Goal: Task Accomplishment & Management: Manage account settings

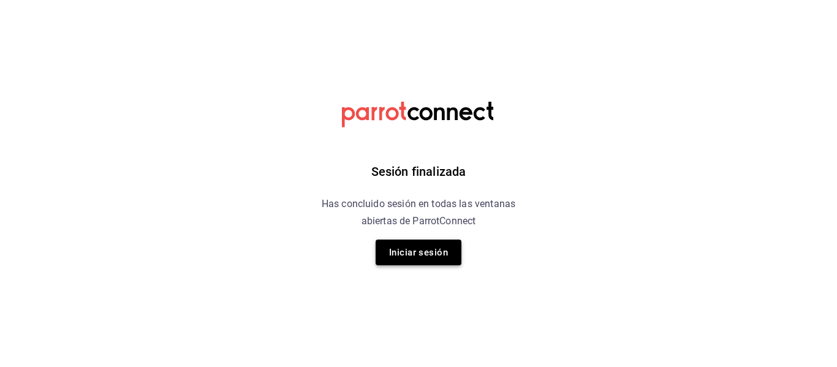
click at [455, 248] on button "Iniciar sesión" at bounding box center [419, 253] width 86 height 26
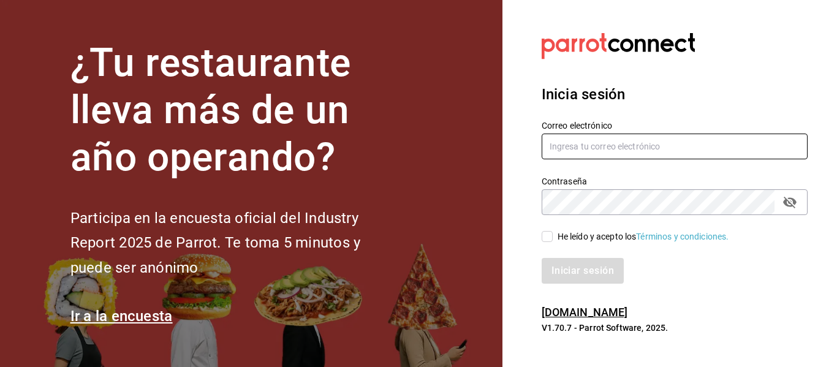
click at [625, 138] on input "text" at bounding box center [675, 147] width 266 height 26
type input "[EMAIL_ADDRESS][DOMAIN_NAME]"
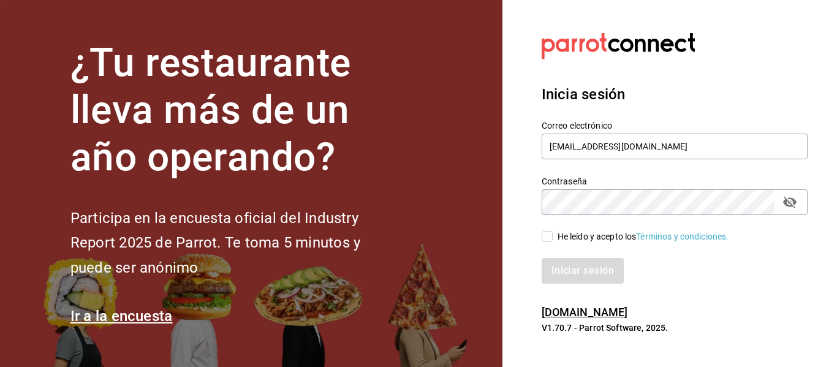
click at [649, 215] on div "Contraseña" at bounding box center [675, 202] width 266 height 26
click at [552, 232] on input "He leído y acepto los Términos y condiciones." at bounding box center [547, 236] width 11 height 11
checkbox input "true"
click at [572, 283] on button "Iniciar sesión" at bounding box center [583, 271] width 83 height 26
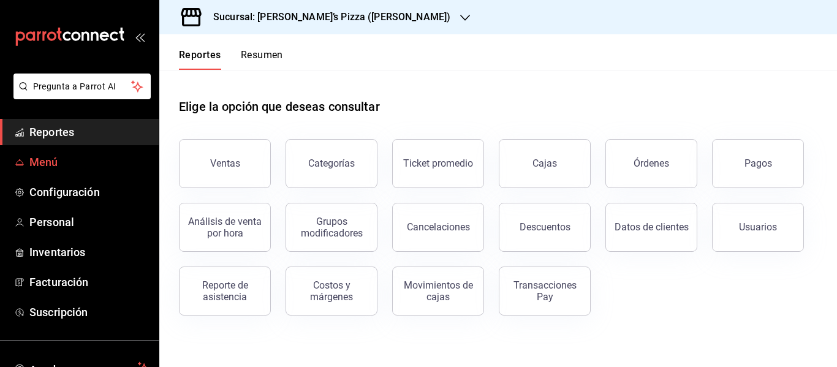
click at [67, 156] on span "Menú" at bounding box center [89, 162] width 120 height 17
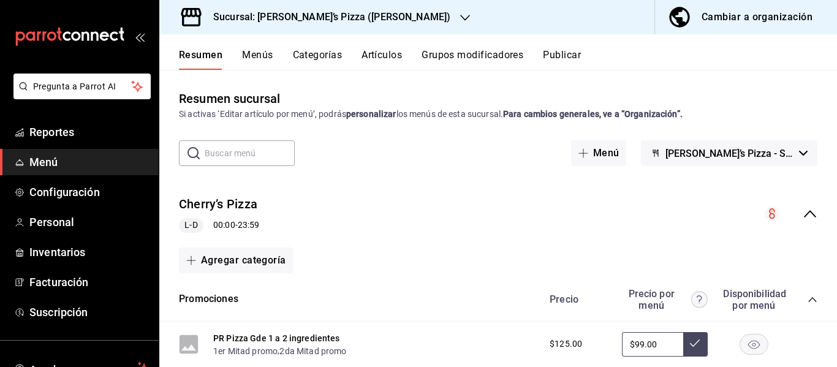
click at [796, 12] on div "Cambiar a organización" at bounding box center [757, 17] width 111 height 17
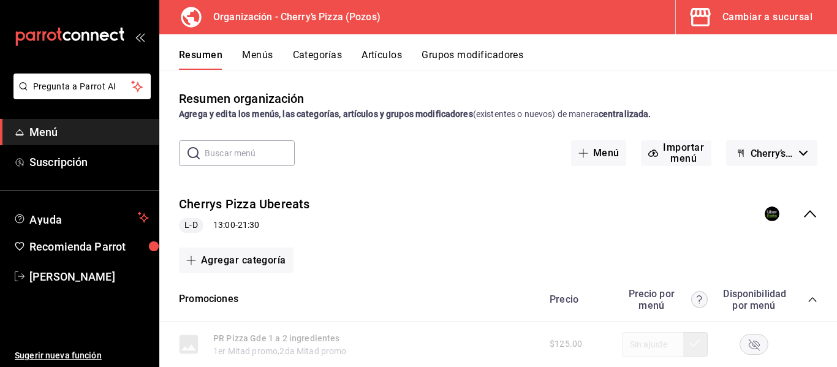
click at [390, 54] on button "Artículos" at bounding box center [382, 59] width 40 height 21
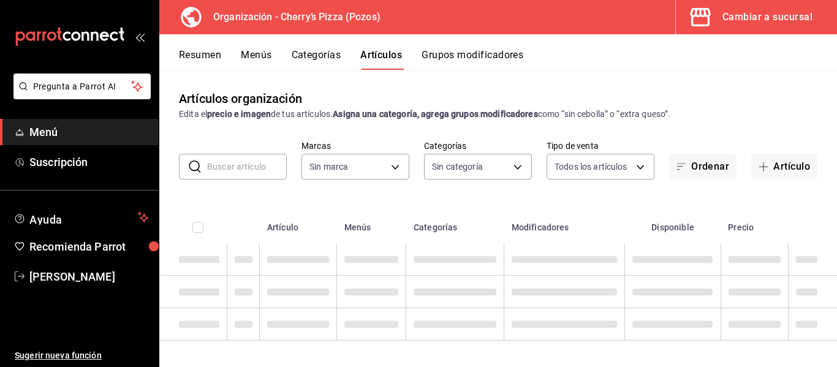
type input "00bc1956-8173-46e4-af6e-672e11e6c3c1"
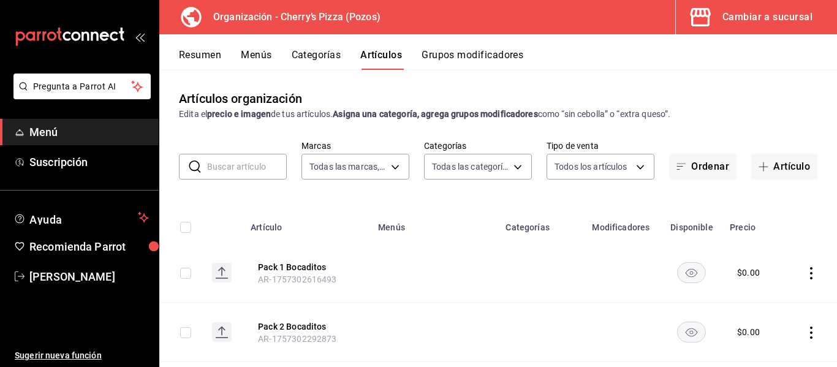
type input "13eef161-2313-4fdd-a3c0-22edfed01c9c,1b2fbd5c-0012-4ff3-9cd1-4bcbca8f144d,c722b…"
click at [782, 161] on button "Artículo" at bounding box center [784, 167] width 66 height 26
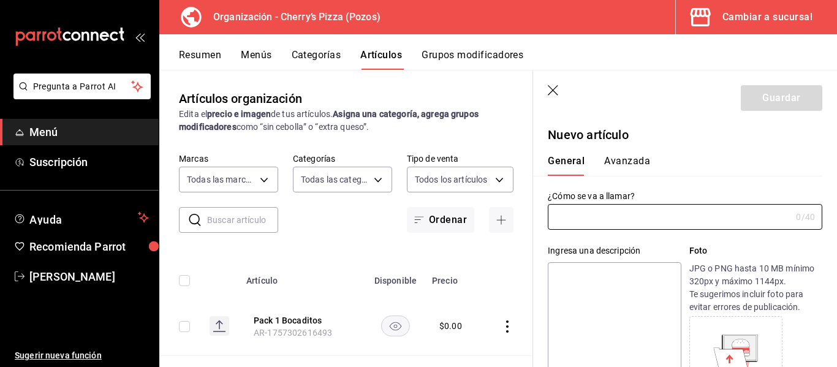
type input "AR-1758898447698"
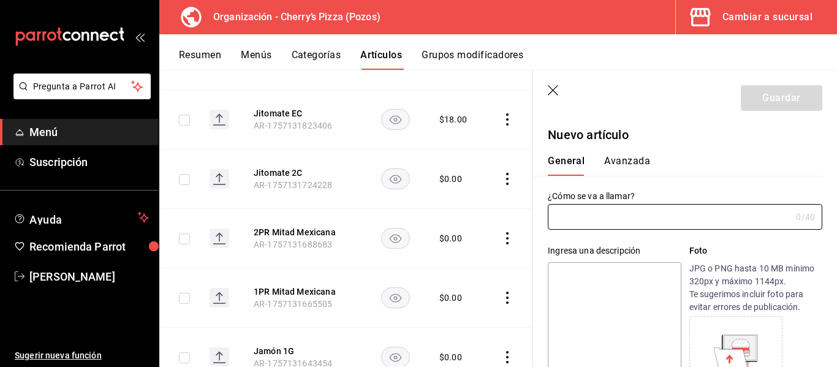
scroll to position [10685, 0]
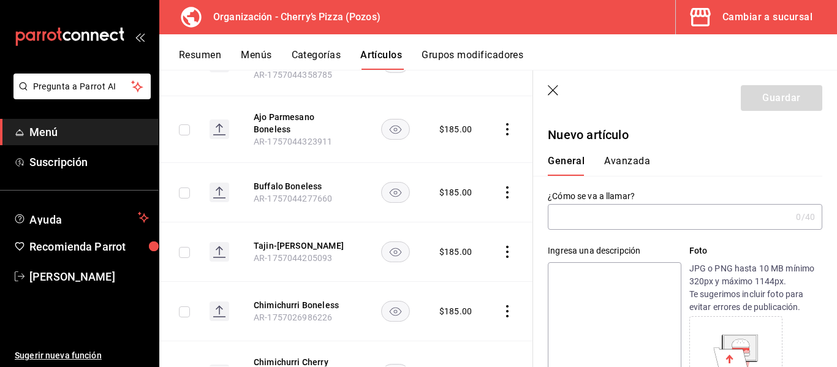
scroll to position [20188, 0]
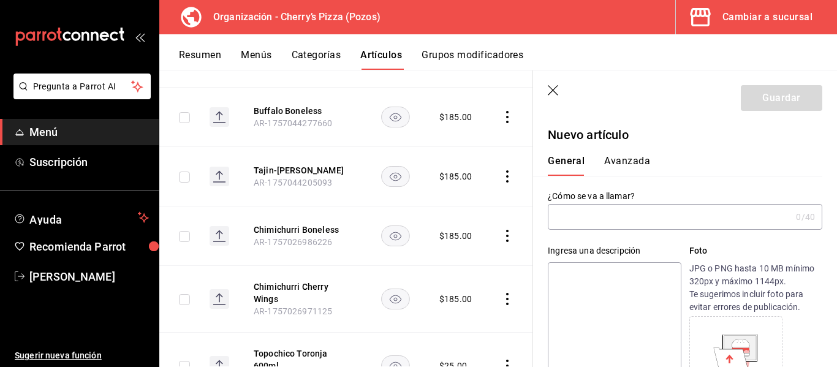
click at [675, 218] on input "text" at bounding box center [669, 217] width 243 height 25
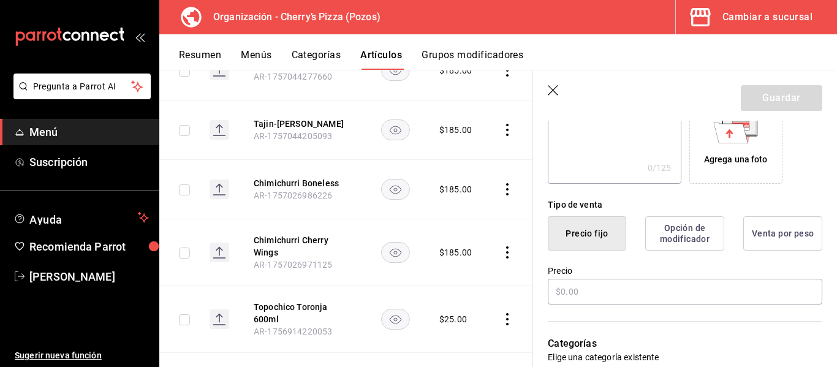
scroll to position [240, 0]
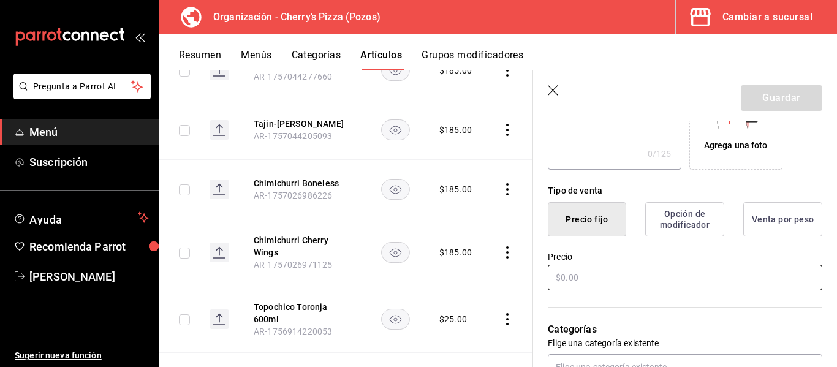
type input "Fuze Tea Verde [PERSON_NAME] 600ml"
click at [700, 275] on input "text" at bounding box center [685, 278] width 275 height 26
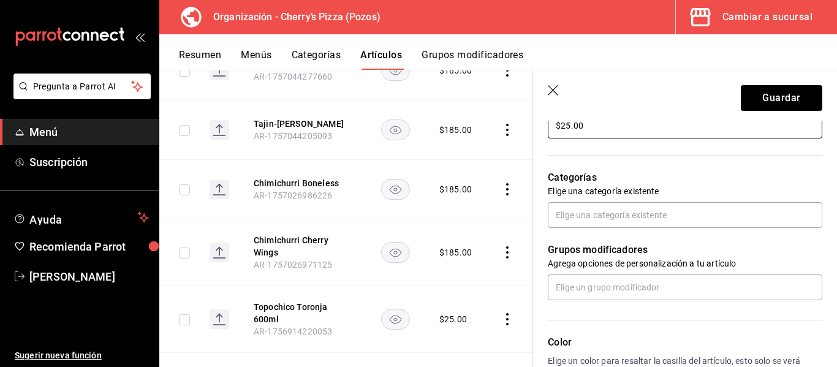
scroll to position [410, 0]
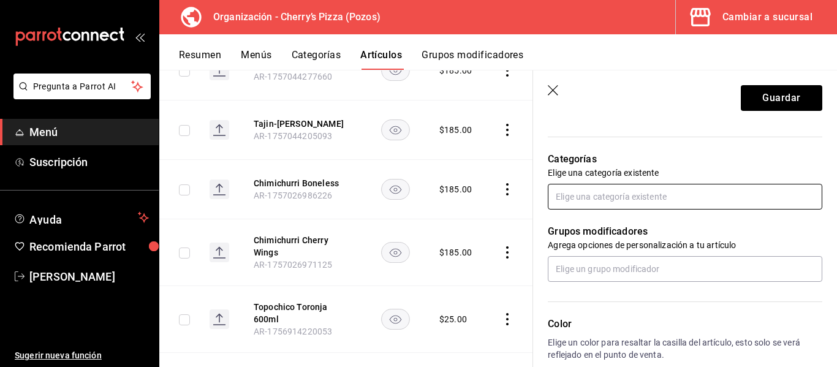
type input "$25.00"
click at [715, 202] on input "text" at bounding box center [685, 197] width 275 height 26
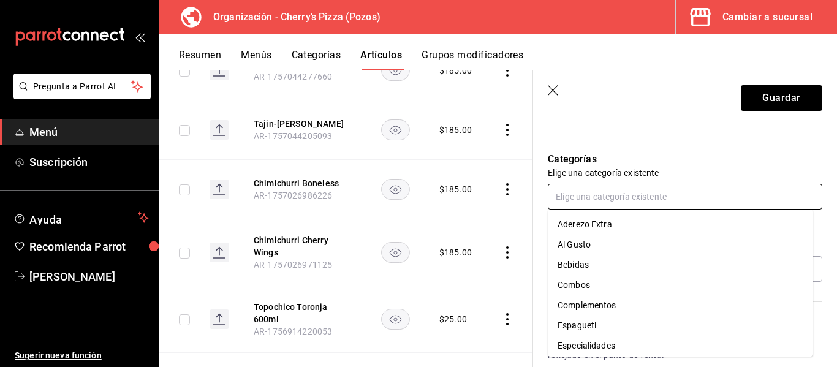
click at [585, 268] on li "Bebidas" at bounding box center [680, 265] width 265 height 20
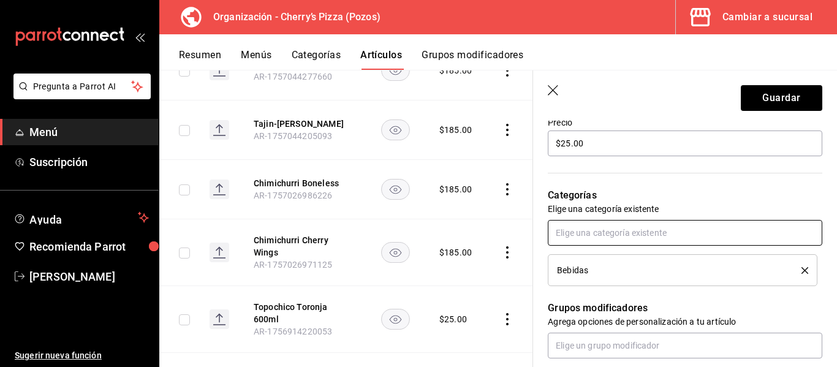
scroll to position [365, 0]
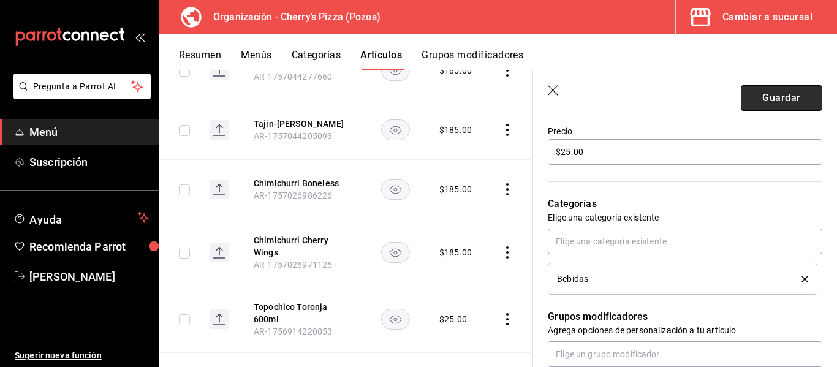
click at [767, 96] on button "Guardar" at bounding box center [782, 98] width 82 height 26
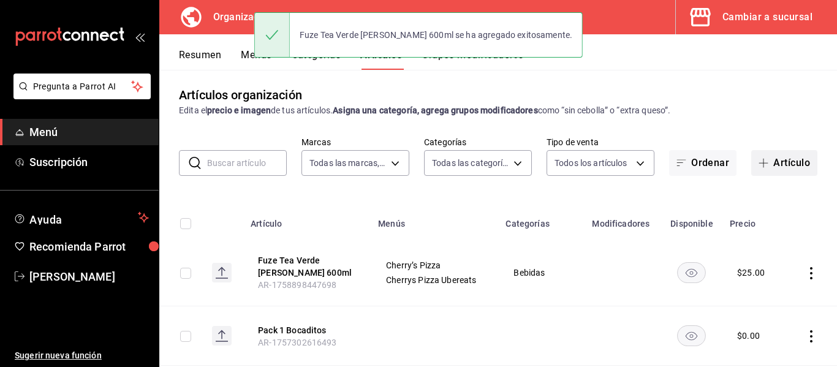
click at [767, 162] on button "Artículo" at bounding box center [784, 163] width 66 height 26
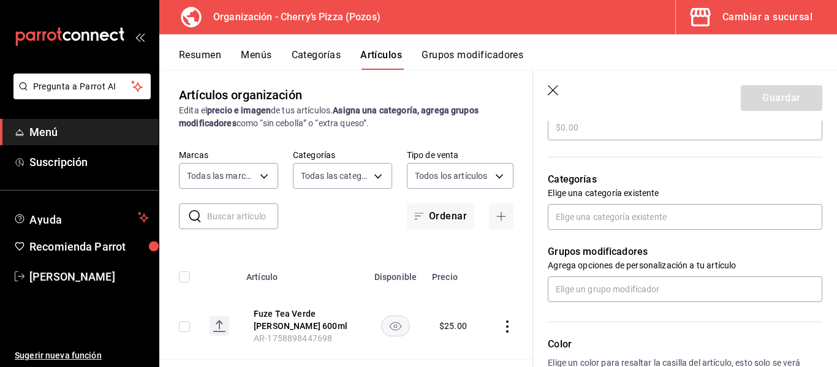
scroll to position [341, 0]
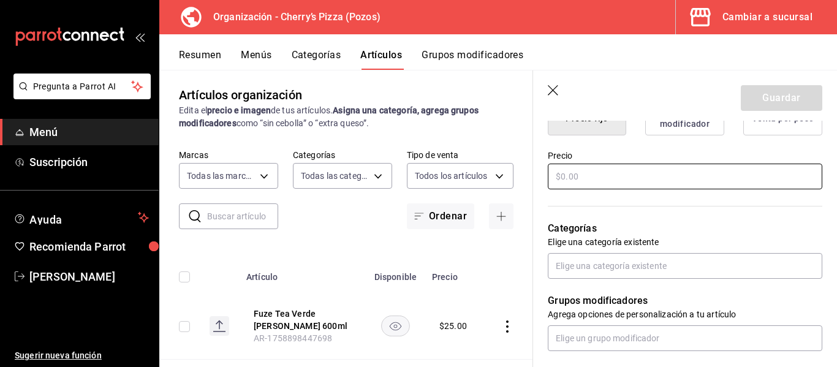
type input "Fuze Tea [PERSON_NAME] 600ml"
click at [709, 173] on input "text" at bounding box center [685, 177] width 275 height 26
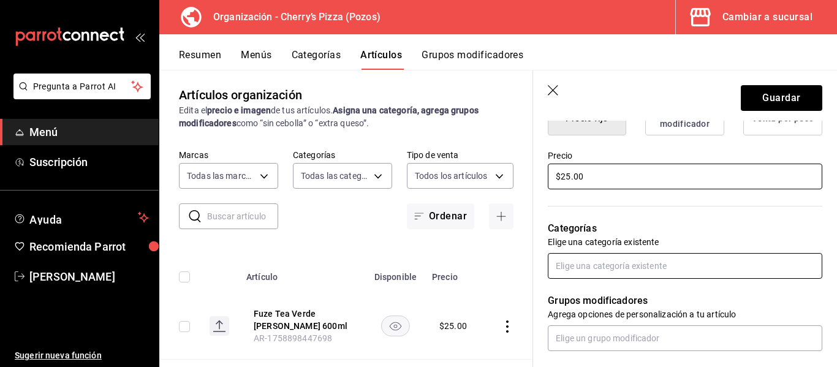
type input "$25.00"
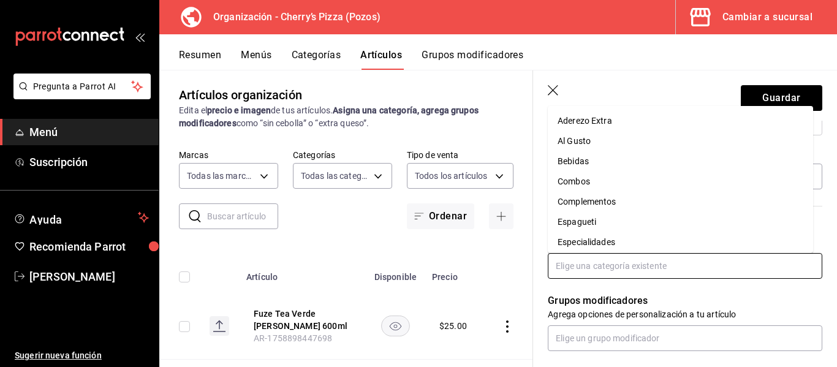
click at [669, 268] on input "text" at bounding box center [685, 266] width 275 height 26
click at [613, 158] on li "Bebidas" at bounding box center [680, 161] width 265 height 20
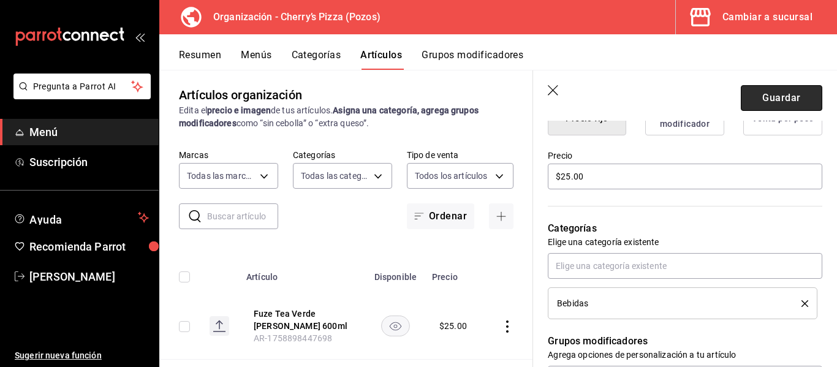
click at [766, 102] on button "Guardar" at bounding box center [782, 98] width 82 height 26
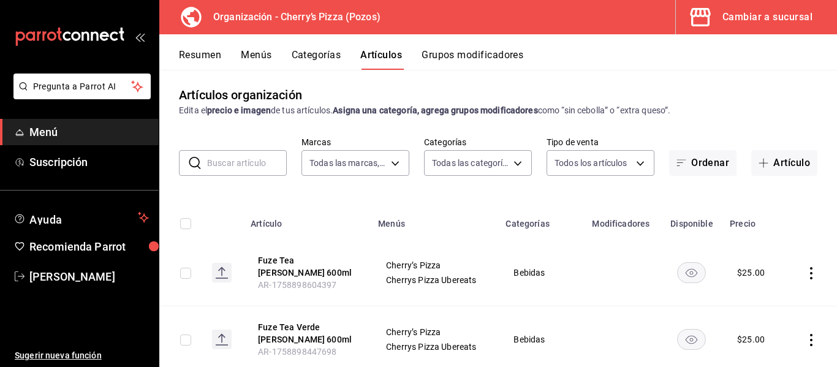
click at [203, 56] on button "Resumen" at bounding box center [200, 59] width 42 height 21
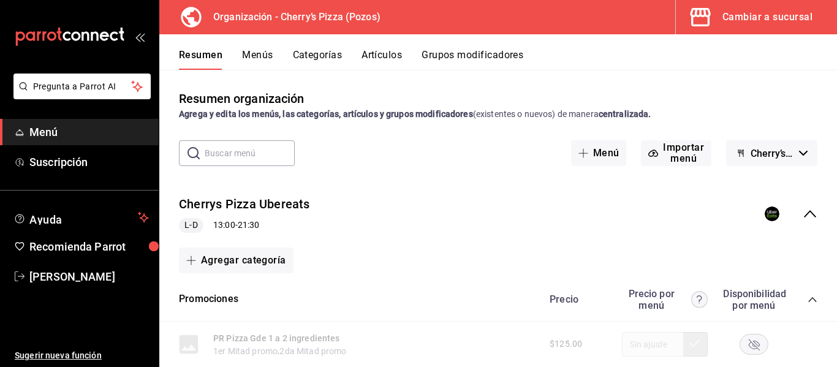
click at [265, 58] on button "Menús" at bounding box center [257, 59] width 31 height 21
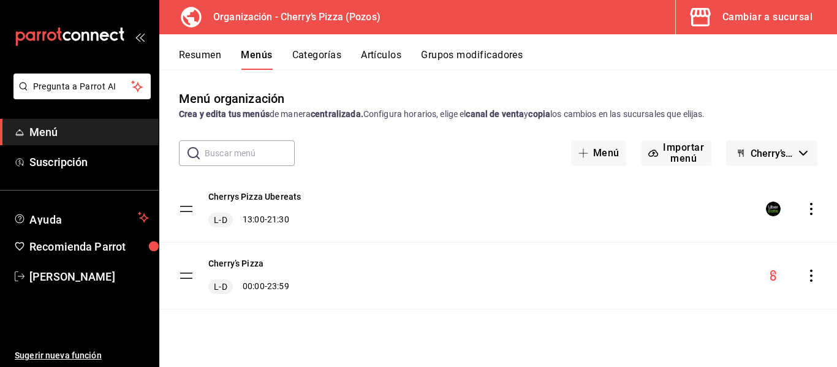
click at [815, 277] on icon "actions" at bounding box center [811, 276] width 12 height 12
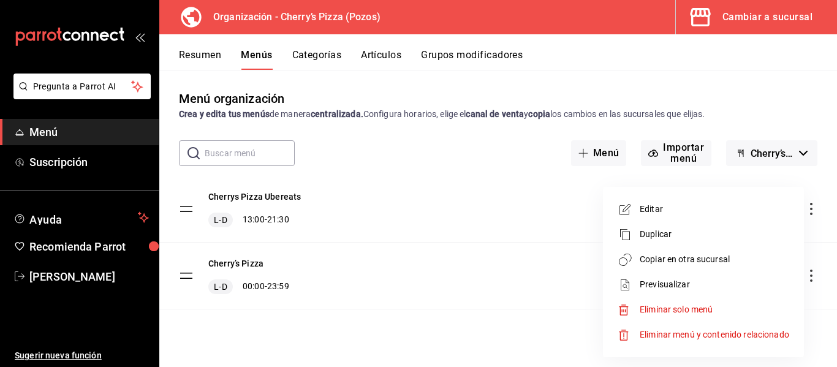
click at [704, 261] on span "Copiar en otra sucursal" at bounding box center [715, 259] width 150 height 13
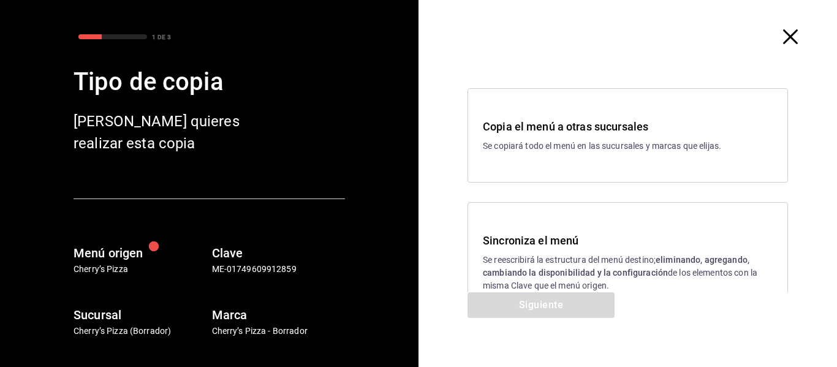
click at [547, 260] on p "Se reescribirá la estructura del menú destino; eliminando, agregando, cambiando…" at bounding box center [628, 273] width 290 height 39
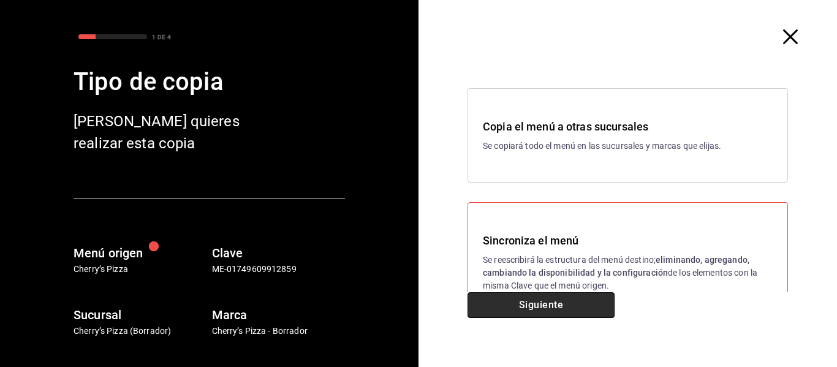
click at [537, 311] on button "Siguiente" at bounding box center [541, 305] width 147 height 26
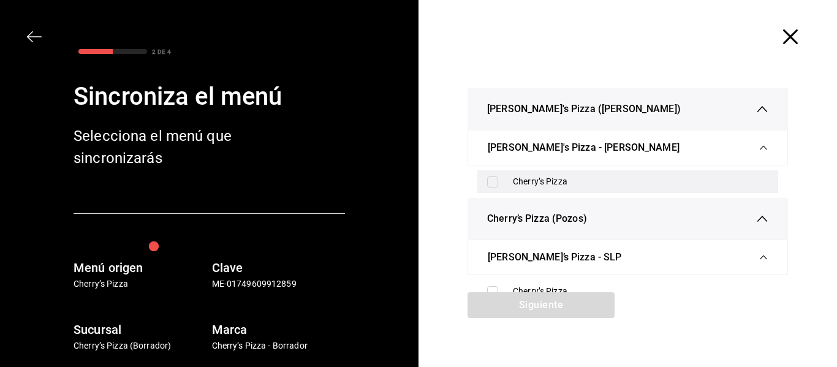
click at [491, 184] on input "checkbox" at bounding box center [492, 182] width 11 height 11
checkbox input "true"
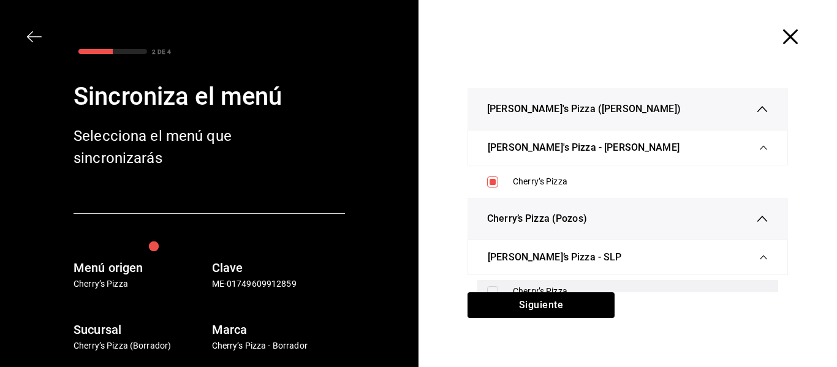
click at [489, 287] on input "checkbox" at bounding box center [492, 291] width 11 height 11
checkbox input "true"
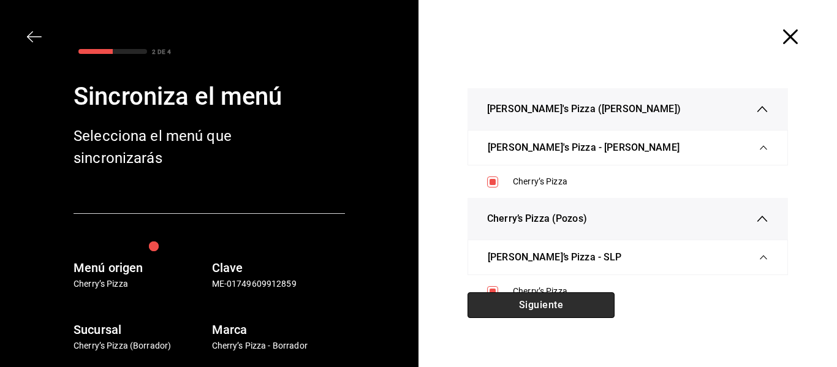
click at [523, 307] on button "Siguiente" at bounding box center [541, 305] width 147 height 26
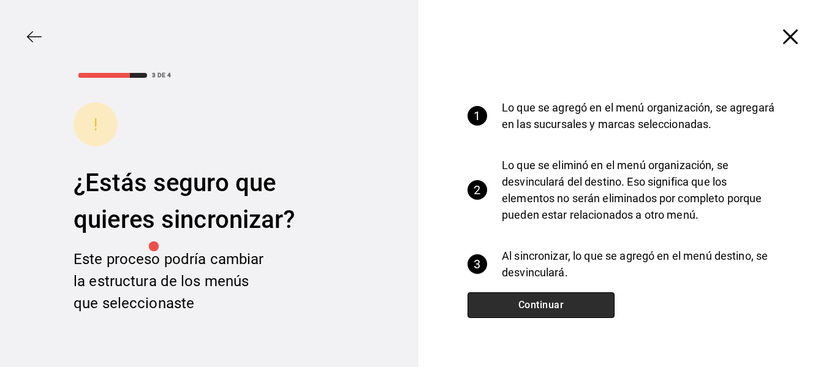
click at [523, 307] on button "Continuar" at bounding box center [541, 305] width 147 height 26
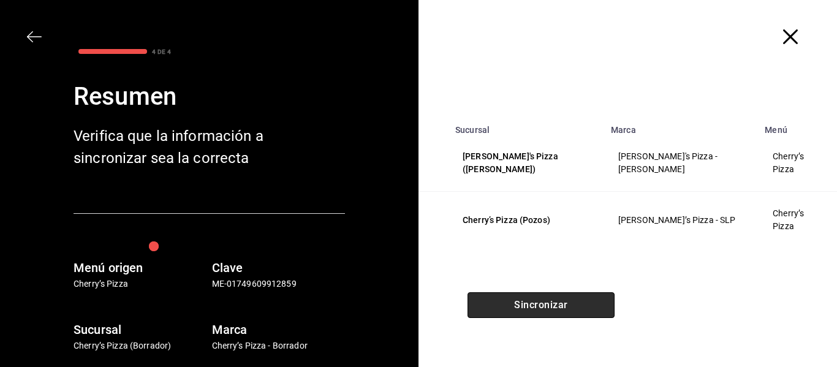
click at [523, 307] on button "Sincronizar" at bounding box center [541, 305] width 147 height 26
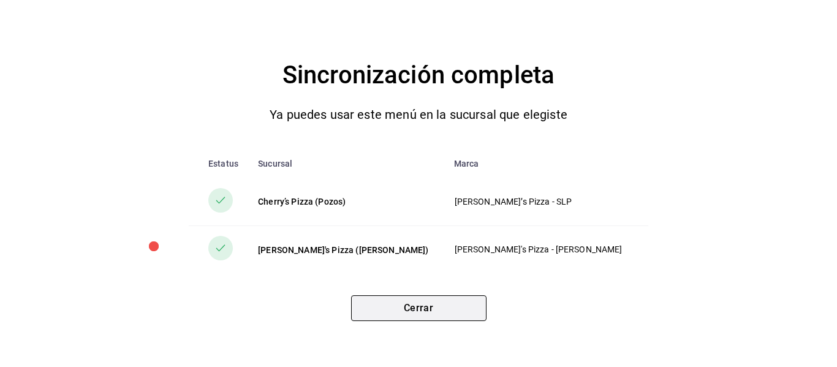
click at [427, 305] on button "Cerrar" at bounding box center [418, 308] width 135 height 26
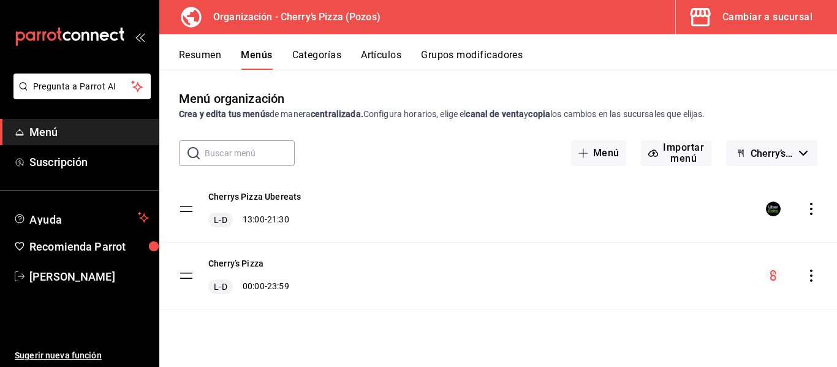
click at [812, 208] on icon "actions" at bounding box center [811, 209] width 12 height 12
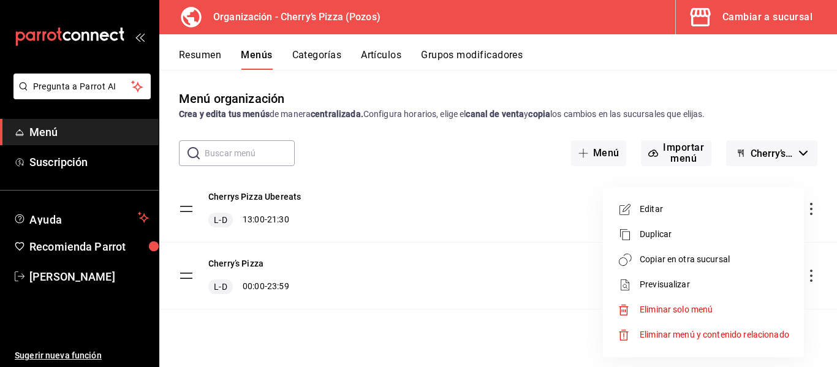
click at [680, 264] on span "Copiar en otra sucursal" at bounding box center [715, 259] width 150 height 13
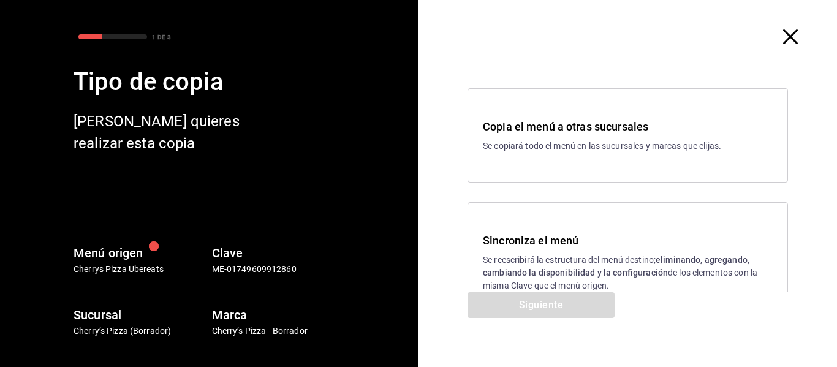
click at [642, 251] on div "Sincroniza el menú Se reescribirá la estructura del menú destino; eliminando, a…" at bounding box center [628, 262] width 290 height 60
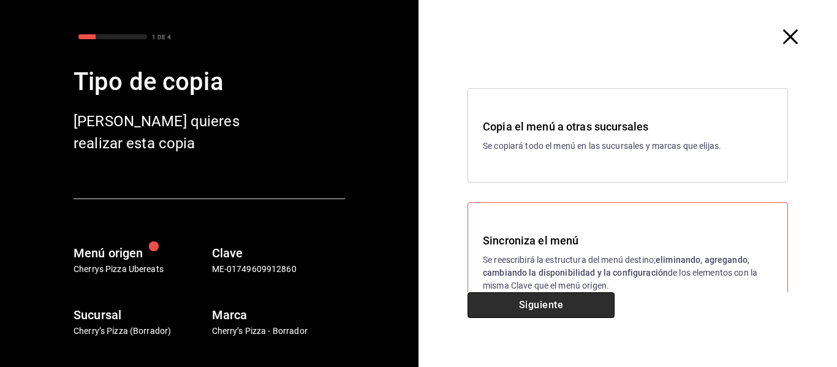
click at [550, 301] on button "Siguiente" at bounding box center [541, 305] width 147 height 26
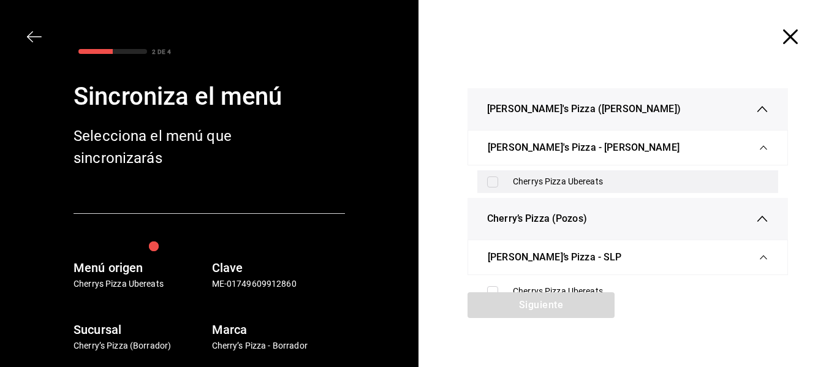
click at [487, 181] on input "checkbox" at bounding box center [492, 182] width 11 height 11
checkbox input "true"
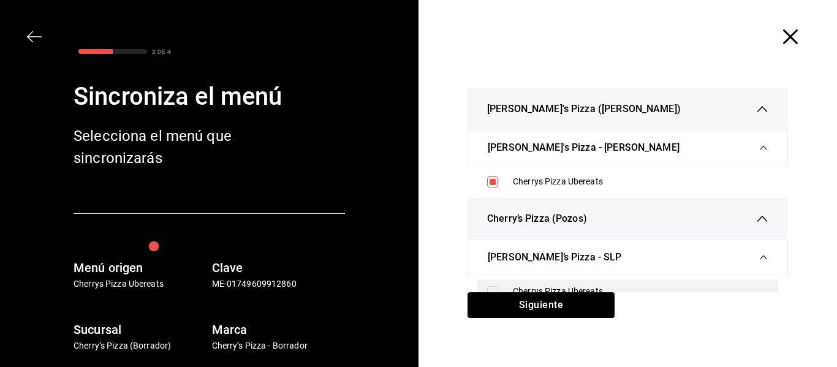
click at [489, 289] on input "checkbox" at bounding box center [492, 291] width 11 height 11
checkbox input "true"
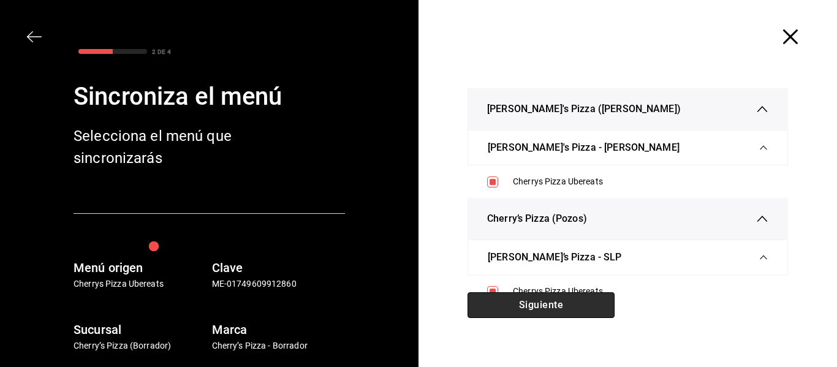
click at [503, 303] on button "Siguiente" at bounding box center [541, 305] width 147 height 26
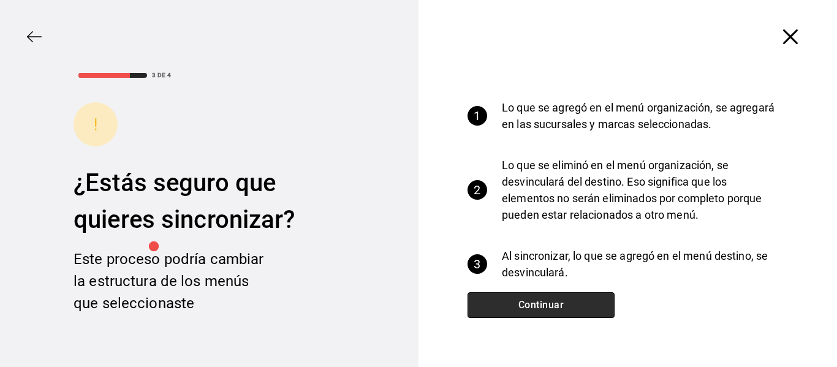
click at [503, 303] on button "Continuar" at bounding box center [541, 305] width 147 height 26
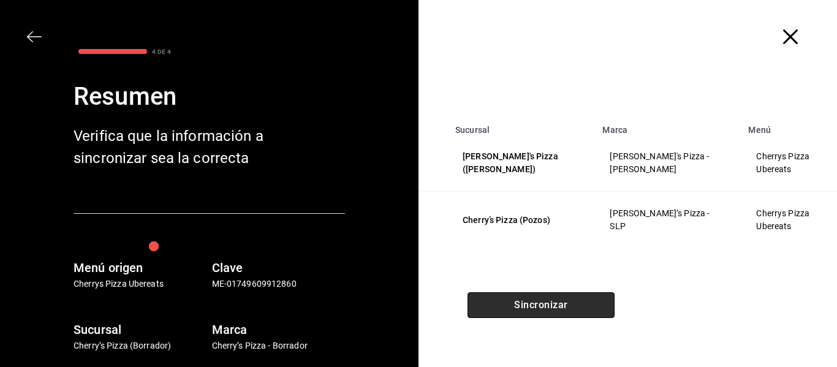
click at [503, 303] on button "Sincronizar" at bounding box center [541, 305] width 147 height 26
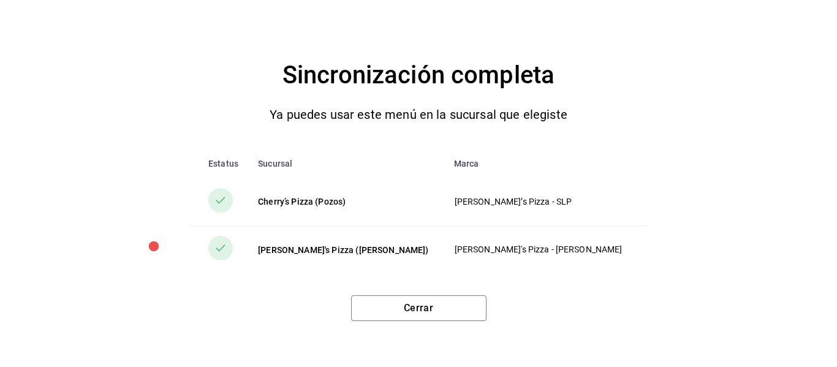
click at [0, 199] on div "Sincronización completa Ya puedes usar este menú en la sucursal que elegiste Es…" at bounding box center [418, 183] width 837 height 367
click at [10, 304] on div "Sincronización completa Ya puedes usar este menú en la sucursal que elegiste Es…" at bounding box center [418, 183] width 837 height 367
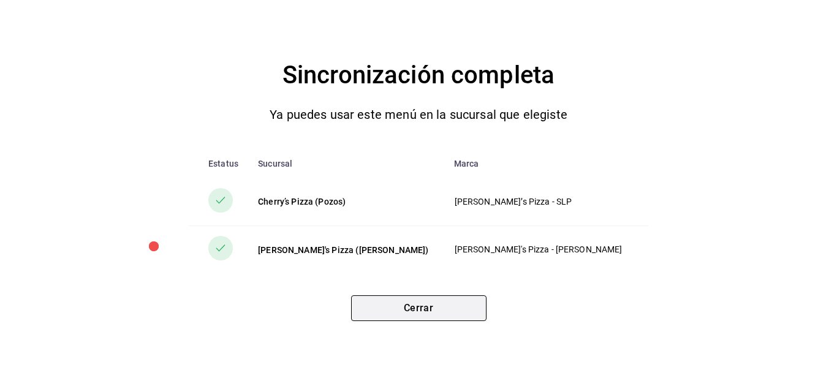
click at [437, 318] on button "Cerrar" at bounding box center [418, 308] width 135 height 26
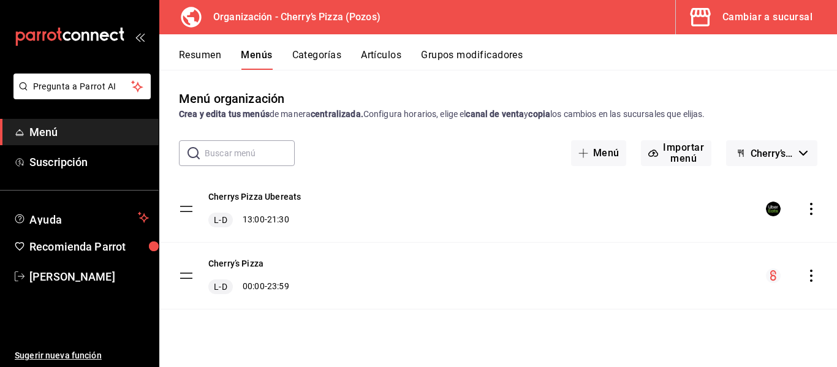
click at [204, 53] on button "Resumen" at bounding box center [200, 59] width 42 height 21
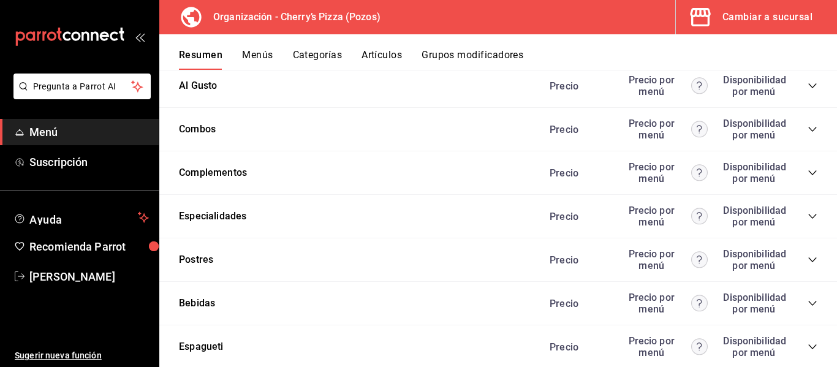
scroll to position [872, 0]
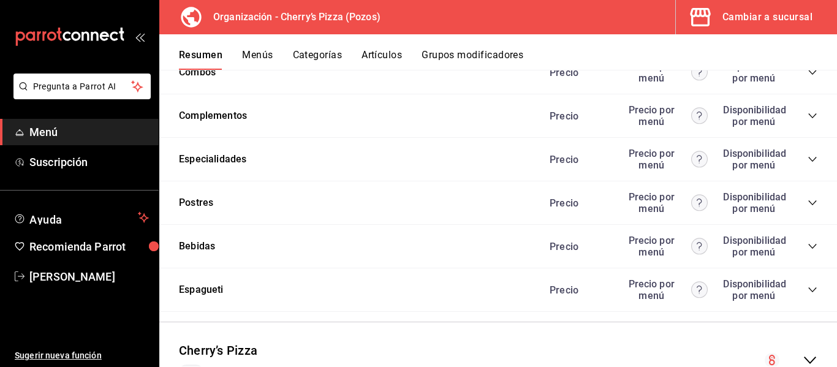
click at [808, 243] on icon "collapse-category-row" at bounding box center [813, 247] width 10 height 10
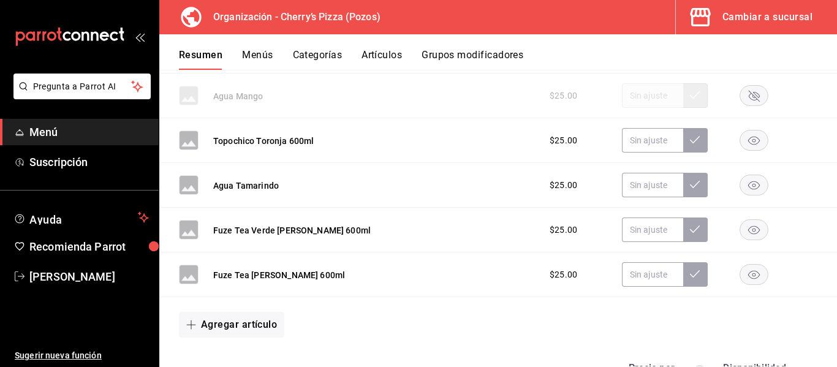
scroll to position [1996, 0]
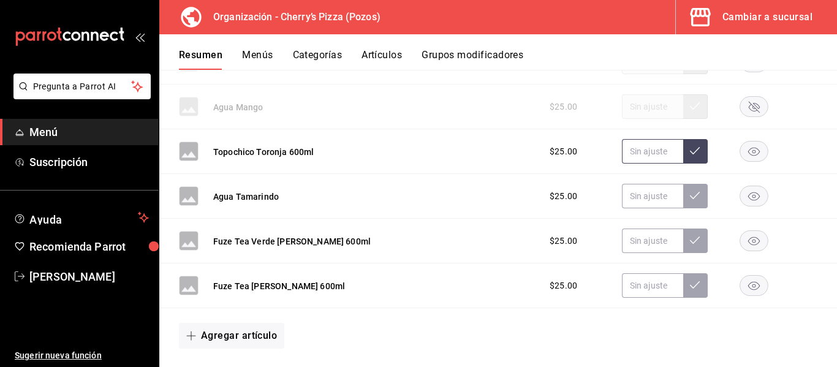
click at [631, 156] on input "text" at bounding box center [652, 151] width 61 height 25
type input "$40.00"
click at [690, 148] on icon at bounding box center [695, 151] width 10 height 10
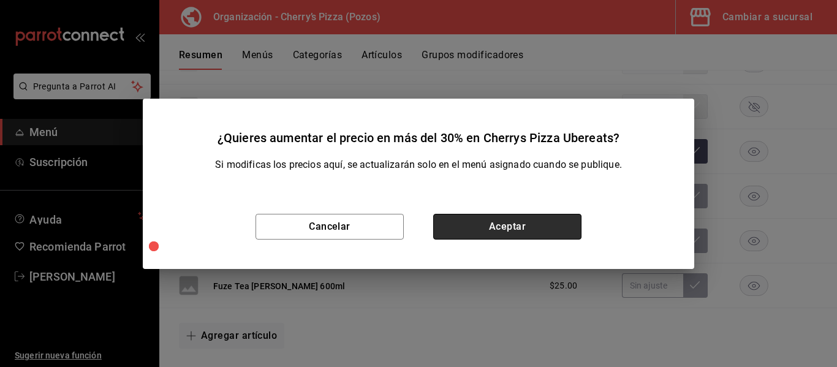
click at [514, 226] on button "Aceptar" at bounding box center [507, 227] width 148 height 26
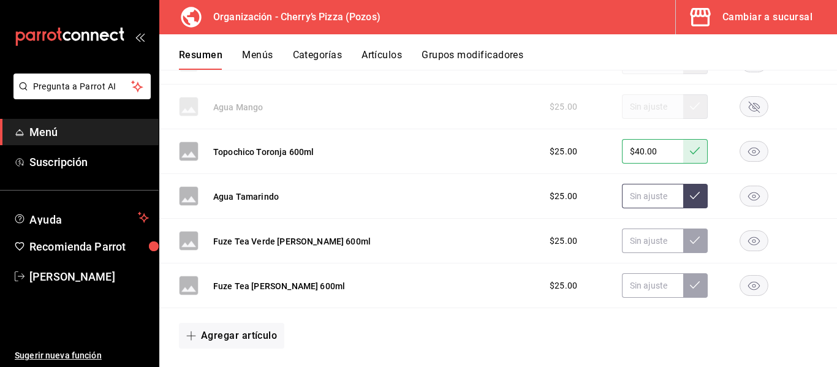
click at [638, 191] on input "text" at bounding box center [652, 196] width 61 height 25
type input "$40.00"
click at [695, 186] on button at bounding box center [695, 196] width 25 height 25
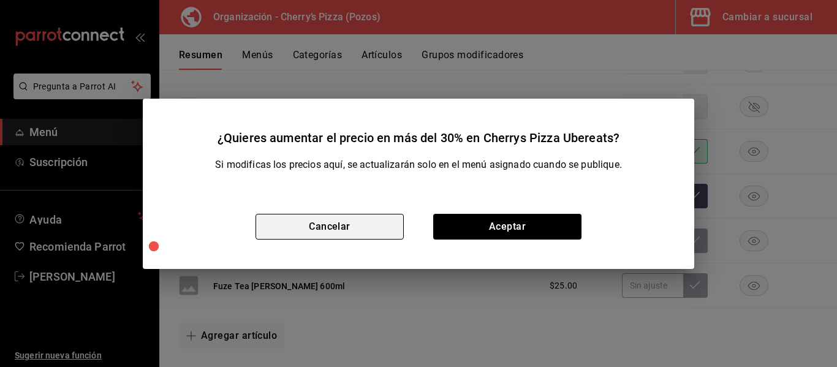
click at [389, 227] on button "Cancelar" at bounding box center [330, 227] width 148 height 26
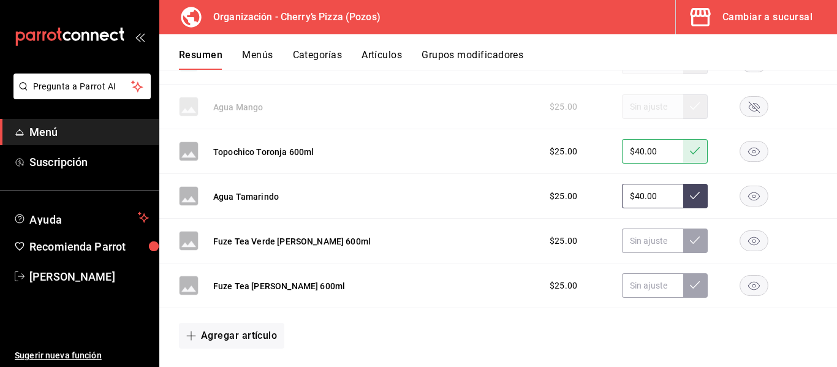
click at [745, 200] on rect "button" at bounding box center [754, 196] width 28 height 20
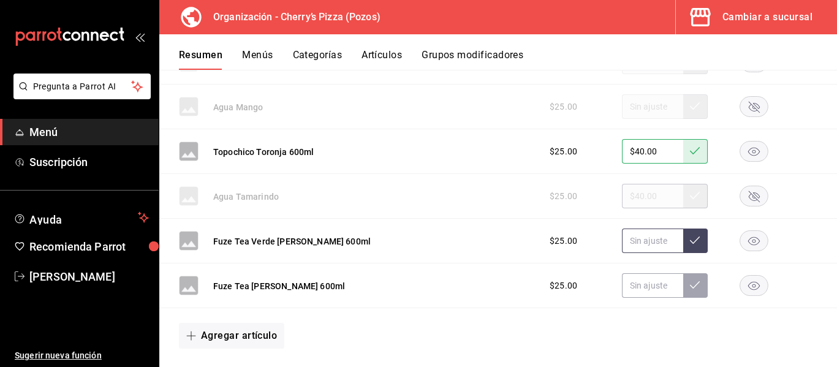
click at [639, 242] on input "text" at bounding box center [652, 241] width 61 height 25
type input "$40.00"
click at [690, 238] on icon at bounding box center [695, 240] width 10 height 10
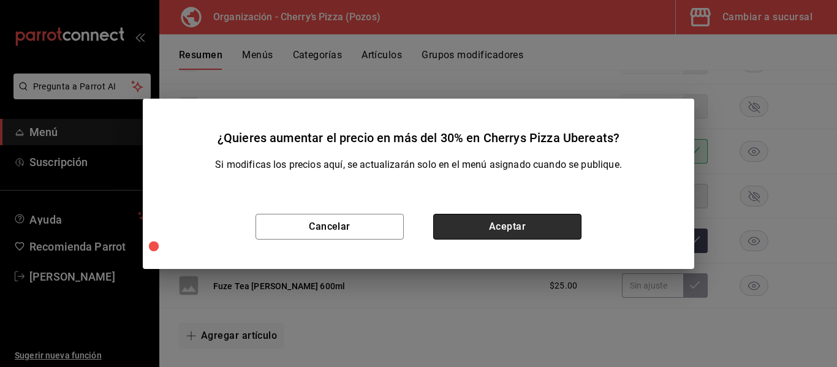
click at [552, 229] on button "Aceptar" at bounding box center [507, 227] width 148 height 26
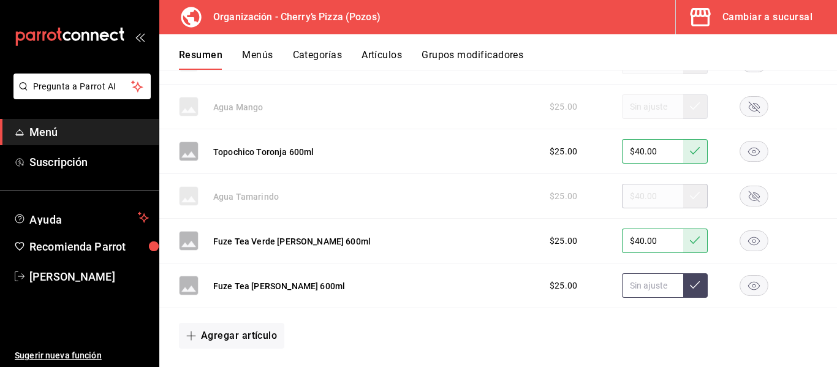
click at [639, 285] on input "text" at bounding box center [652, 285] width 61 height 25
type input "$40.00"
click at [696, 292] on button at bounding box center [695, 285] width 25 height 25
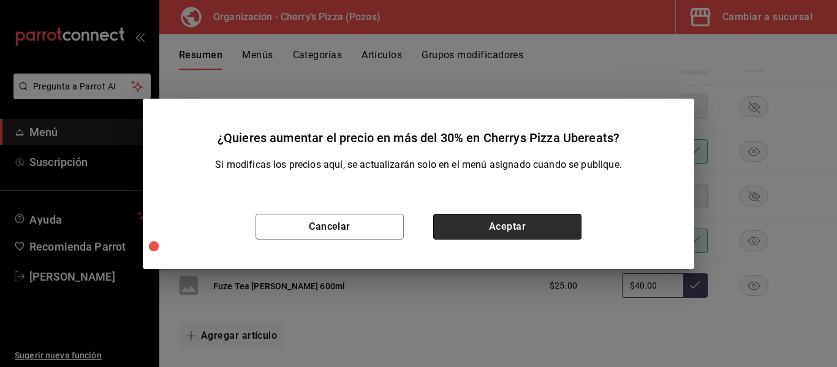
click at [535, 225] on button "Aceptar" at bounding box center [507, 227] width 148 height 26
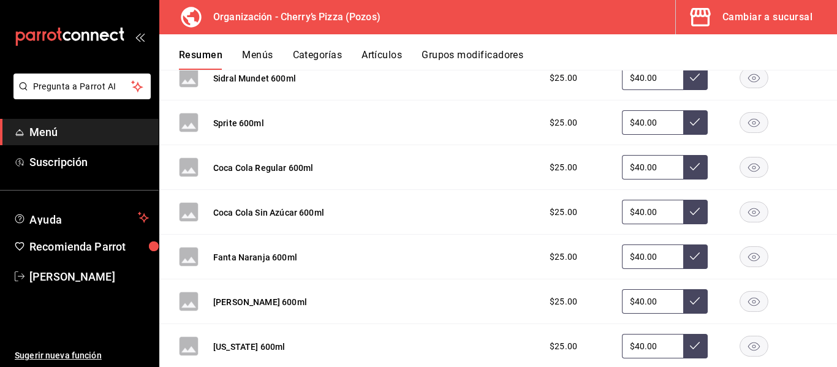
scroll to position [1003, 0]
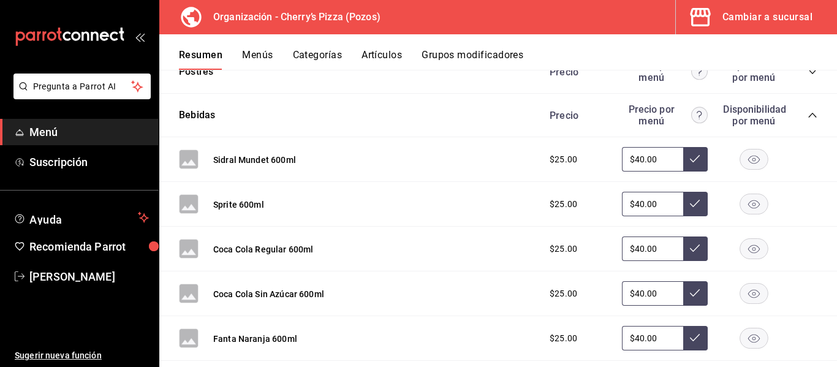
click at [808, 112] on icon "collapse-category-row" at bounding box center [813, 115] width 10 height 10
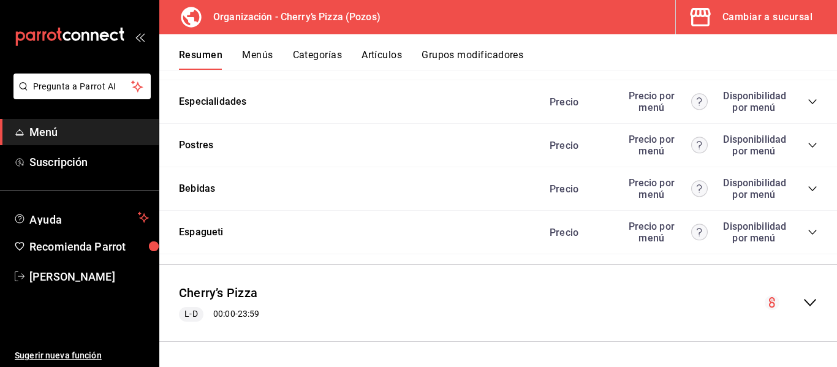
scroll to position [930, 0]
click at [803, 302] on icon "collapse-menu-row" at bounding box center [810, 302] width 15 height 15
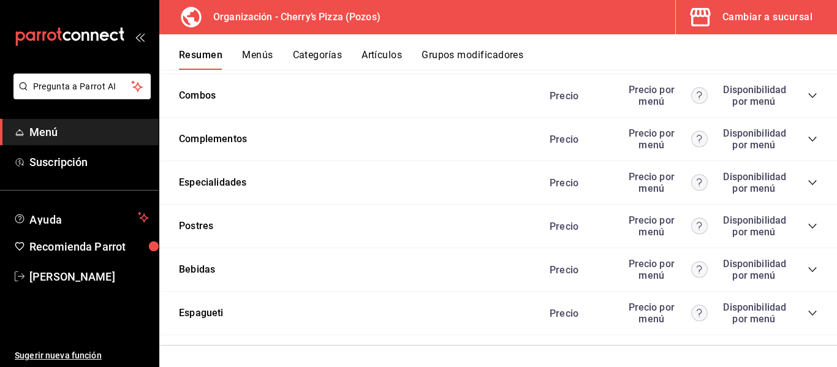
scroll to position [1871, 0]
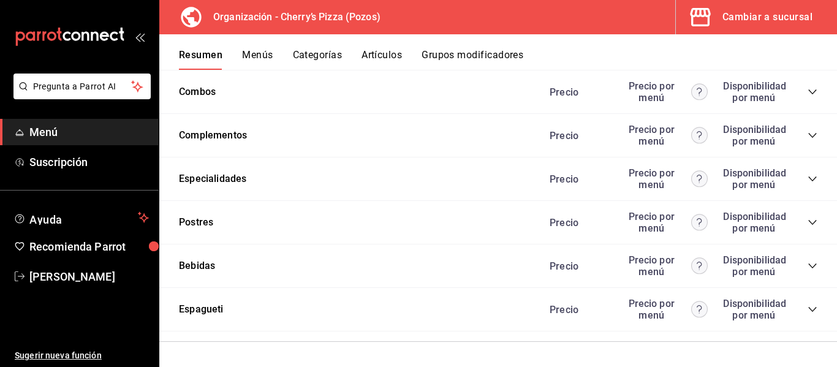
click at [808, 267] on icon "collapse-category-row" at bounding box center [812, 266] width 8 height 5
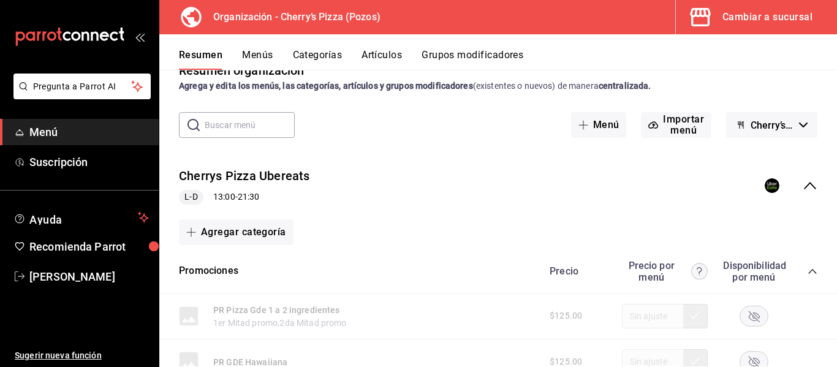
scroll to position [0, 0]
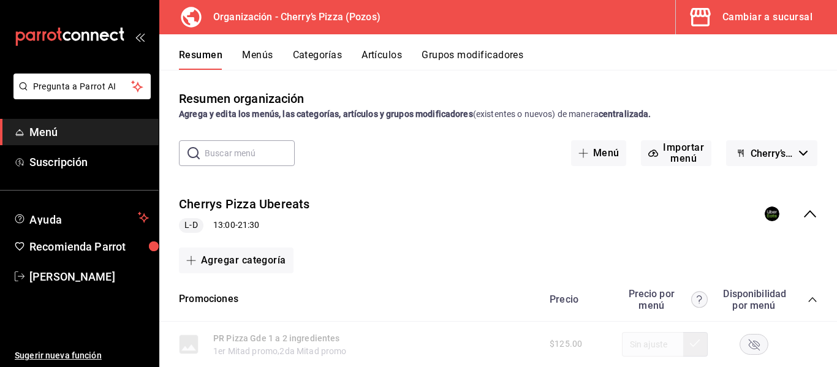
click at [313, 47] on div "Resumen Menús Categorías Artículos Grupos modificadores" at bounding box center [498, 52] width 678 height 36
click at [313, 53] on button "Categorías" at bounding box center [318, 59] width 50 height 21
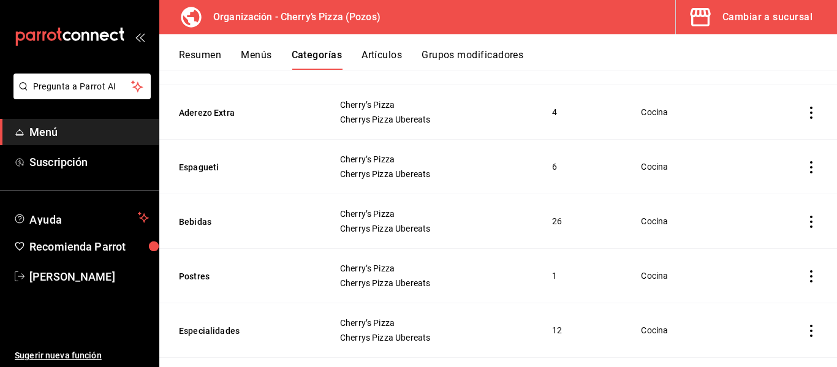
scroll to position [161, 0]
click at [193, 221] on button "Bebidas" at bounding box center [240, 223] width 123 height 12
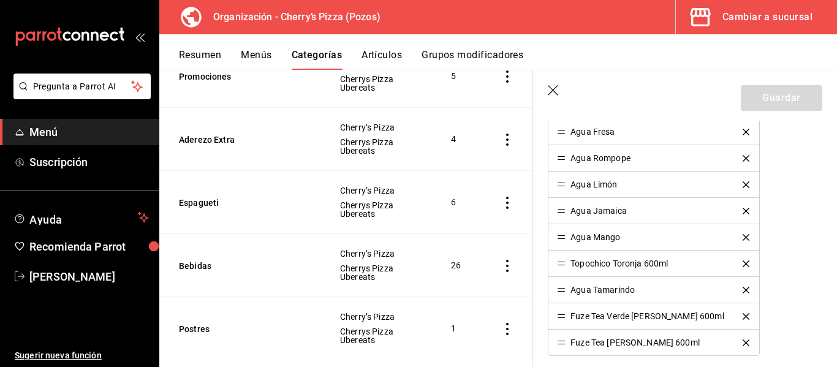
scroll to position [811, 0]
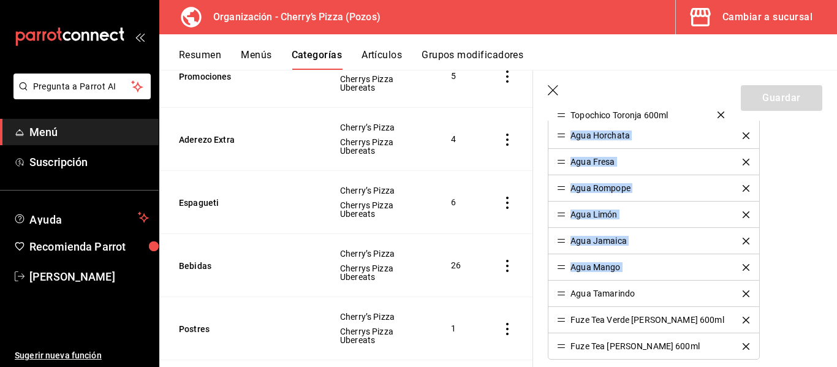
drag, startPoint x: 561, startPoint y: 268, endPoint x: 537, endPoint y: 118, distance: 152.8
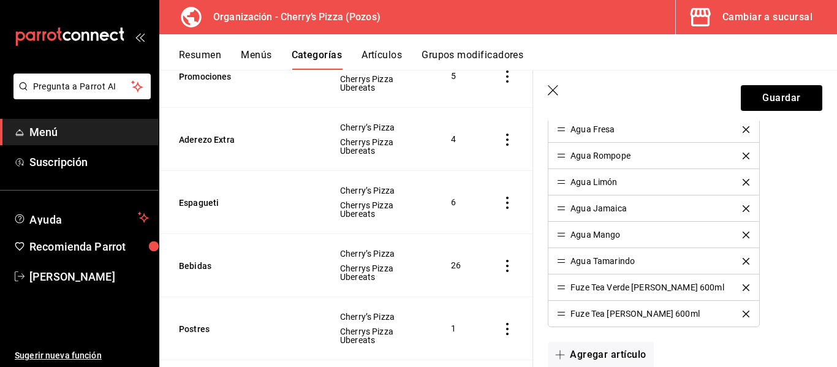
scroll to position [837, 0]
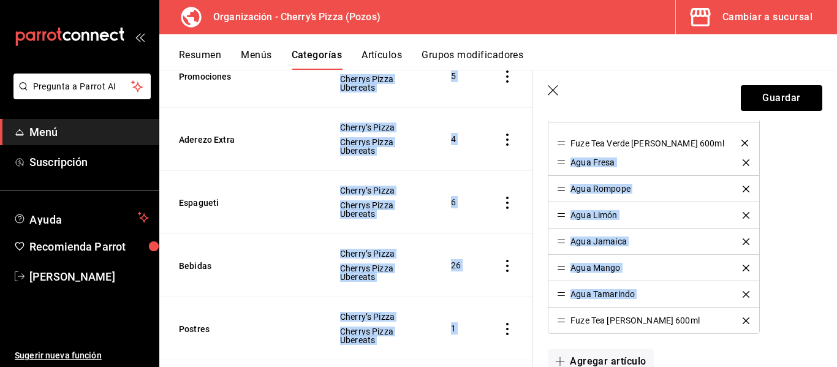
drag, startPoint x: 565, startPoint y: 297, endPoint x: 527, endPoint y: 145, distance: 156.1
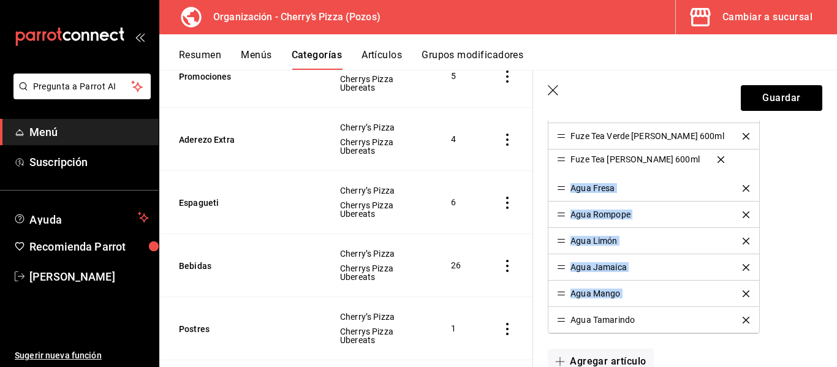
drag, startPoint x: 558, startPoint y: 324, endPoint x: 561, endPoint y: 162, distance: 161.2
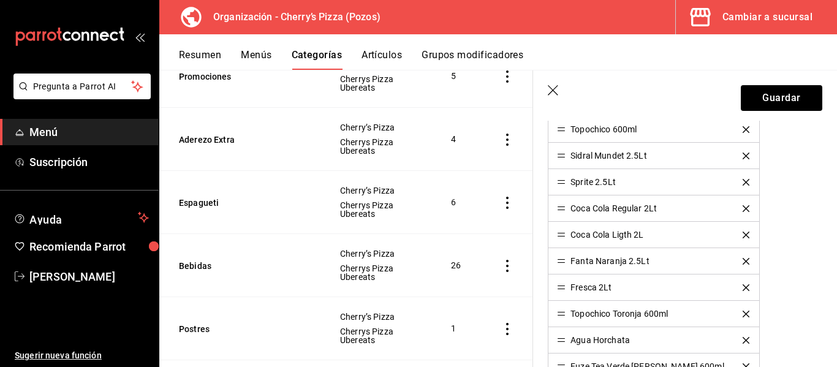
scroll to position [596, 0]
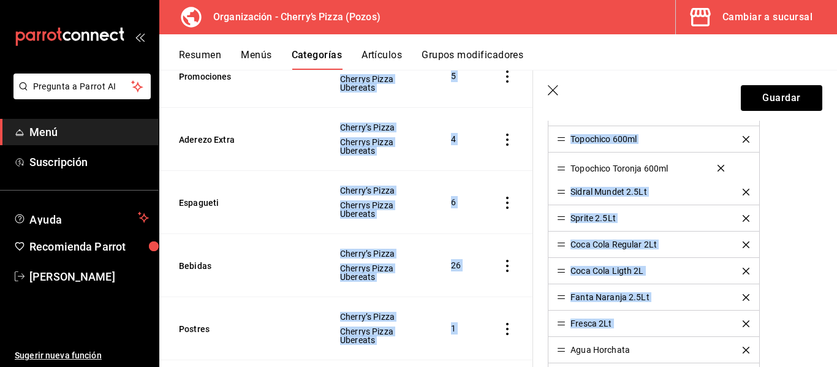
drag, startPoint x: 563, startPoint y: 324, endPoint x: 529, endPoint y: 170, distance: 158.2
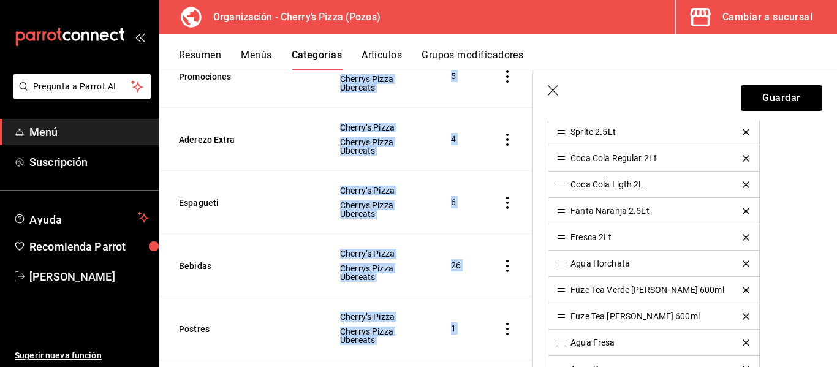
scroll to position [677, 0]
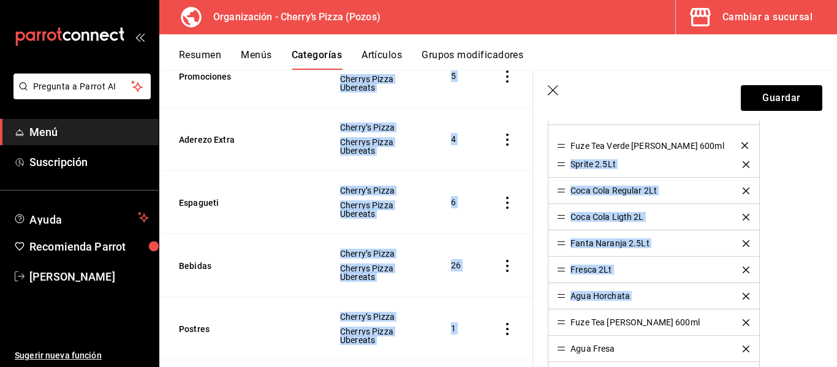
drag, startPoint x: 560, startPoint y: 295, endPoint x: 530, endPoint y: 144, distance: 153.7
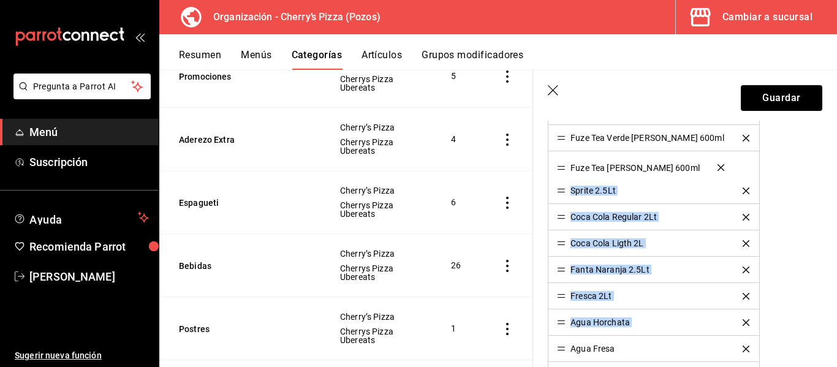
drag, startPoint x: 563, startPoint y: 324, endPoint x: 553, endPoint y: 169, distance: 155.4
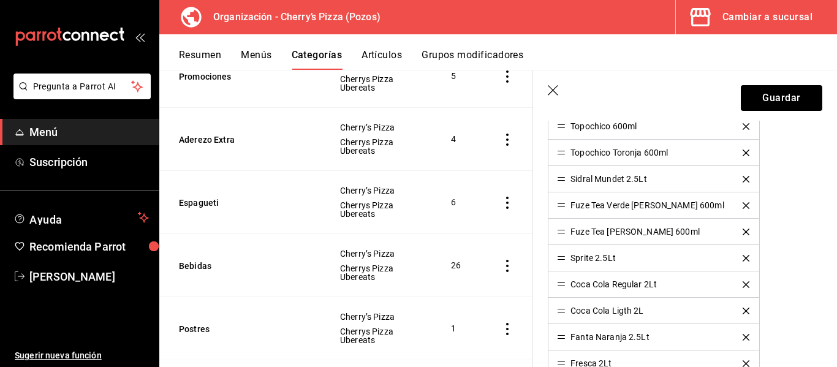
scroll to position [599, 0]
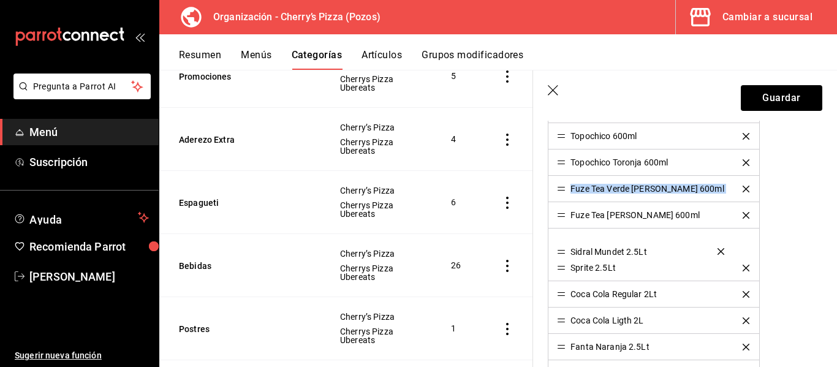
drag, startPoint x: 561, startPoint y: 186, endPoint x: 569, endPoint y: 248, distance: 63.0
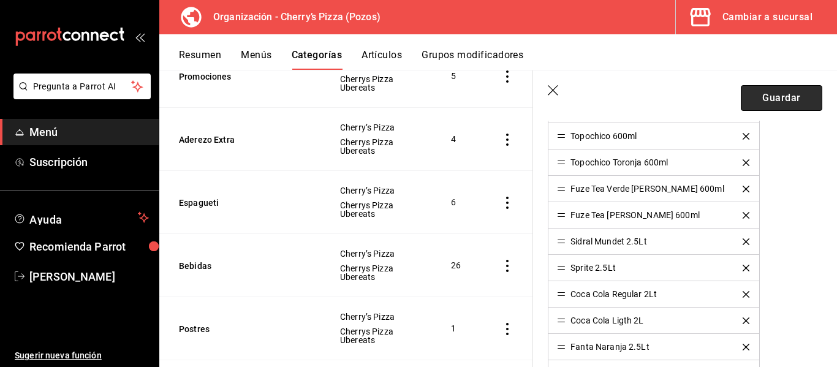
click at [776, 105] on button "Guardar" at bounding box center [782, 98] width 82 height 26
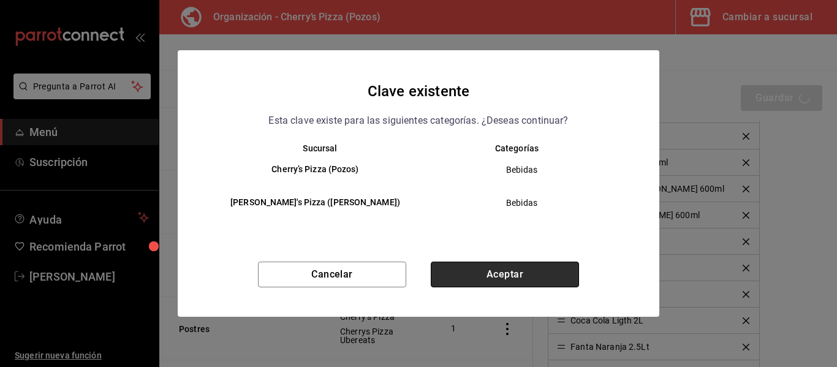
click at [535, 283] on button "Aceptar" at bounding box center [505, 275] width 148 height 26
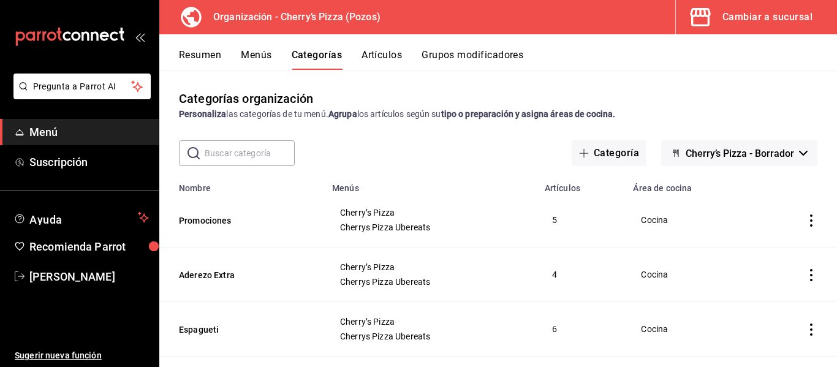
click at [251, 49] on button "Menús" at bounding box center [256, 59] width 31 height 21
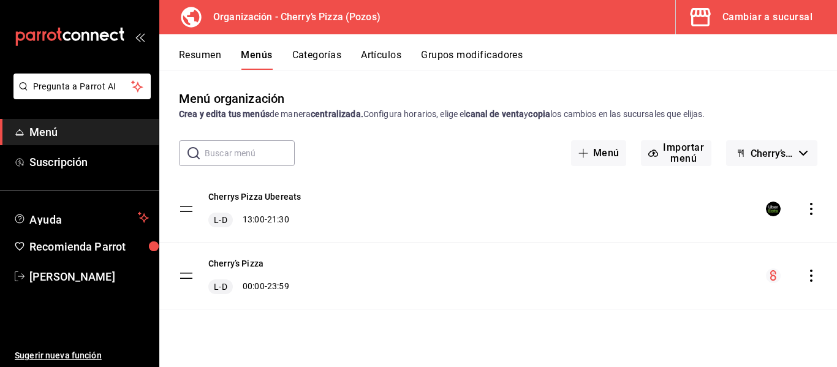
click at [813, 208] on icon "actions" at bounding box center [811, 209] width 12 height 12
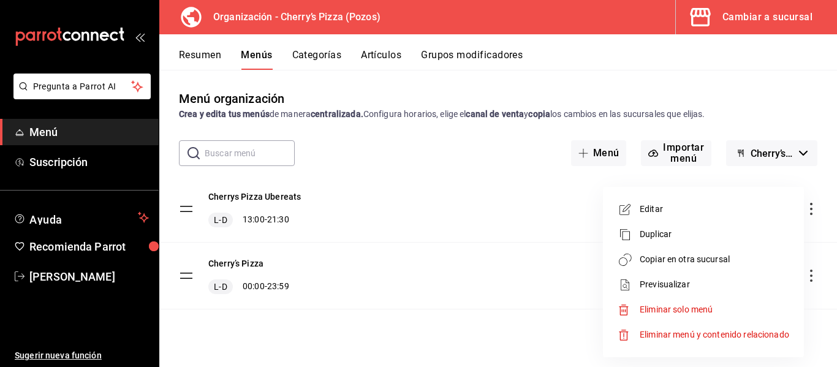
click at [682, 268] on li "Copiar en otra sucursal" at bounding box center [703, 259] width 191 height 25
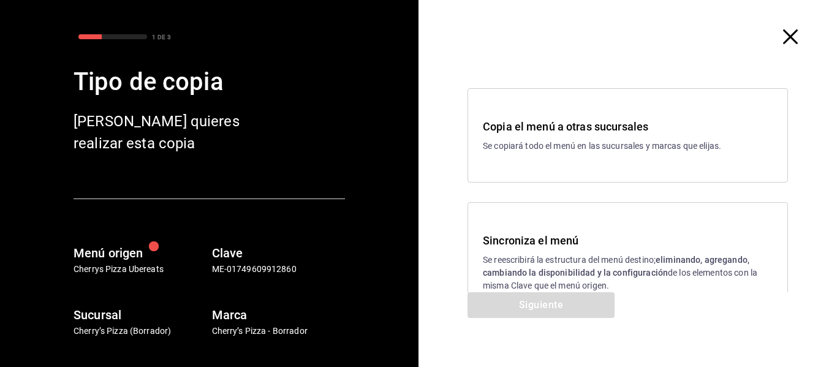
click at [571, 265] on p "Se reescribirá la estructura del menú destino; eliminando, agregando, cambiando…" at bounding box center [628, 273] width 290 height 39
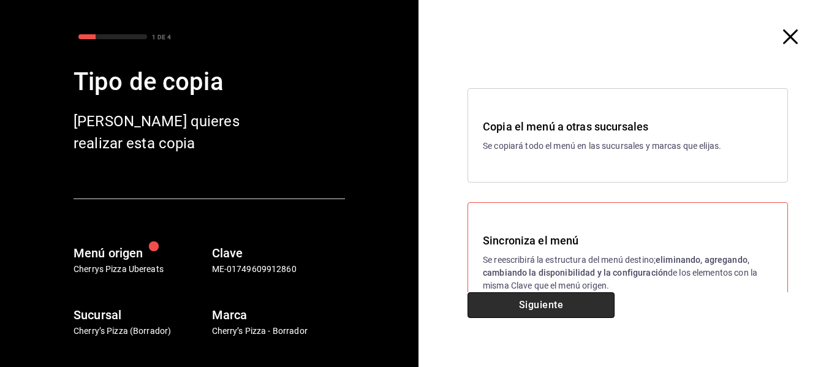
click at [553, 297] on button "Siguiente" at bounding box center [541, 305] width 147 height 26
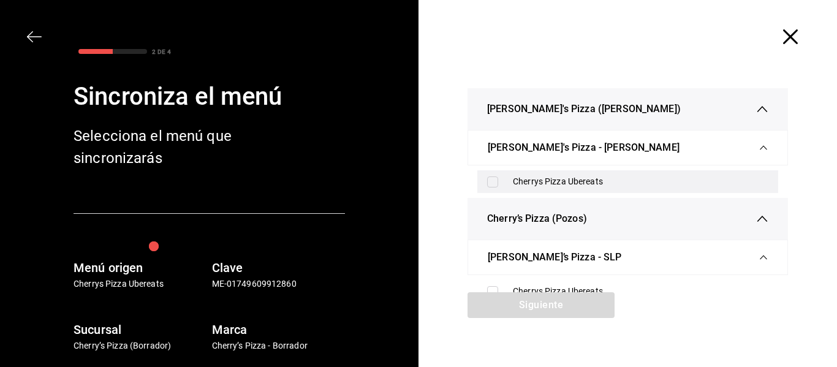
click at [487, 183] on input "checkbox" at bounding box center [492, 182] width 11 height 11
checkbox input "true"
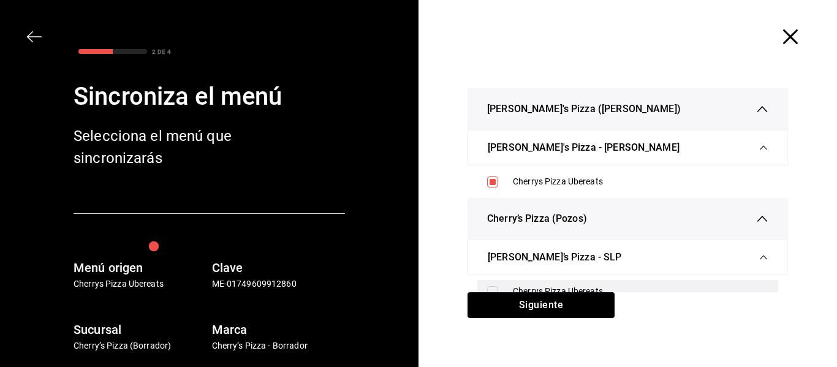
click at [487, 287] on input "checkbox" at bounding box center [492, 291] width 11 height 11
checkbox input "true"
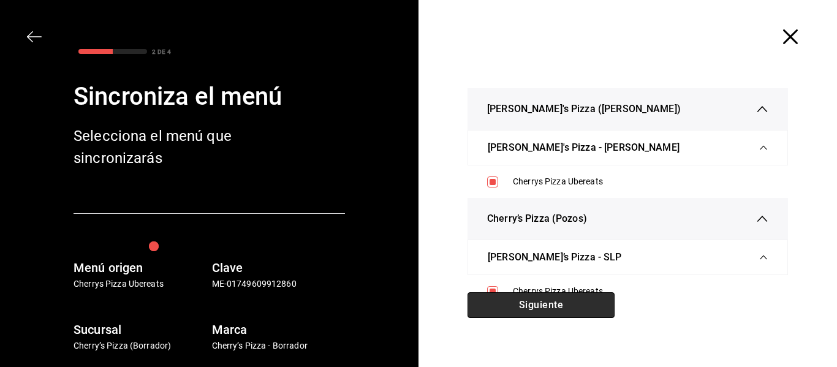
click at [498, 297] on button "Siguiente" at bounding box center [541, 305] width 147 height 26
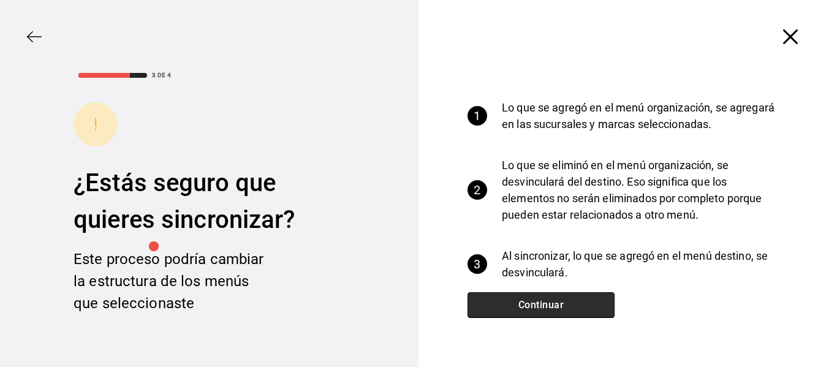
click at [498, 297] on button "Continuar" at bounding box center [541, 305] width 147 height 26
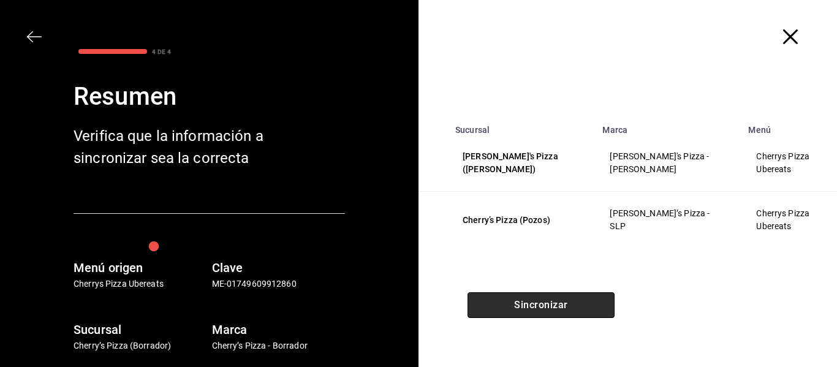
click at [525, 308] on button "Sincronizar" at bounding box center [541, 305] width 147 height 26
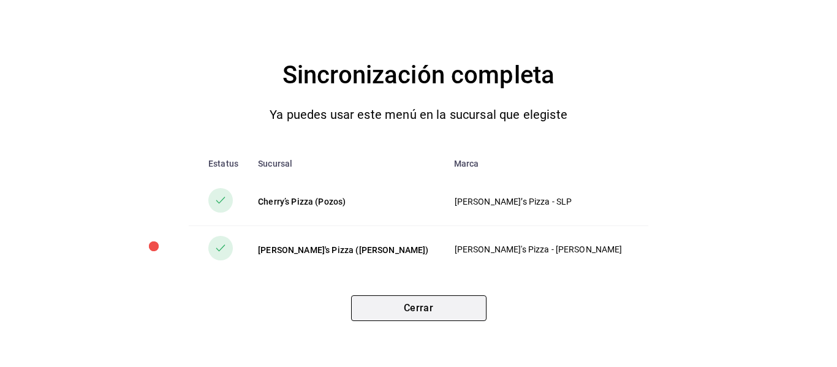
click at [460, 311] on button "Cerrar" at bounding box center [418, 308] width 135 height 26
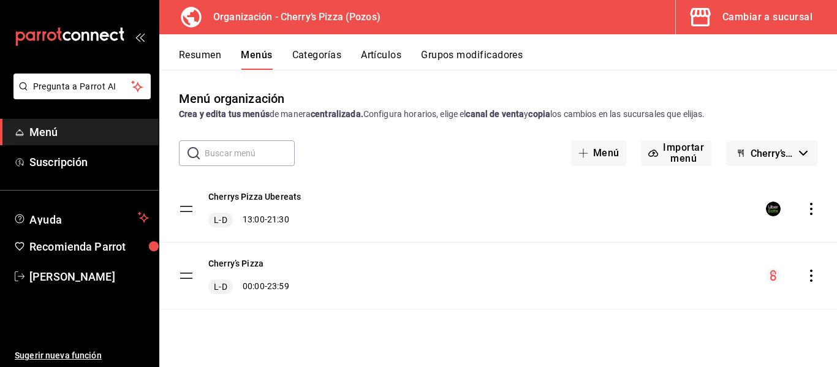
click at [812, 278] on icon "actions" at bounding box center [811, 276] width 12 height 12
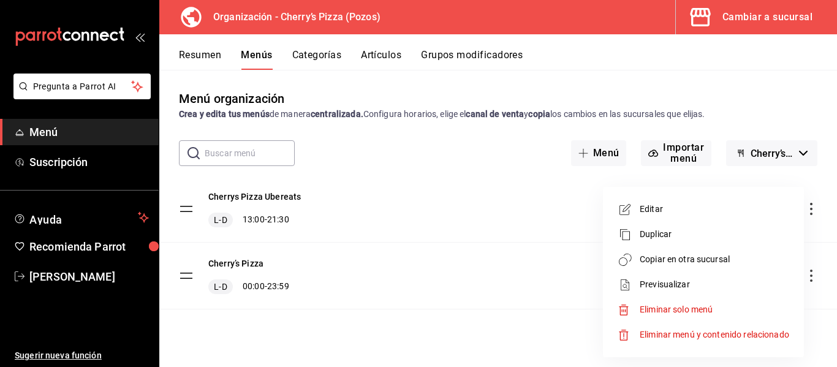
click at [704, 281] on span "Previsualizar" at bounding box center [715, 284] width 150 height 13
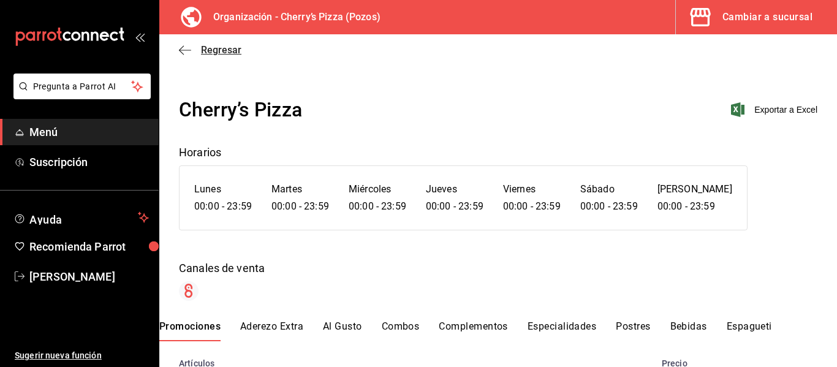
click at [185, 49] on icon "button" at bounding box center [185, 50] width 12 height 11
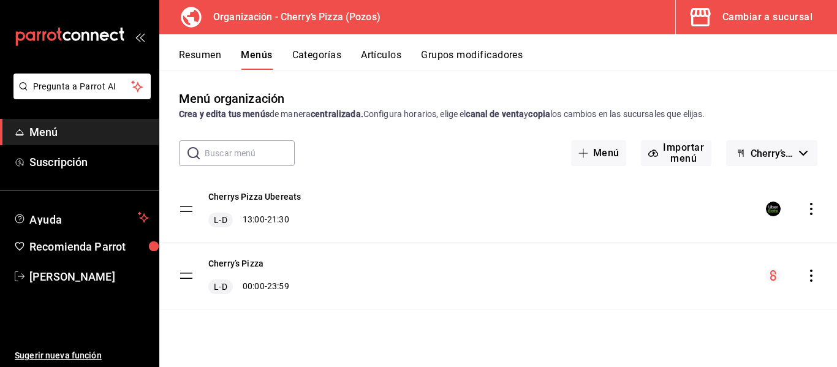
click at [809, 276] on icon "actions" at bounding box center [811, 276] width 12 height 12
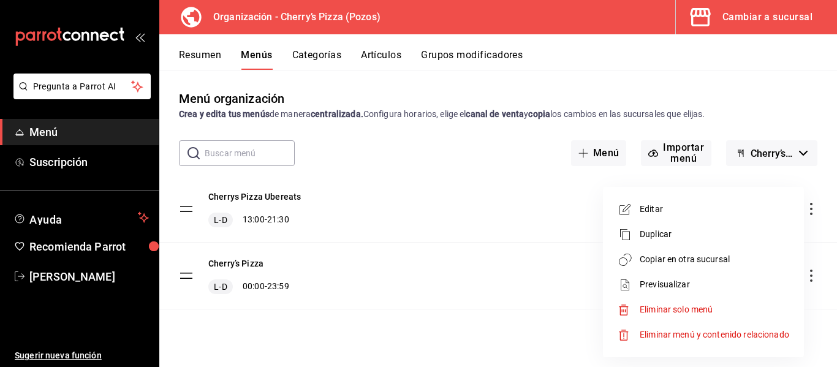
click at [682, 260] on span "Copiar en otra sucursal" at bounding box center [715, 259] width 150 height 13
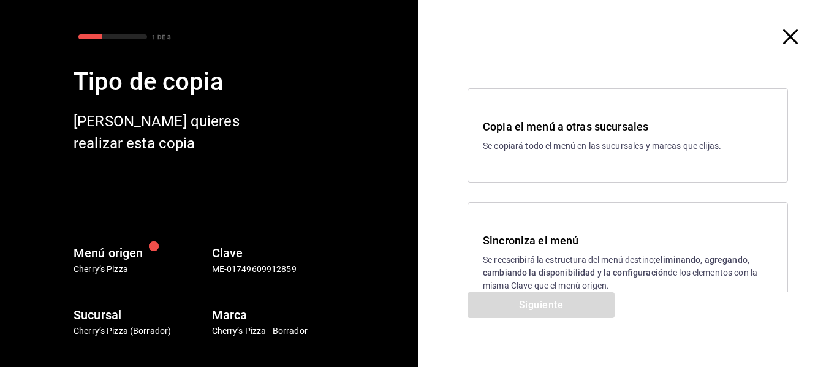
click at [571, 260] on p "Se reescribirá la estructura del menú destino; eliminando, agregando, cambiando…" at bounding box center [628, 273] width 290 height 39
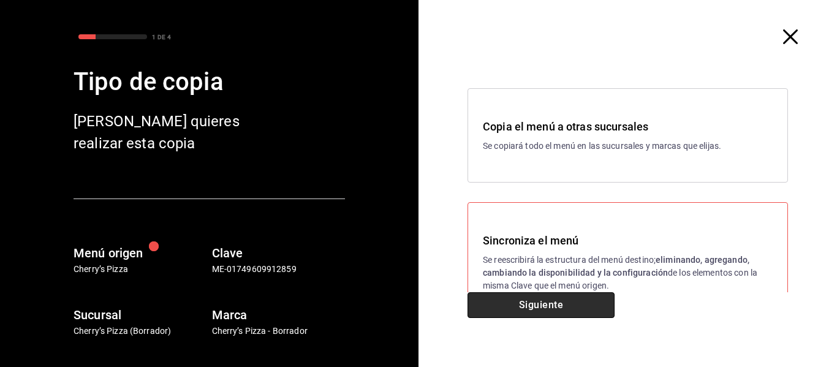
click at [551, 300] on button "Siguiente" at bounding box center [541, 305] width 147 height 26
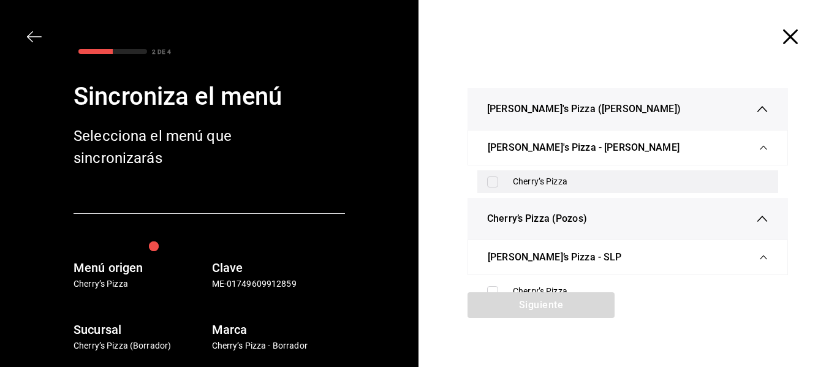
click at [525, 186] on div "Cherry’s Pizza" at bounding box center [641, 181] width 256 height 13
checkbox input "true"
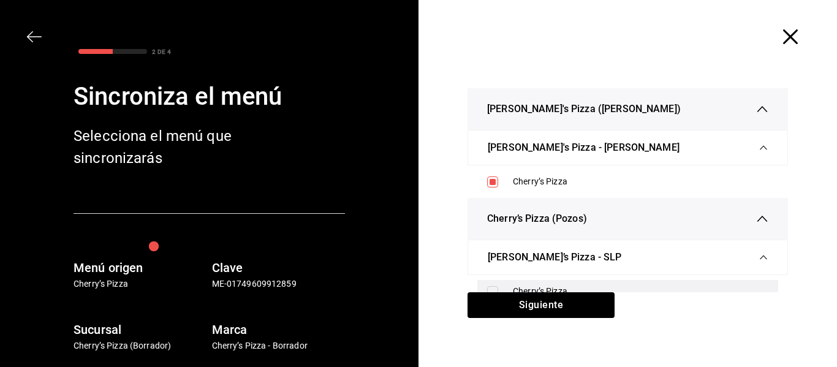
click at [487, 288] on input "checkbox" at bounding box center [492, 291] width 11 height 11
checkbox input "true"
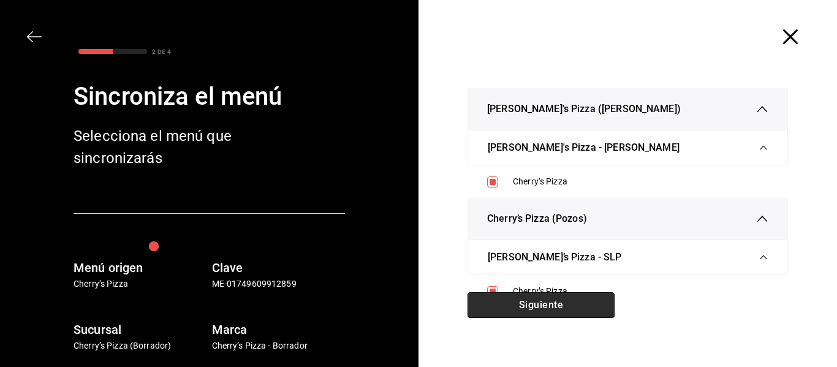
click at [487, 302] on button "Siguiente" at bounding box center [541, 305] width 147 height 26
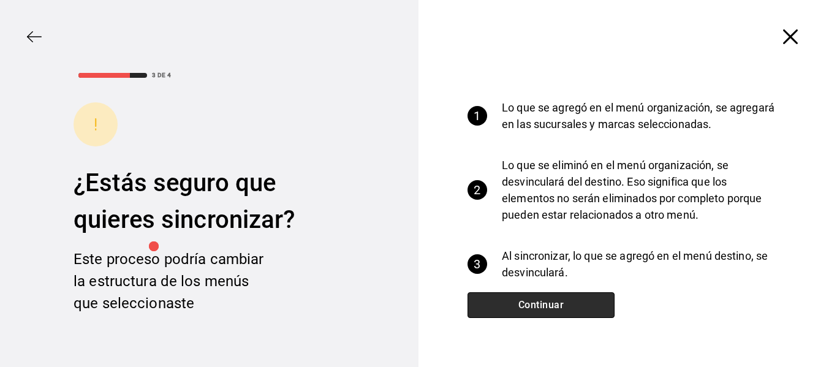
click at [487, 302] on button "Continuar" at bounding box center [541, 305] width 147 height 26
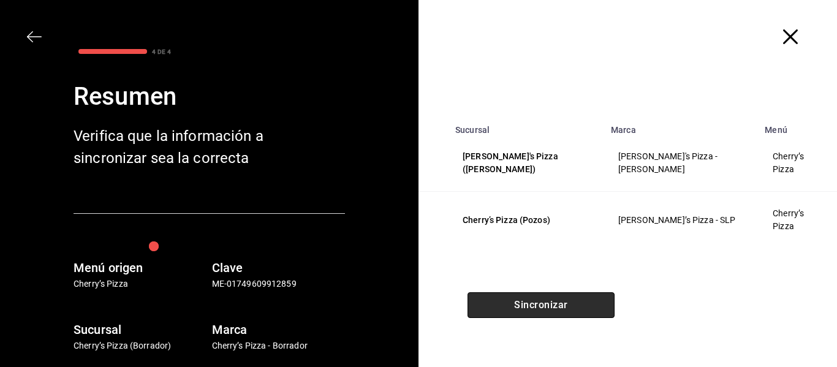
click at [571, 310] on button "Sincronizar" at bounding box center [541, 305] width 147 height 26
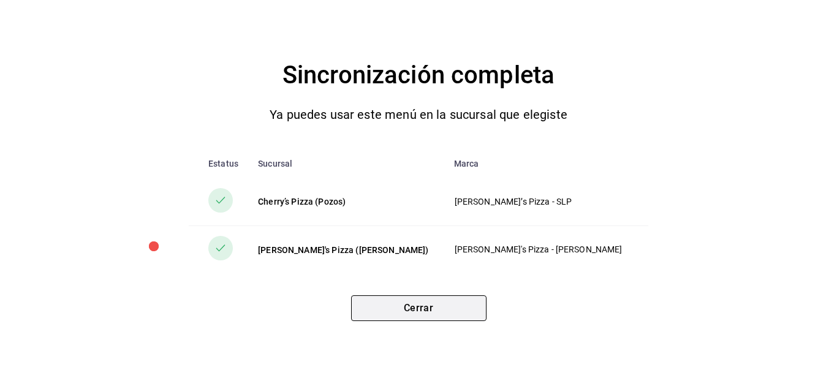
click at [446, 296] on button "Cerrar" at bounding box center [418, 308] width 135 height 26
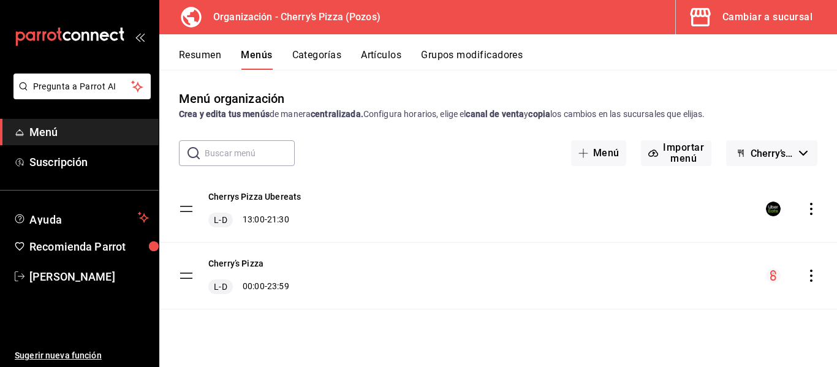
click at [206, 55] on button "Resumen" at bounding box center [200, 59] width 42 height 21
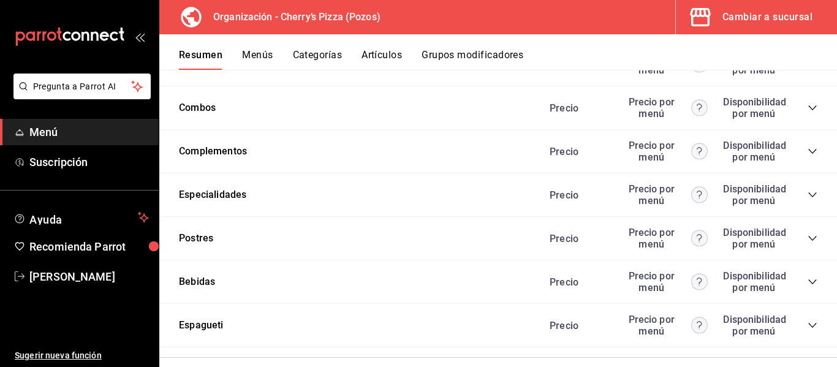
scroll to position [864, 0]
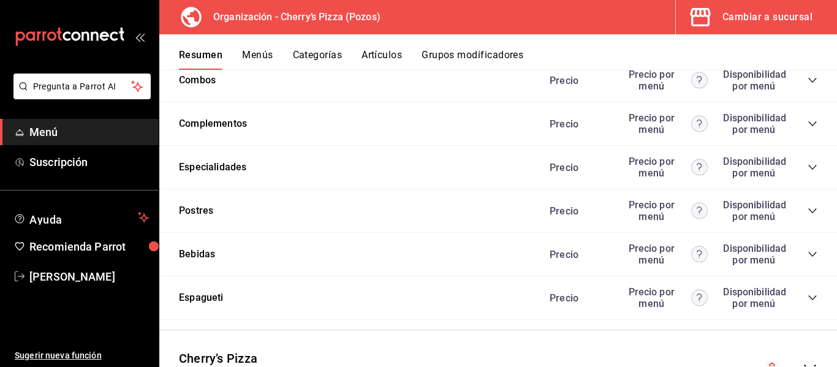
click at [808, 256] on icon "collapse-category-row" at bounding box center [813, 254] width 10 height 10
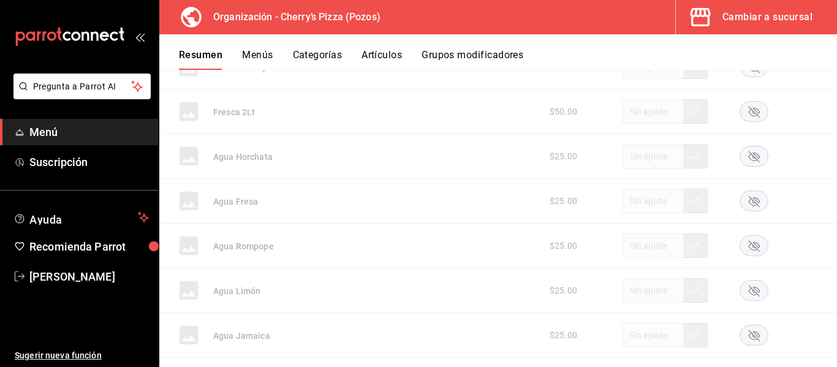
scroll to position [2148, 0]
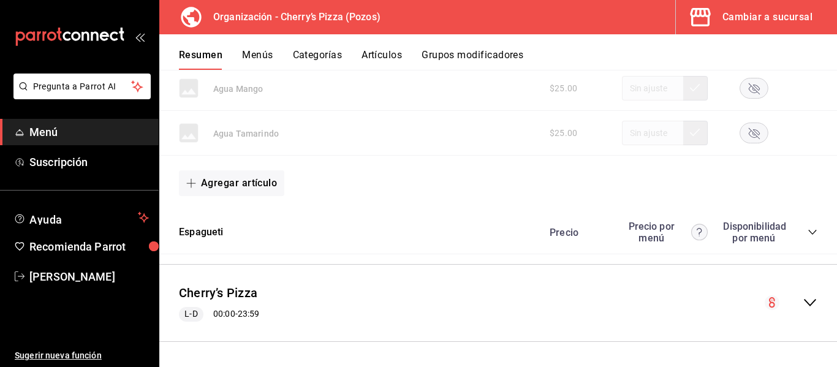
click at [804, 305] on icon "collapse-menu-row" at bounding box center [810, 303] width 12 height 7
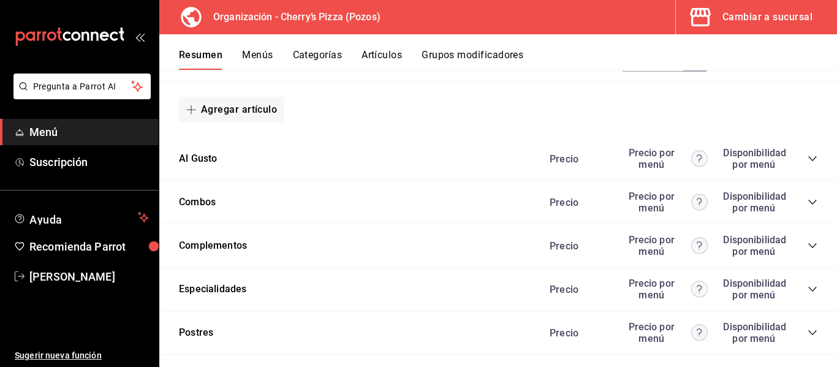
scroll to position [3090, 0]
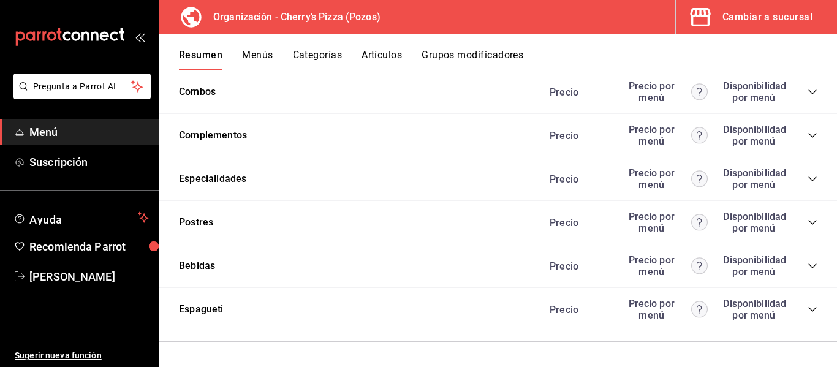
click at [808, 263] on icon "collapse-category-row" at bounding box center [813, 266] width 10 height 10
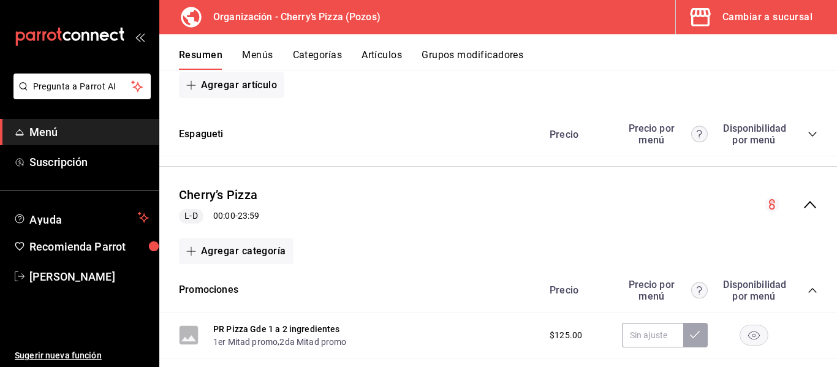
scroll to position [0, 0]
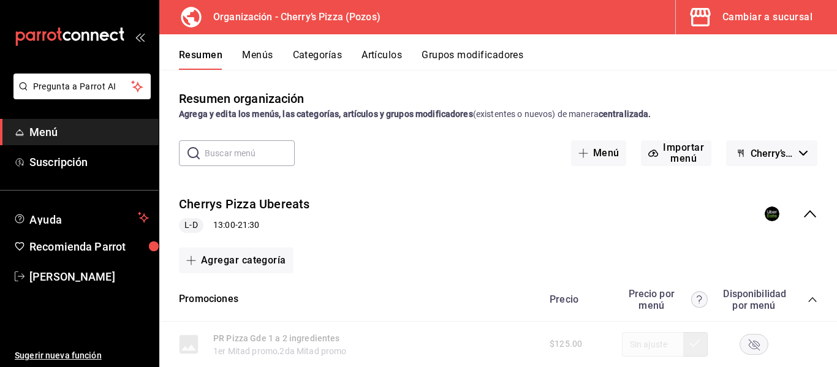
click at [764, 12] on div "Cambiar a sucursal" at bounding box center [768, 17] width 90 height 17
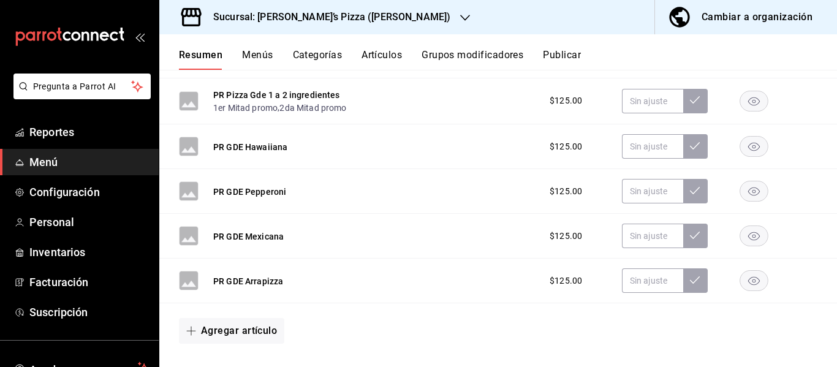
scroll to position [241, 0]
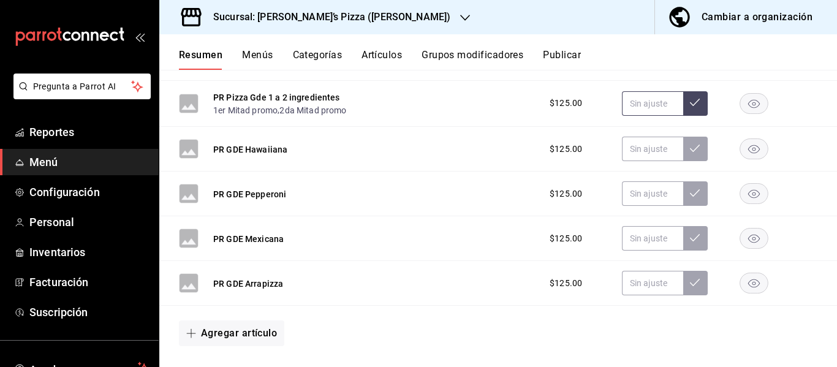
click at [626, 106] on input "text" at bounding box center [652, 103] width 61 height 25
type input "$99.00"
click at [690, 102] on icon at bounding box center [695, 102] width 10 height 10
click at [647, 150] on input "text" at bounding box center [652, 149] width 61 height 25
type input "$99.00"
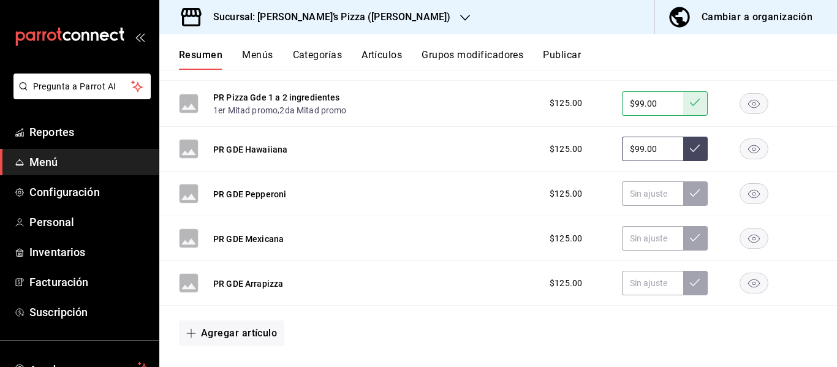
click at [690, 152] on icon at bounding box center [695, 148] width 10 height 10
click at [658, 198] on input "text" at bounding box center [652, 193] width 61 height 25
type input "$99.00"
click at [690, 197] on icon at bounding box center [695, 193] width 10 height 10
click at [632, 244] on input "text" at bounding box center [652, 238] width 61 height 25
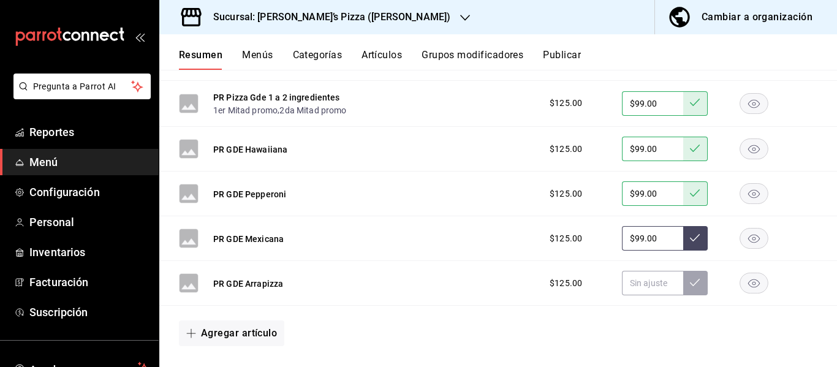
type input "$99.00"
click at [690, 237] on icon at bounding box center [695, 238] width 10 height 10
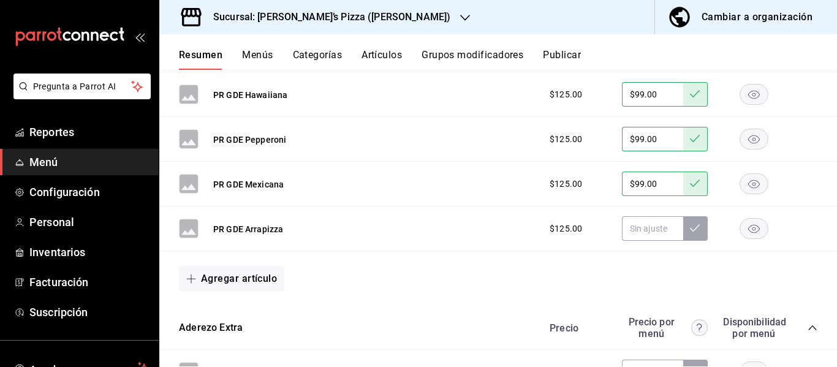
scroll to position [0, 0]
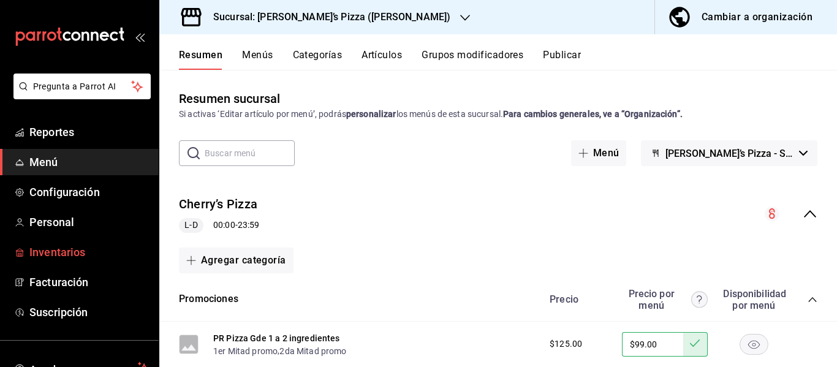
click at [66, 257] on span "Inventarios" at bounding box center [89, 252] width 120 height 17
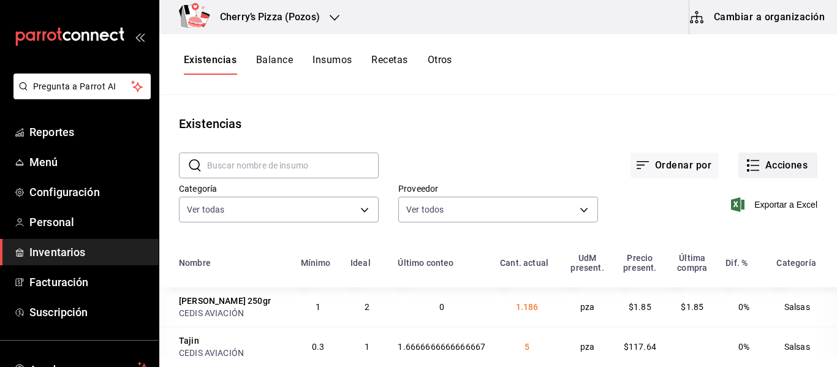
click at [772, 170] on button "Acciones" at bounding box center [778, 166] width 79 height 26
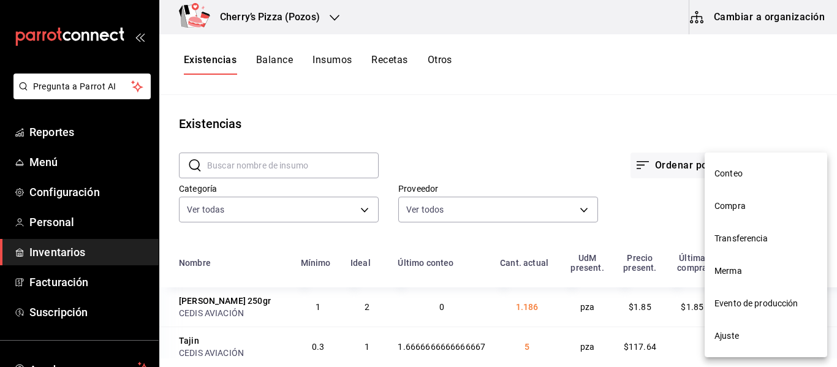
click at [750, 211] on span "Compra" at bounding box center [766, 206] width 103 height 13
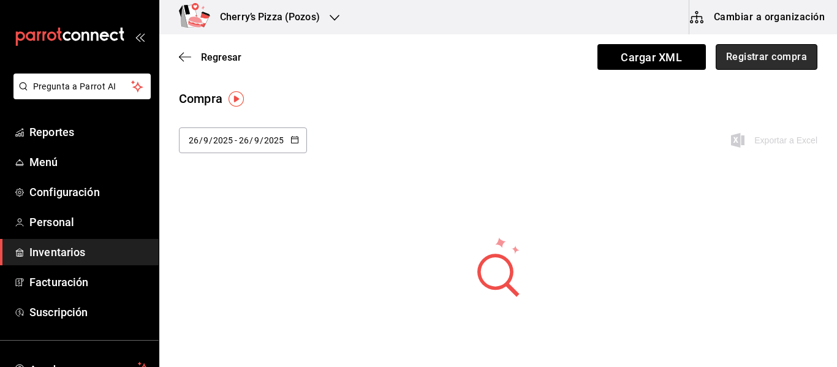
click at [739, 56] on button "Registrar compra" at bounding box center [767, 57] width 102 height 26
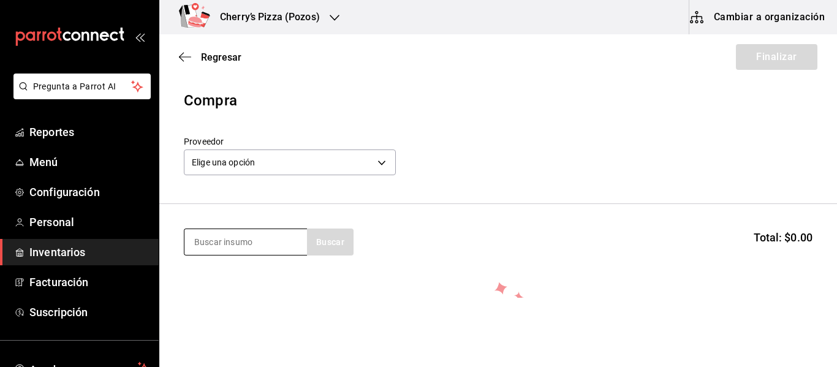
click at [266, 249] on input at bounding box center [245, 242] width 123 height 26
type input "ajon"
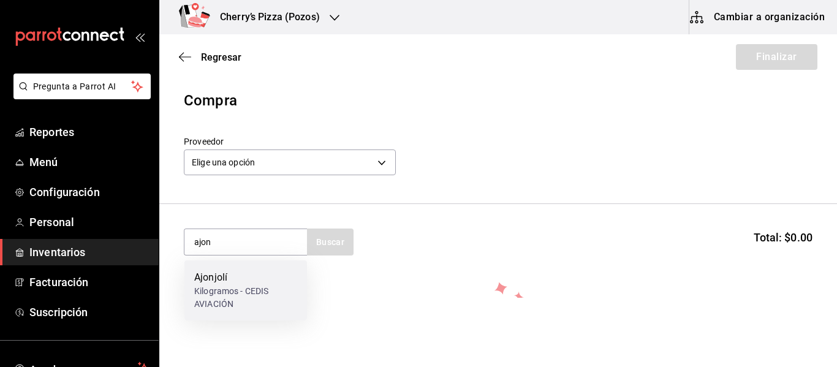
click at [213, 281] on div "Ajonjolí" at bounding box center [245, 277] width 103 height 15
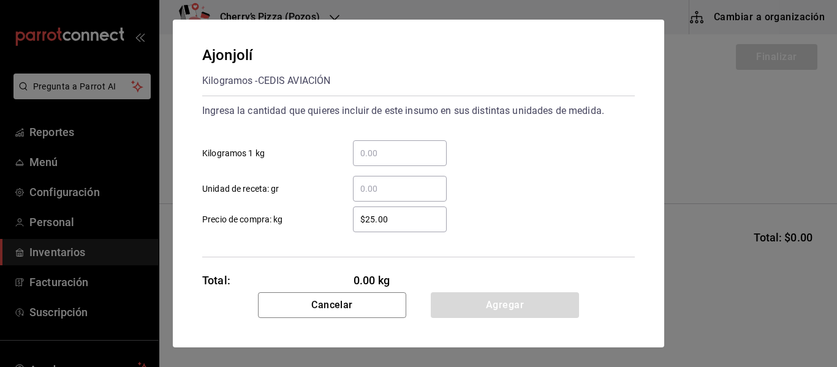
click at [409, 143] on div "​" at bounding box center [400, 153] width 94 height 26
click at [409, 146] on input "​ Kilogramos 1 kg" at bounding box center [400, 153] width 94 height 15
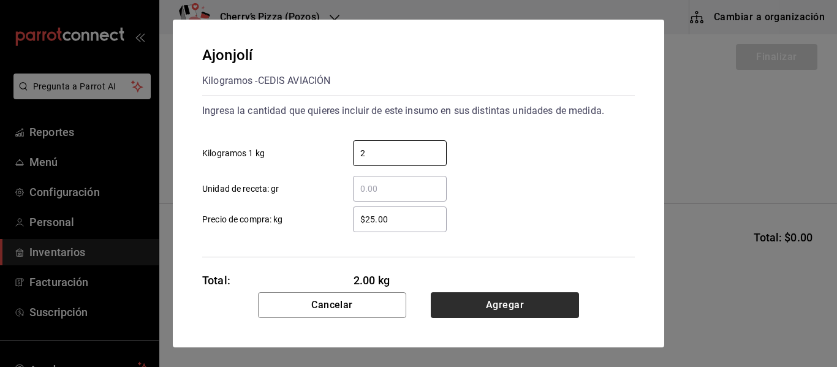
type input "2"
click at [502, 310] on button "Agregar" at bounding box center [505, 305] width 148 height 26
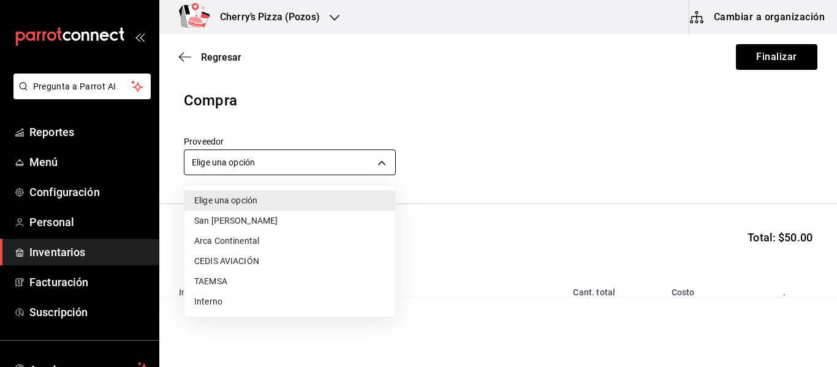
click at [313, 161] on body "Pregunta a Parrot AI Reportes Menú Configuración Personal Inventarios Facturaci…" at bounding box center [418, 149] width 837 height 298
click at [236, 265] on li "CEDIS AVIACIÓN" at bounding box center [289, 261] width 211 height 20
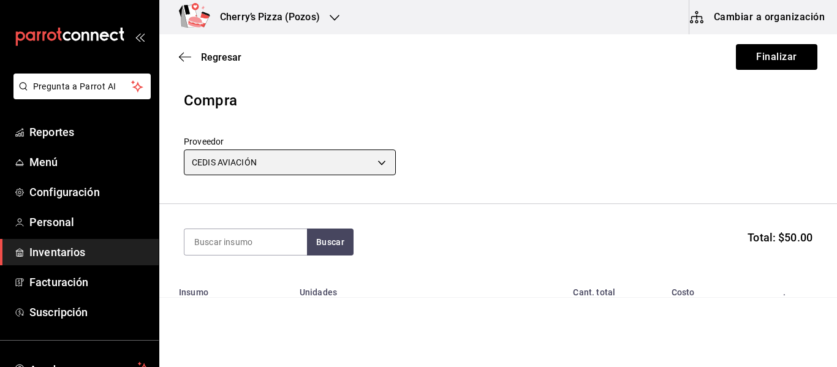
type input "ba6e71af-6591-45fd-bdd6-18e05506cb88"
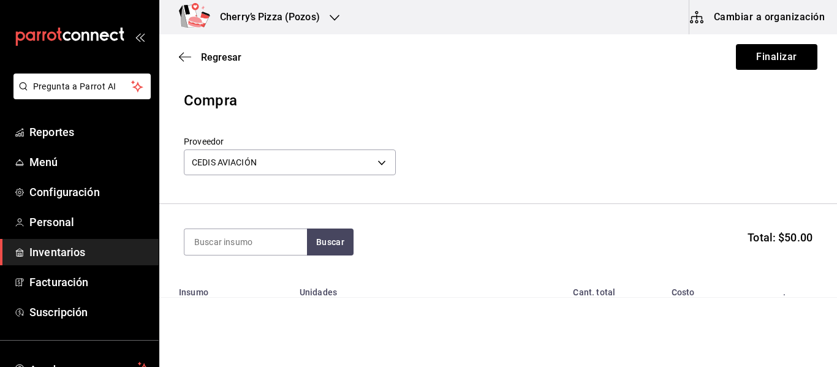
click at [234, 256] on section "Buscar Total: $50.00" at bounding box center [498, 242] width 678 height 76
click at [234, 249] on input at bounding box center [245, 242] width 123 height 26
type input "alitas"
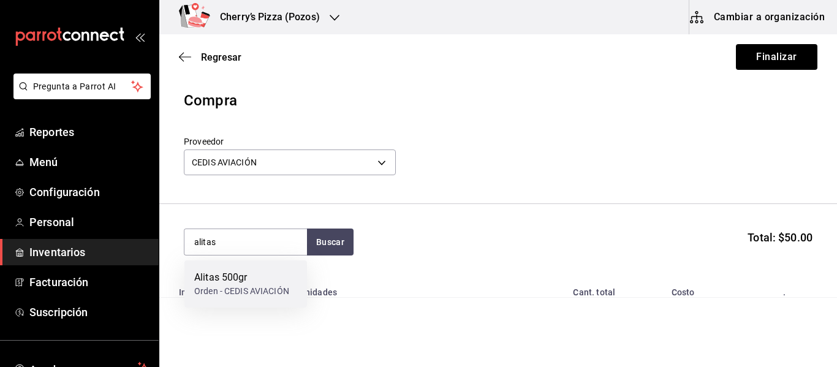
click at [243, 286] on div "Orden - CEDIS AVIACIÓN" at bounding box center [241, 291] width 95 height 13
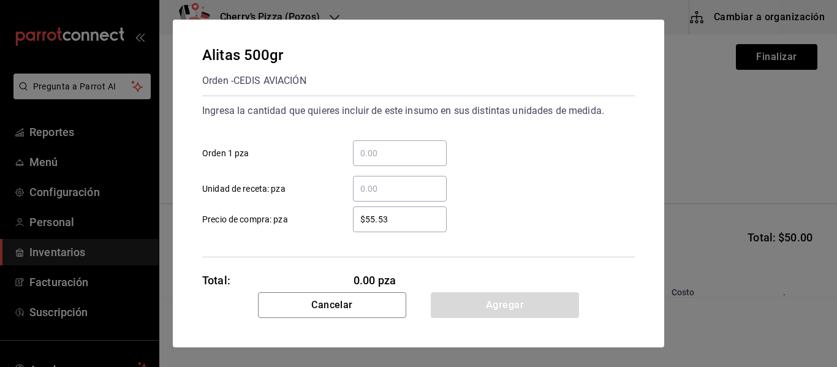
click at [404, 157] on input "​ Orden 1 pza" at bounding box center [400, 153] width 94 height 15
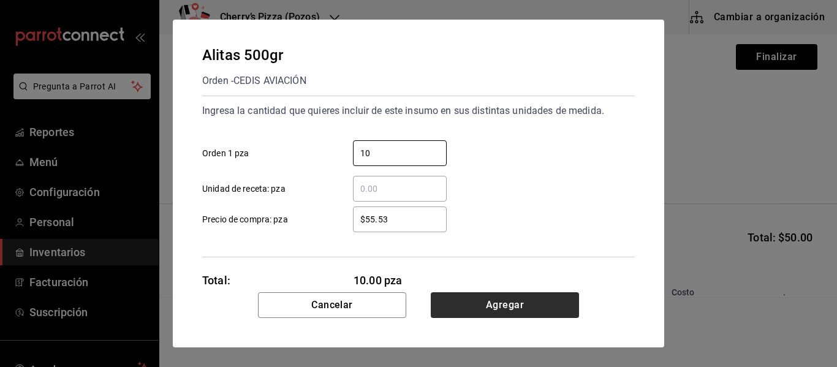
type input "10"
click at [513, 302] on button "Agregar" at bounding box center [505, 305] width 148 height 26
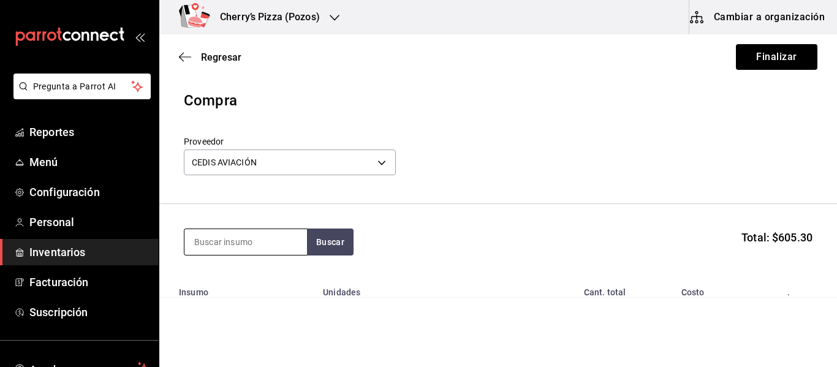
click at [247, 249] on input at bounding box center [245, 242] width 123 height 26
type input "n"
type input "boneless"
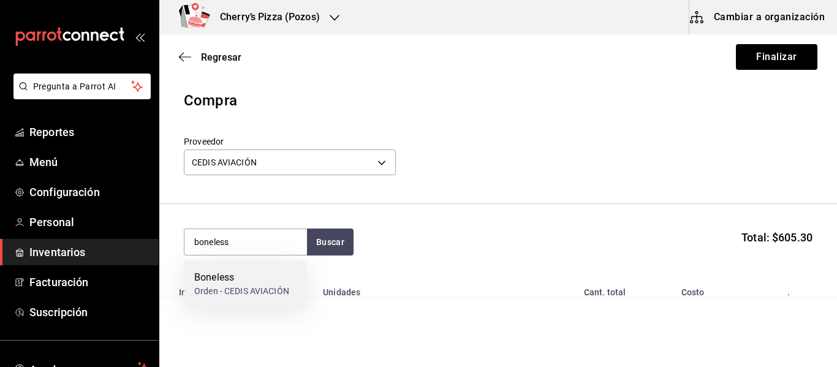
click at [260, 291] on div "Orden - CEDIS AVIACIÓN" at bounding box center [241, 291] width 95 height 13
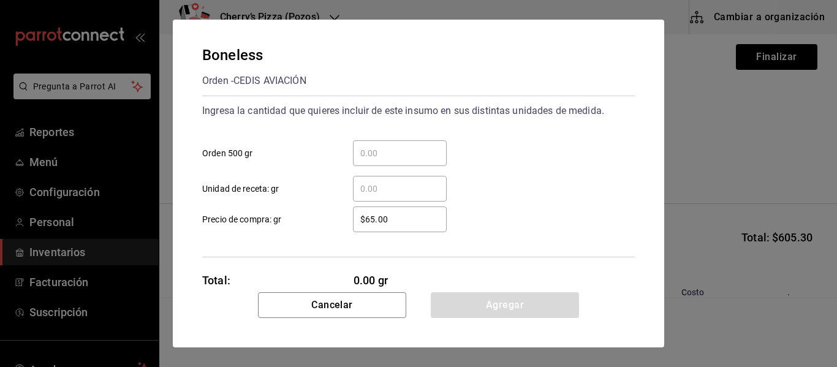
click at [388, 147] on input "​ Orden 500 gr" at bounding box center [400, 153] width 94 height 15
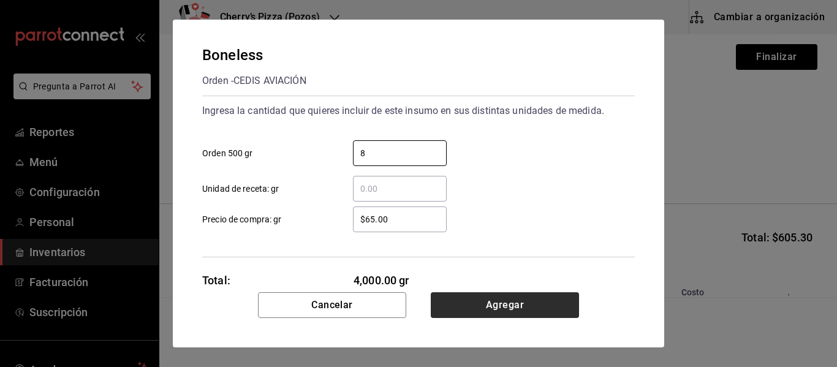
type input "8"
click at [534, 306] on button "Agregar" at bounding box center [505, 305] width 148 height 26
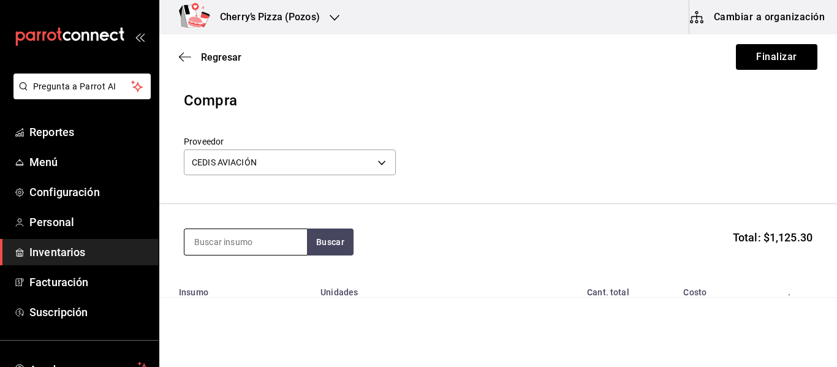
click at [218, 243] on input at bounding box center [245, 242] width 123 height 26
type input "mango"
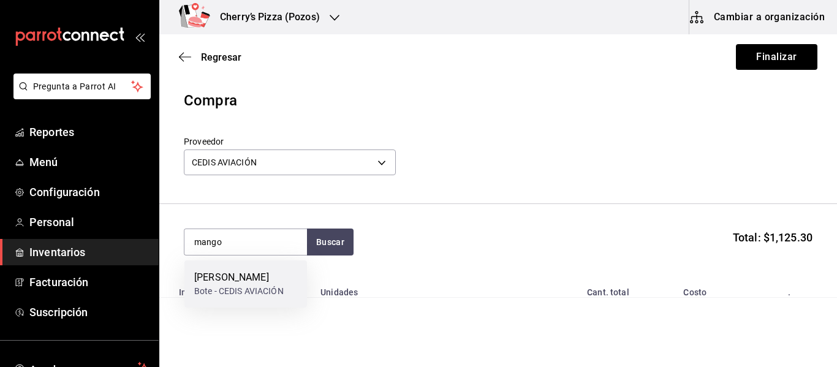
click at [221, 296] on div "Bote - CEDIS AVIACIÓN" at bounding box center [238, 291] width 89 height 13
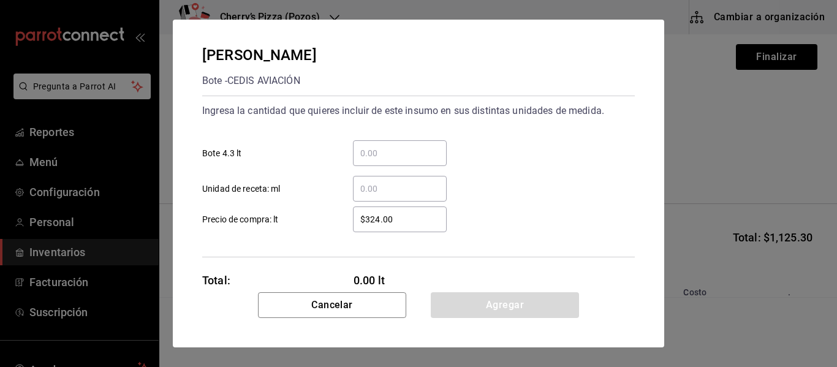
click at [389, 149] on input "​ Bote 4.3 lt" at bounding box center [400, 153] width 94 height 15
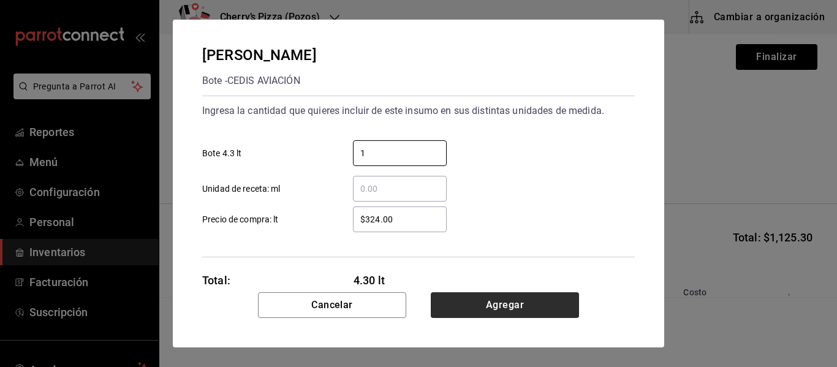
type input "1"
click at [532, 299] on button "Agregar" at bounding box center [505, 305] width 148 height 26
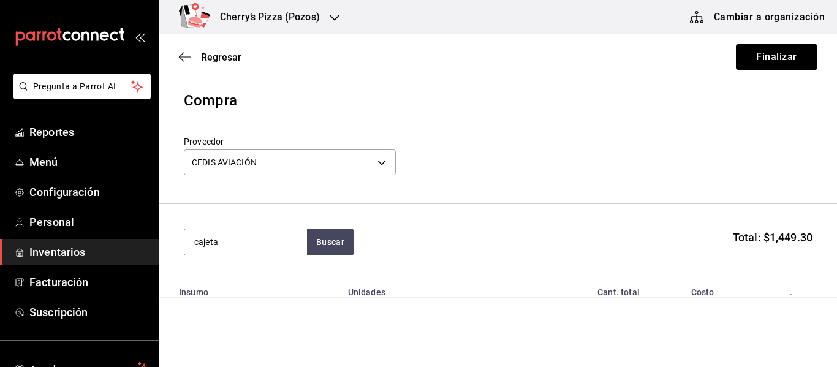
type input "cajeta"
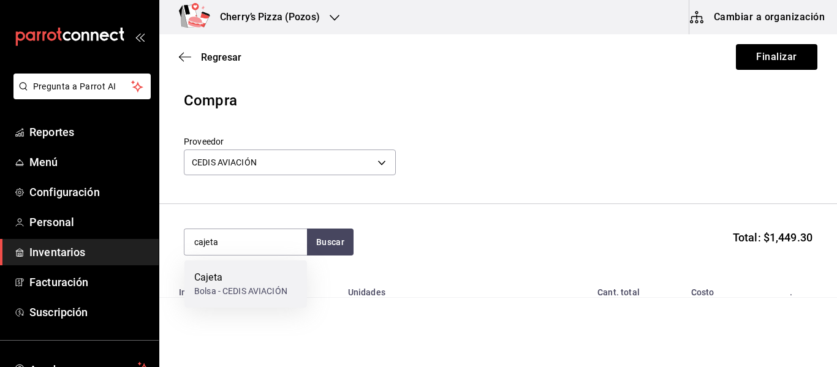
click at [238, 279] on div "Cajeta" at bounding box center [240, 277] width 93 height 15
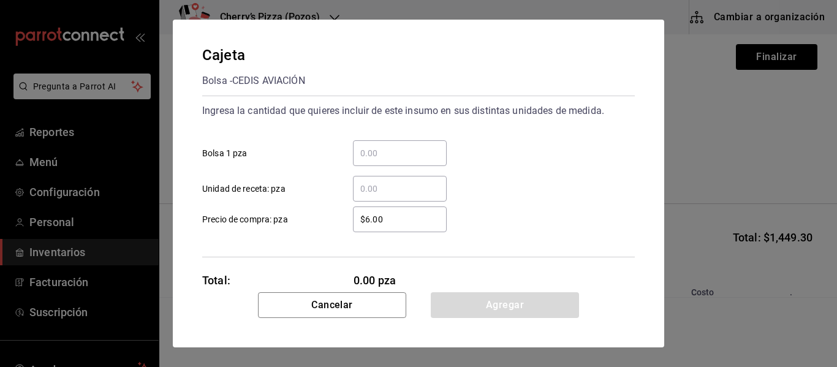
click at [405, 146] on input "​ Bolsa 1 pza" at bounding box center [400, 153] width 94 height 15
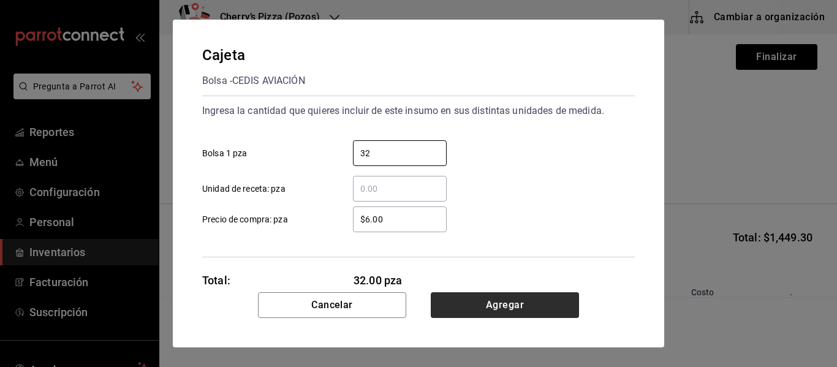
type input "32"
click at [511, 306] on button "Agregar" at bounding box center [505, 305] width 148 height 26
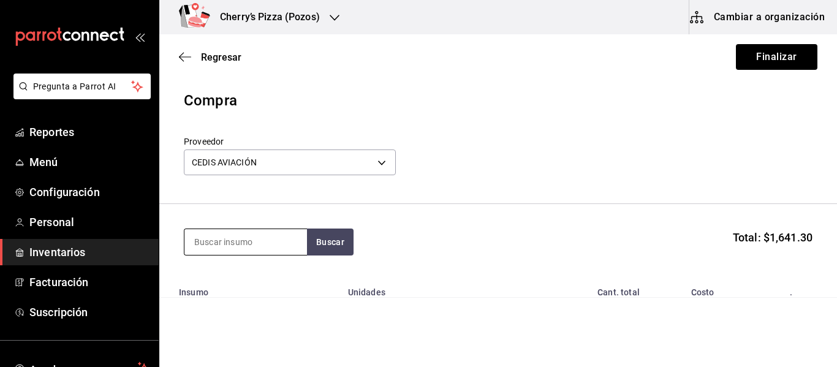
click at [261, 237] on input at bounding box center [245, 242] width 123 height 26
type input "cebolla"
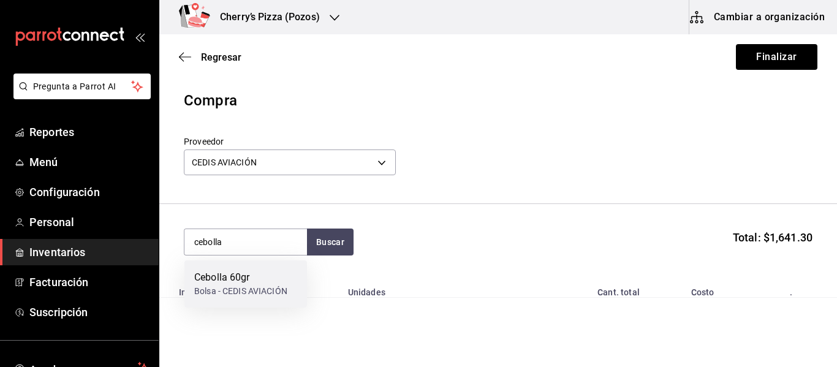
click at [258, 278] on div "Cebolla 60gr" at bounding box center [240, 277] width 93 height 15
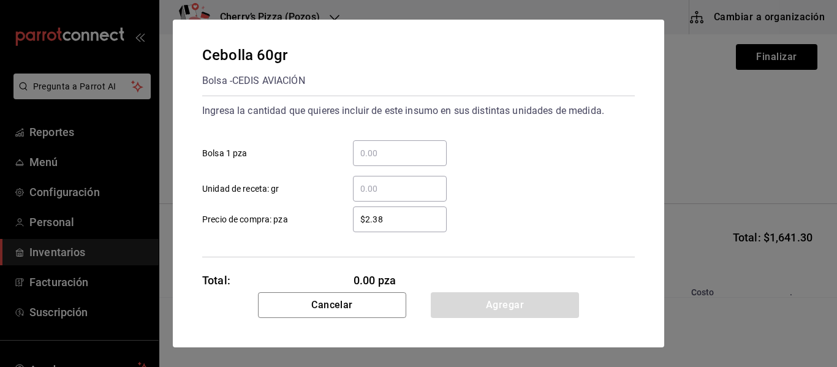
click at [401, 153] on input "​ Bolsa 1 pza" at bounding box center [400, 153] width 94 height 15
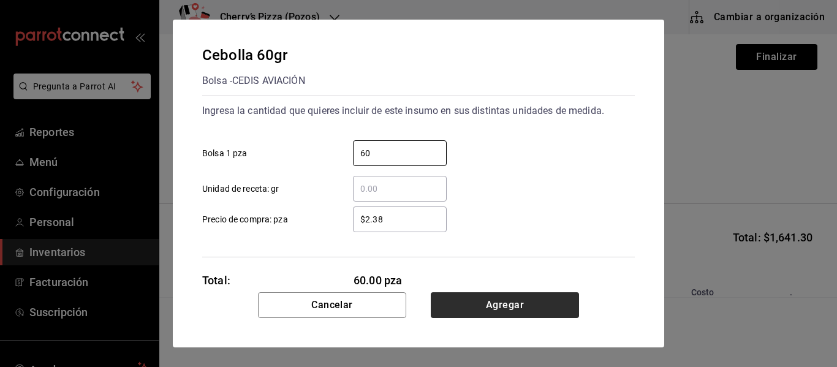
type input "60"
click at [493, 315] on button "Agregar" at bounding box center [505, 305] width 148 height 26
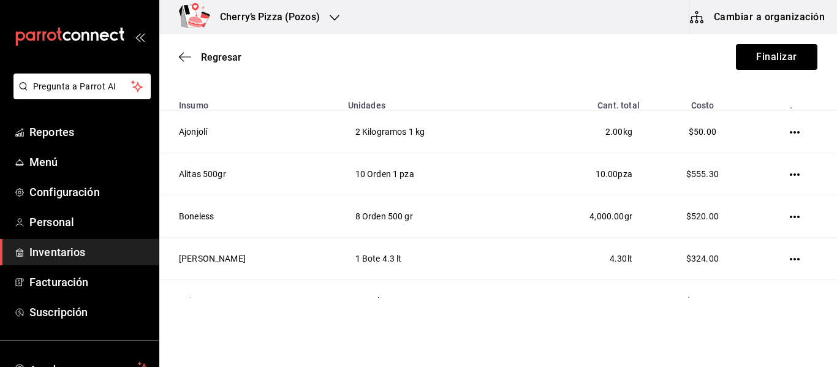
scroll to position [293, 0]
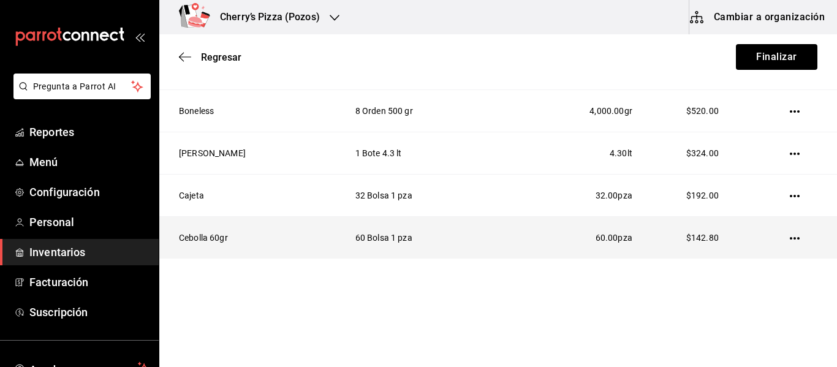
click at [790, 236] on icon "button" at bounding box center [795, 239] width 10 height 10
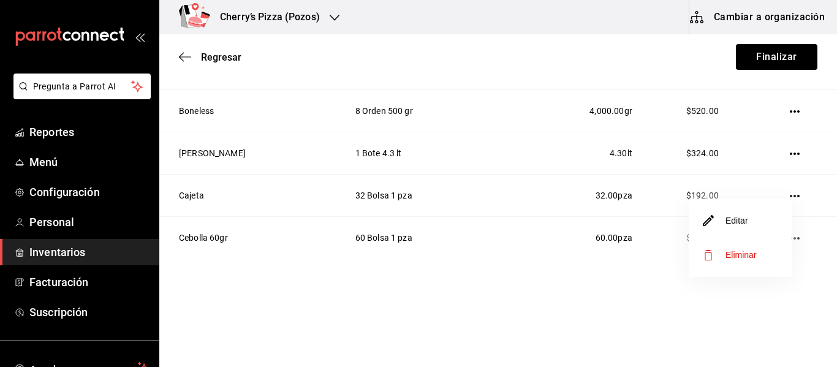
click at [731, 228] on li "Editar" at bounding box center [740, 220] width 103 height 34
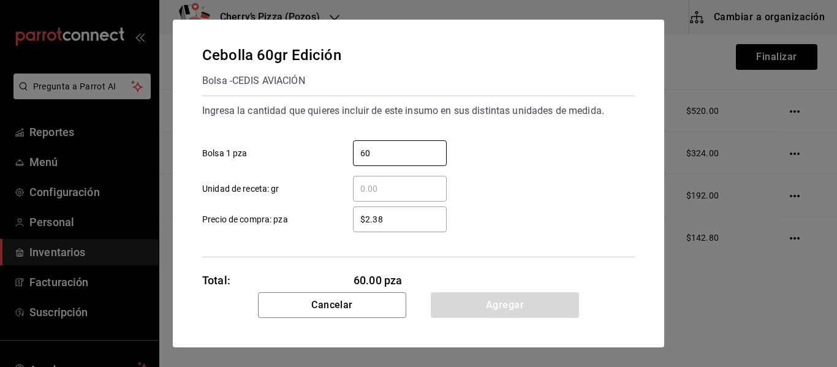
drag, startPoint x: 395, startPoint y: 158, endPoint x: 302, endPoint y: 158, distance: 93.8
click at [302, 158] on label "60 ​ Bolsa 1 pza" at bounding box center [324, 153] width 245 height 26
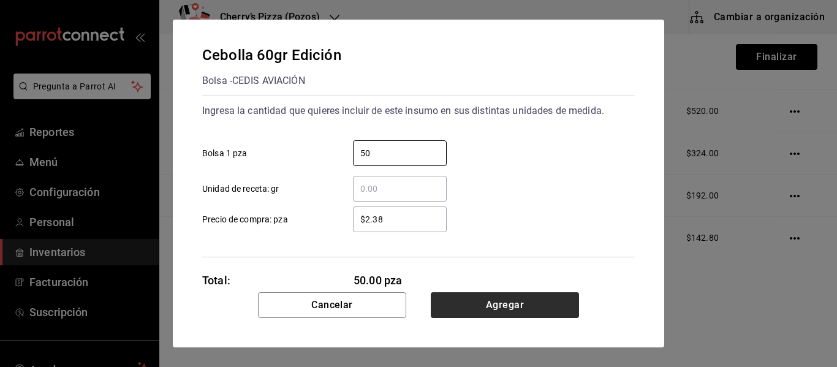
type input "50"
click at [492, 308] on button "Agregar" at bounding box center [505, 305] width 148 height 26
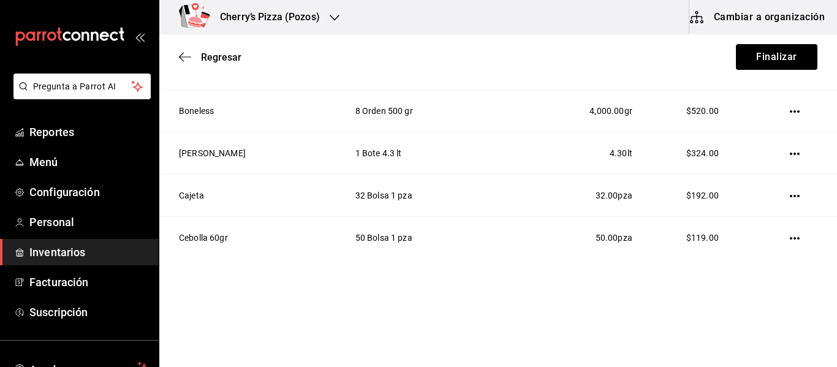
scroll to position [0, 0]
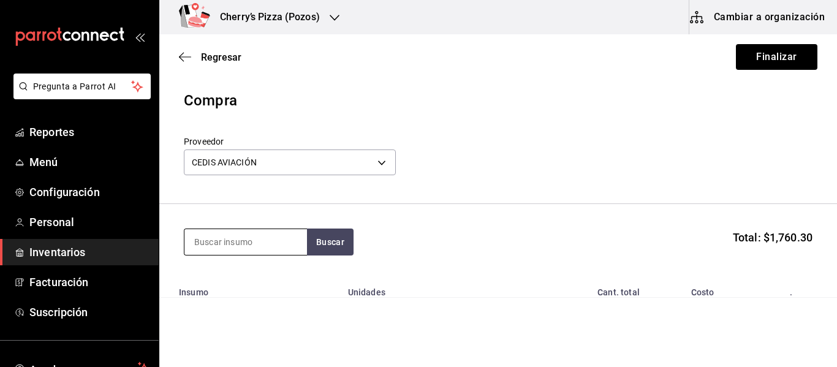
click at [256, 238] on input at bounding box center [245, 242] width 123 height 26
type input "chedd"
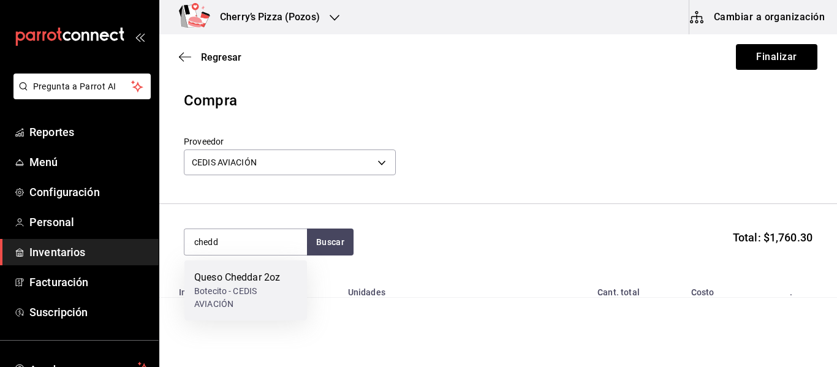
click at [234, 265] on div "Queso Cheddar 2oz Botecito - CEDIS AVIACIÓN" at bounding box center [245, 291] width 123 height 60
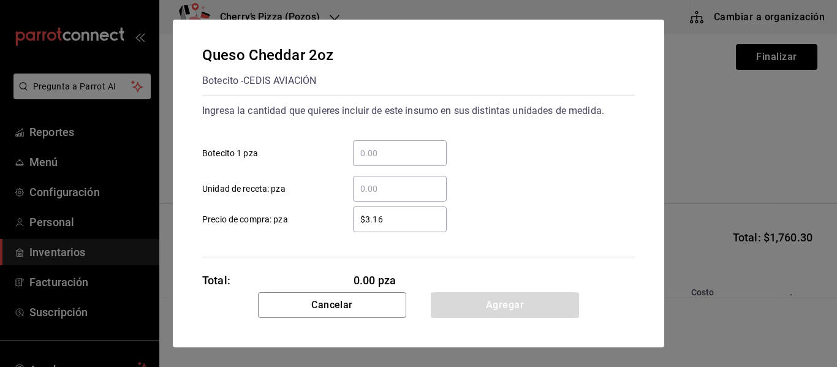
click at [391, 149] on input "​ Botecito 1 pza" at bounding box center [400, 153] width 94 height 15
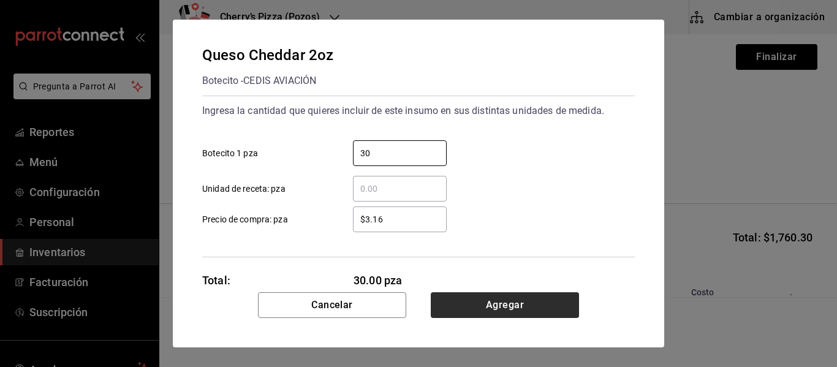
type input "30"
click at [517, 309] on button "Agregar" at bounding box center [505, 305] width 148 height 26
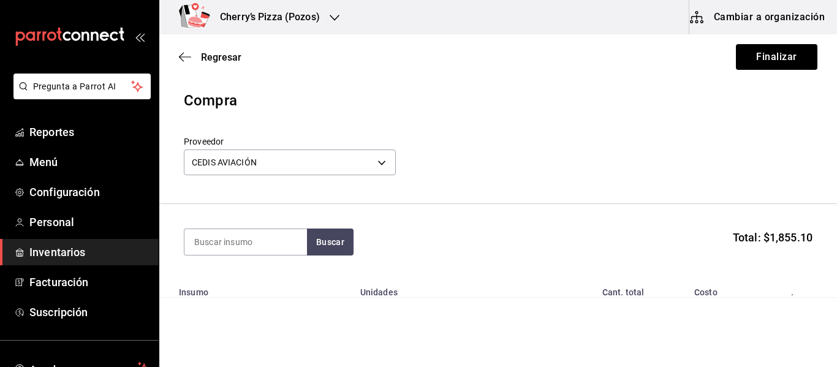
click at [517, 298] on html "Pregunta a Parrot AI Reportes Menú Configuración Personal Inventarios Facturaci…" at bounding box center [418, 149] width 837 height 298
click at [265, 242] on input at bounding box center [245, 242] width 123 height 26
type input "espagueti"
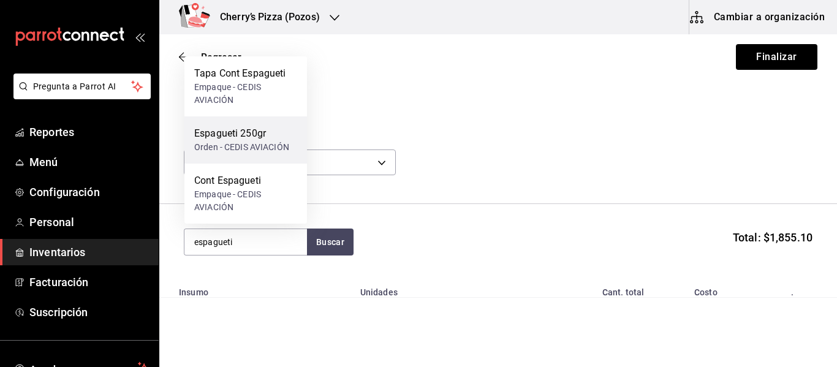
click at [261, 133] on div "Espagueti 250gr" at bounding box center [241, 133] width 95 height 15
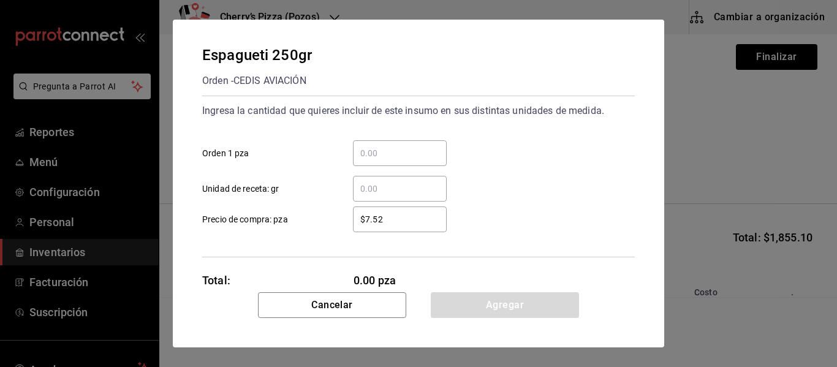
click at [393, 153] on input "​ Orden 1 pza" at bounding box center [400, 153] width 94 height 15
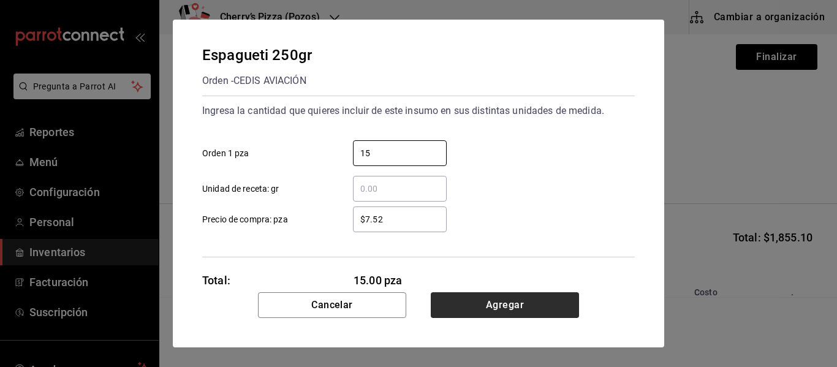
type input "15"
click at [509, 310] on button "Agregar" at bounding box center [505, 305] width 148 height 26
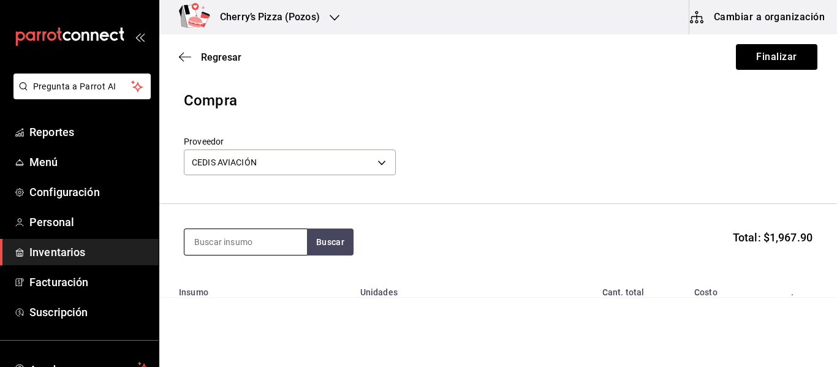
click at [269, 243] on input at bounding box center [245, 242] width 123 height 26
type input "jalapeño"
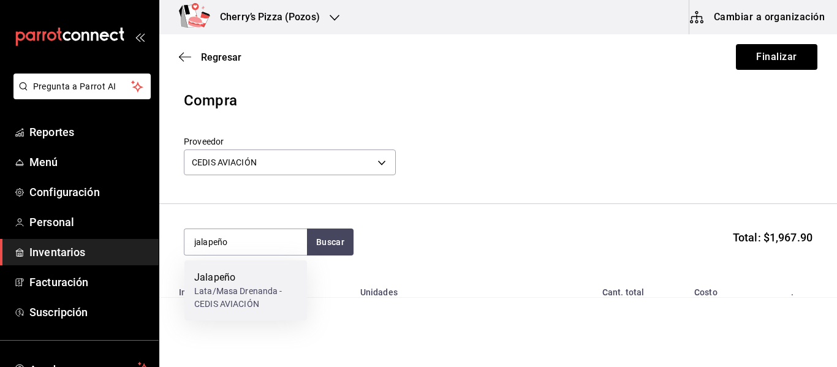
click at [240, 287] on div "Lata/Masa Drenanda - CEDIS AVIACIÓN" at bounding box center [245, 298] width 103 height 26
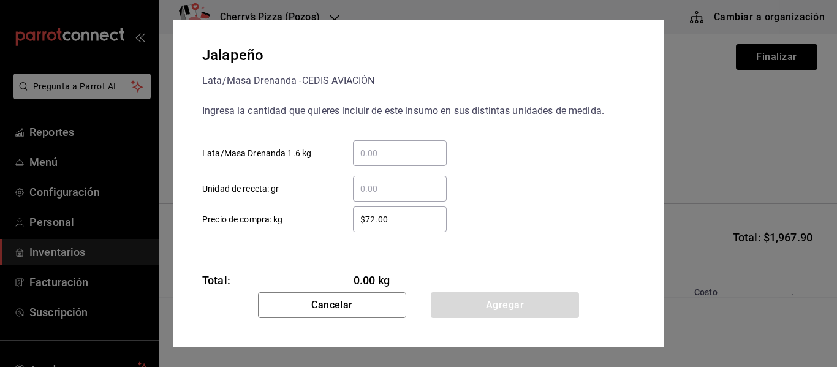
click at [401, 154] on input "​ Lata/Masa Drenanda 1.6 kg" at bounding box center [400, 153] width 94 height 15
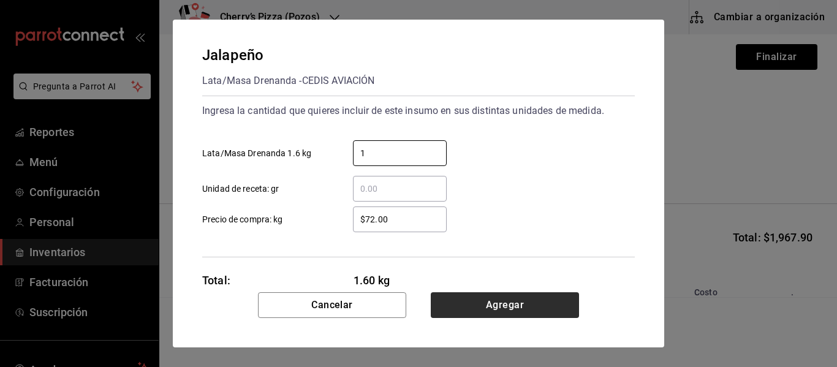
type input "1"
click at [544, 297] on button "Agregar" at bounding box center [505, 305] width 148 height 26
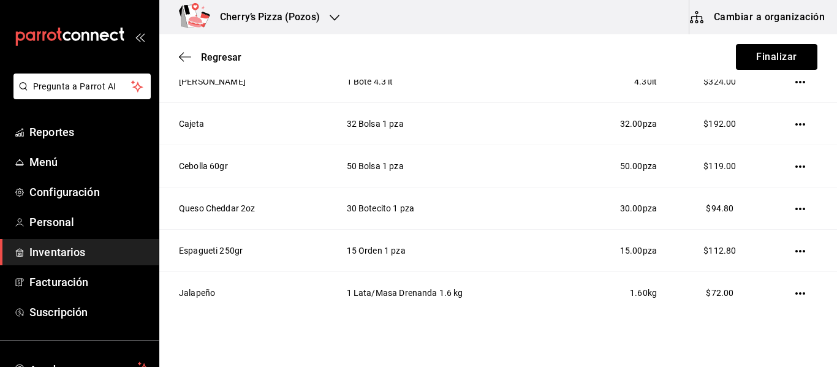
scroll to position [420, 0]
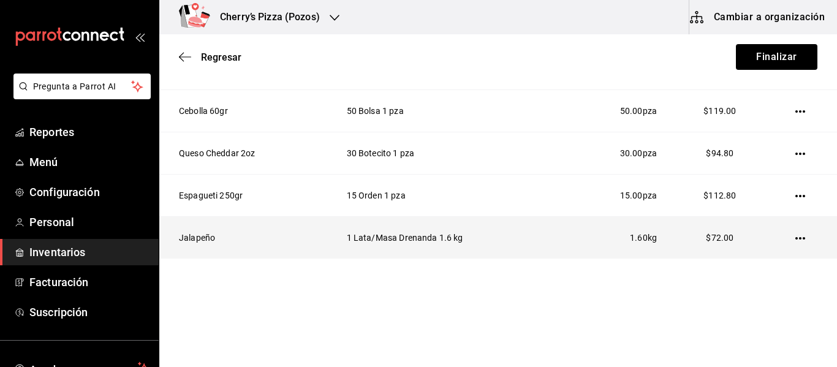
click at [796, 240] on icon "button" at bounding box center [801, 239] width 10 height 10
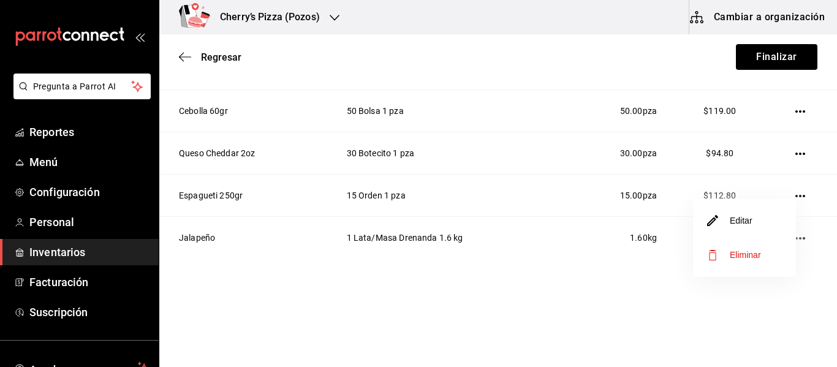
click at [758, 219] on li "Editar" at bounding box center [744, 220] width 103 height 34
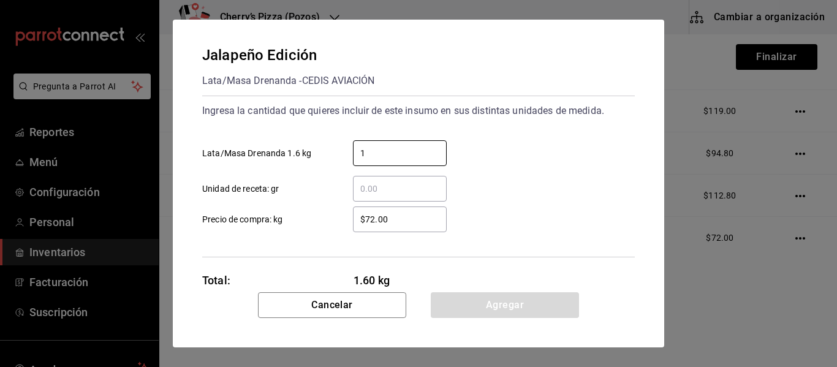
drag, startPoint x: 408, startPoint y: 151, endPoint x: 250, endPoint y: 151, distance: 158.1
click at [250, 151] on label "1 ​ Lata/Masa Drenanda 1.6 kg" at bounding box center [324, 153] width 245 height 26
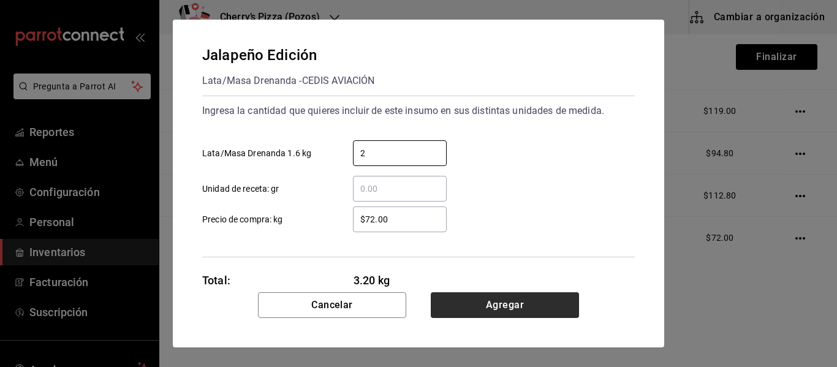
type input "2"
click at [522, 303] on button "Agregar" at bounding box center [505, 305] width 148 height 26
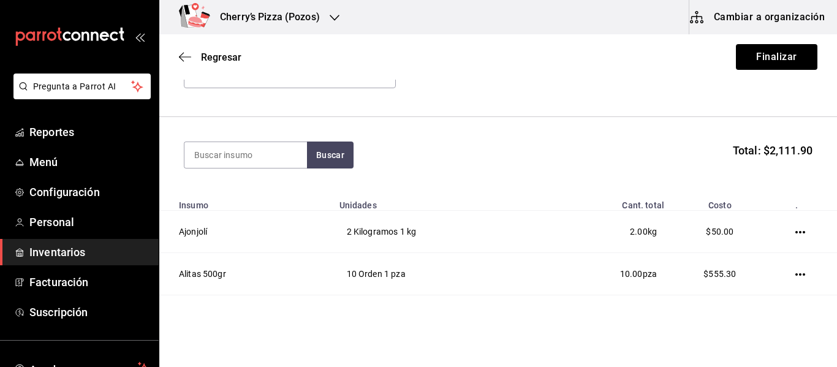
scroll to position [0, 0]
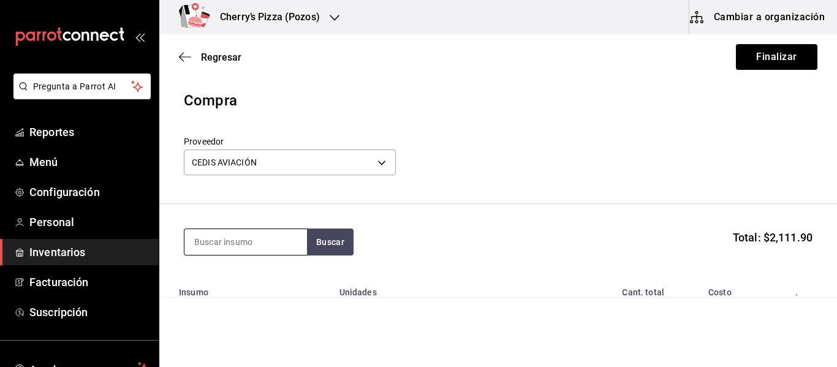
click at [245, 237] on input at bounding box center [245, 242] width 123 height 26
type input "mantequilla"
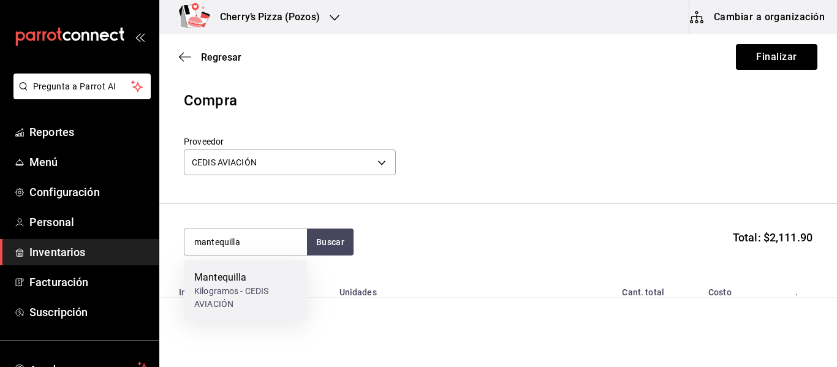
click at [241, 277] on div "Mantequilla" at bounding box center [245, 277] width 103 height 15
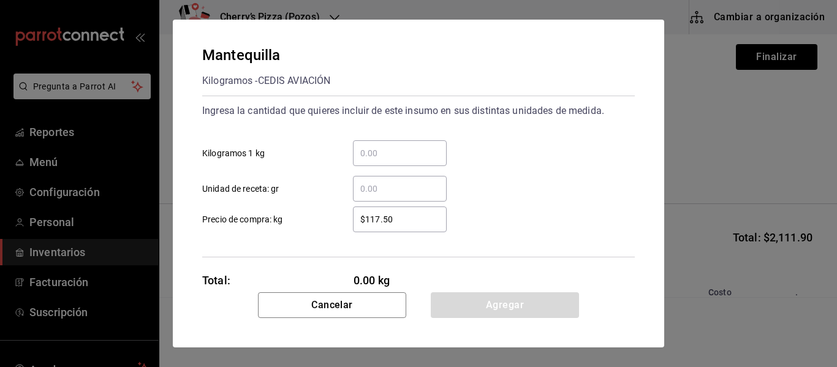
click at [400, 150] on input "​ Kilogramos 1 kg" at bounding box center [400, 153] width 94 height 15
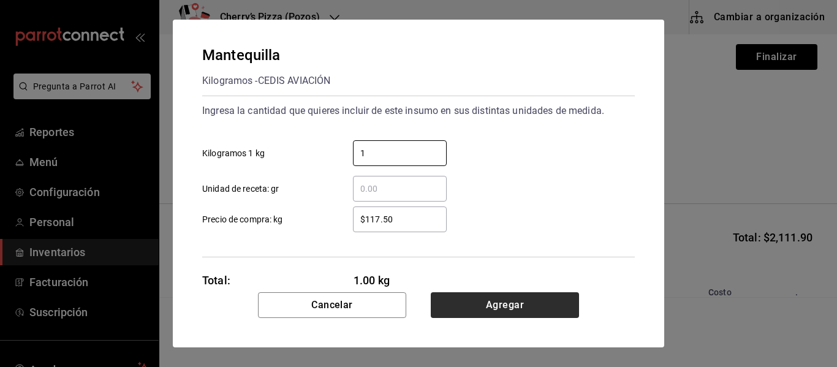
type input "1"
click at [553, 303] on button "Agregar" at bounding box center [505, 305] width 148 height 26
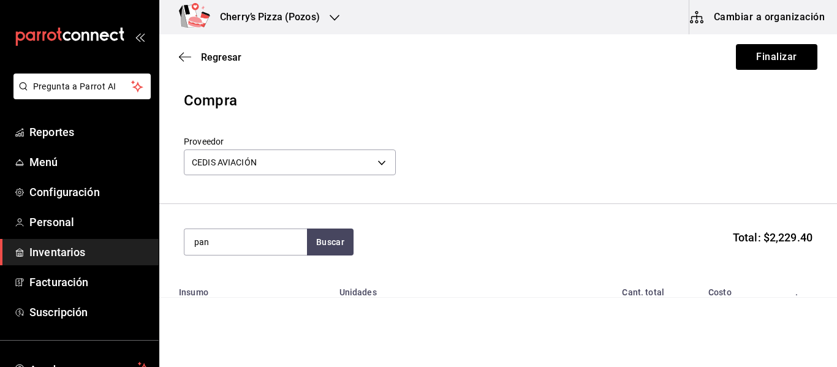
type input "pan"
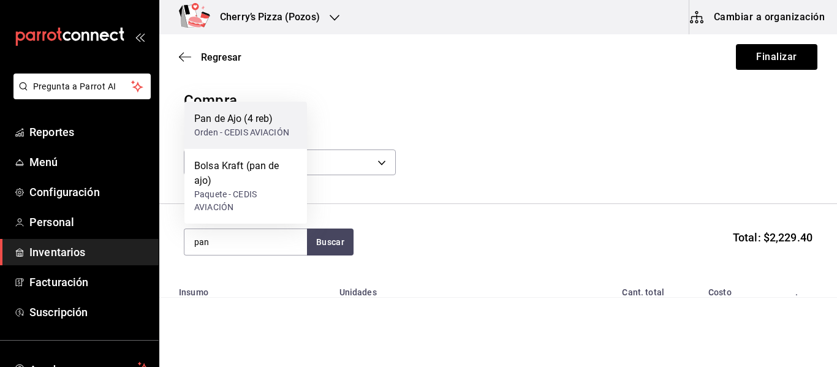
click at [268, 128] on div "Orden - CEDIS AVIACIÓN" at bounding box center [241, 132] width 95 height 13
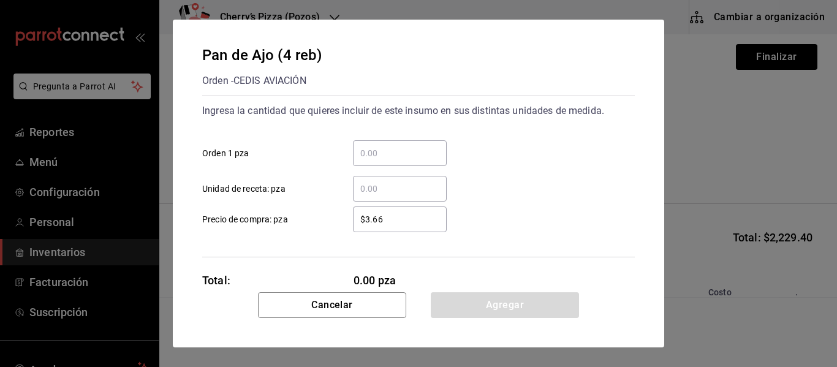
click at [399, 148] on input "​ Orden 1 pza" at bounding box center [400, 153] width 94 height 15
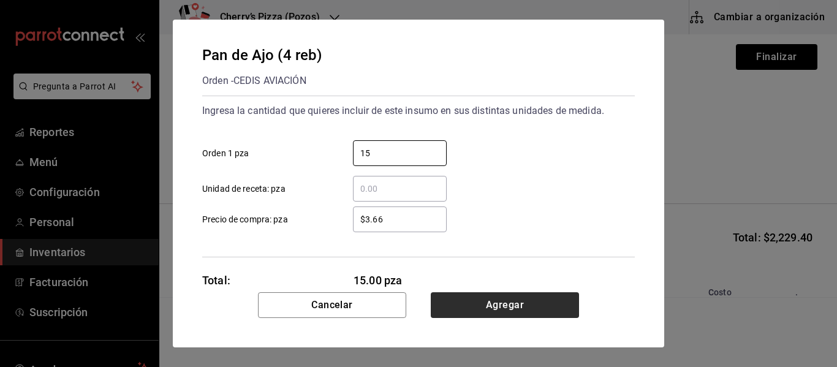
type input "15"
click at [539, 308] on button "Agregar" at bounding box center [505, 305] width 148 height 26
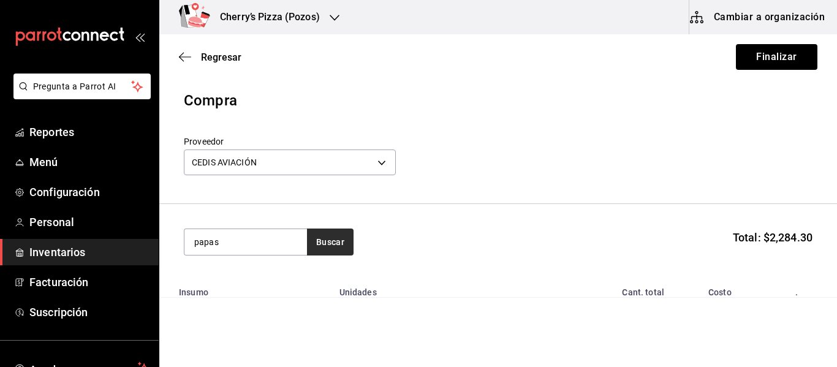
type input "papas"
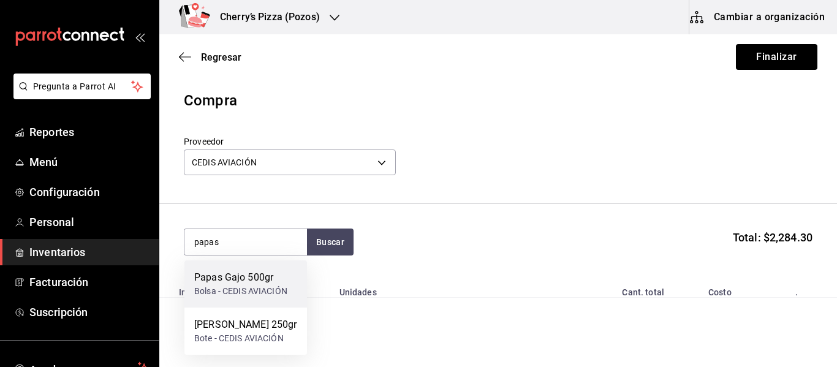
click at [238, 270] on div "Papas Gajo 500gr Bolsa - CEDIS AVIACIÓN" at bounding box center [245, 284] width 123 height 47
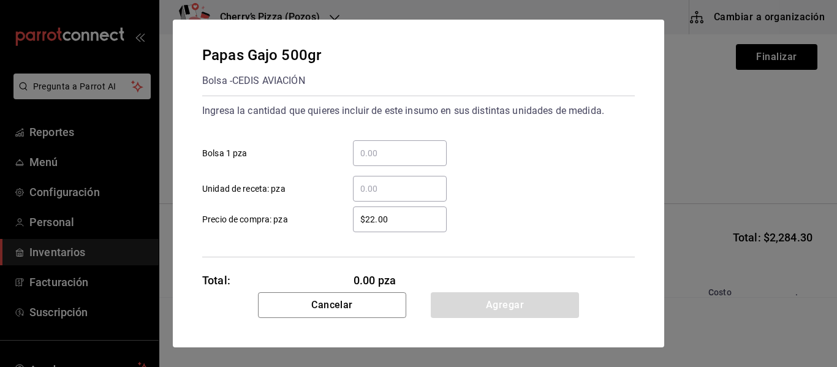
click at [390, 154] on input "​ Bolsa 1 pza" at bounding box center [400, 153] width 94 height 15
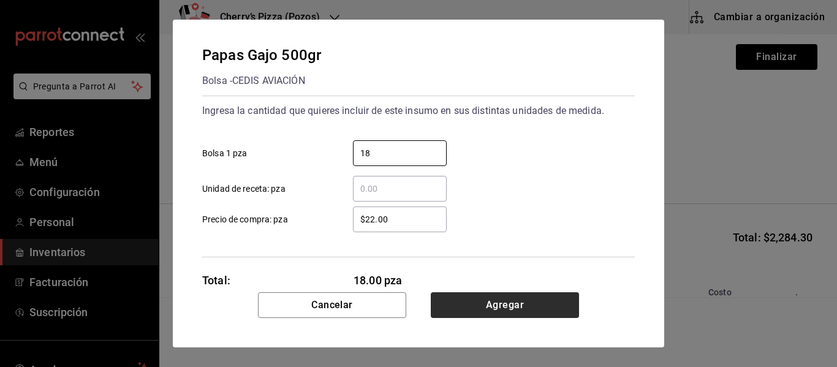
type input "18"
click at [511, 303] on button "Agregar" at bounding box center [505, 305] width 148 height 26
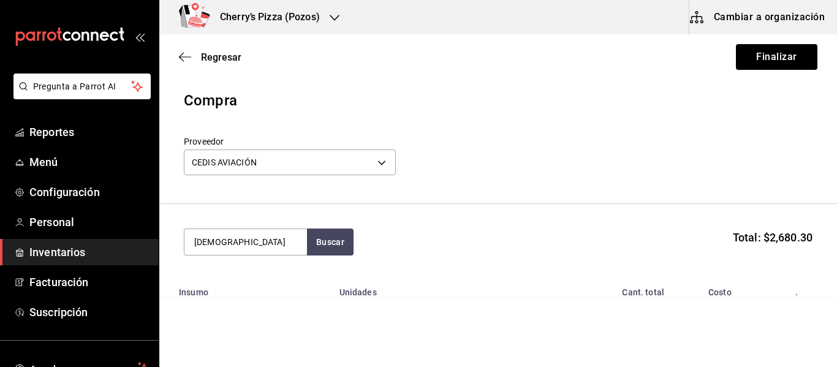
type input "pastor"
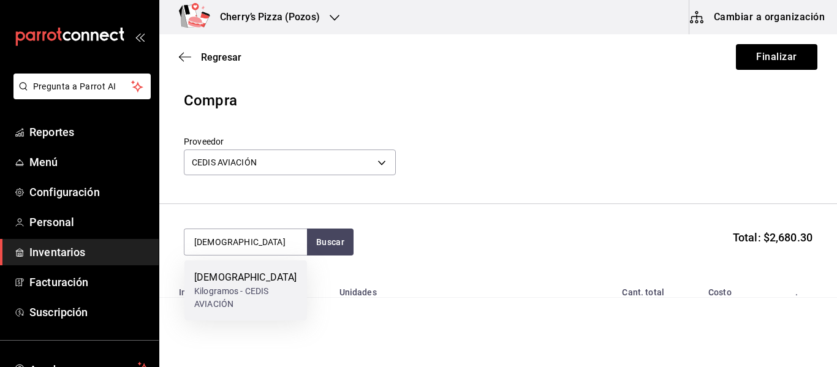
click at [247, 276] on div "[DEMOGRAPHIC_DATA]" at bounding box center [245, 277] width 103 height 15
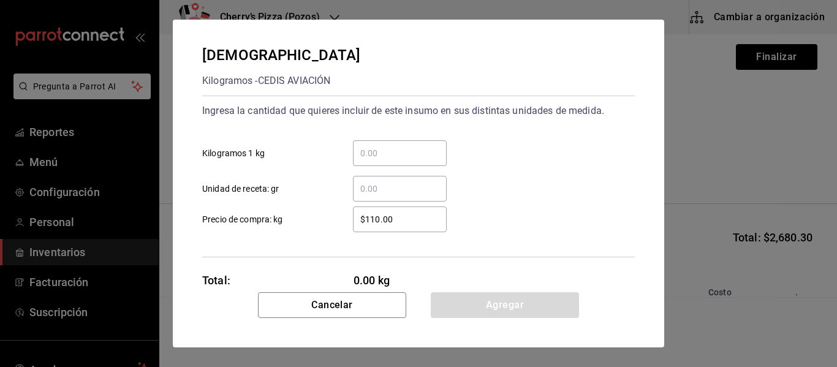
click at [384, 151] on input "​ Kilogramos 1 kg" at bounding box center [400, 153] width 94 height 15
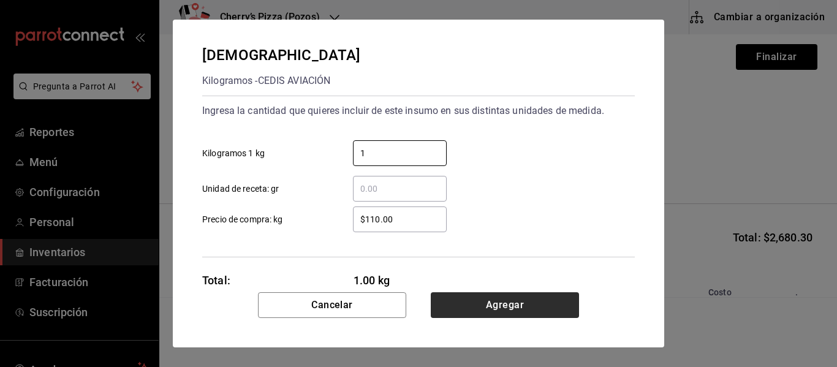
type input "1"
click at [512, 310] on button "Agregar" at bounding box center [505, 305] width 148 height 26
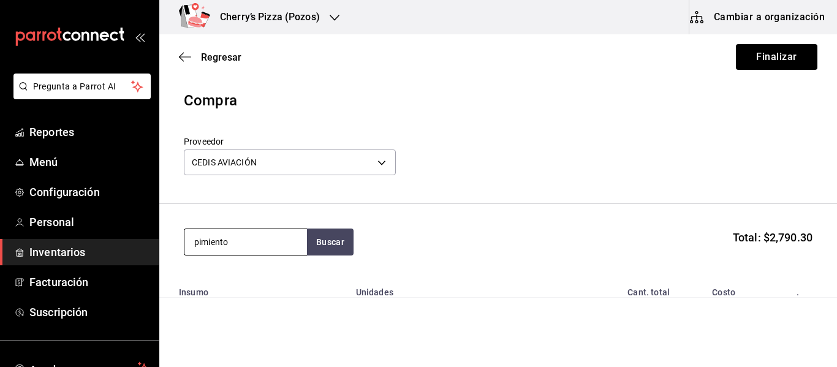
type input "pimiento"
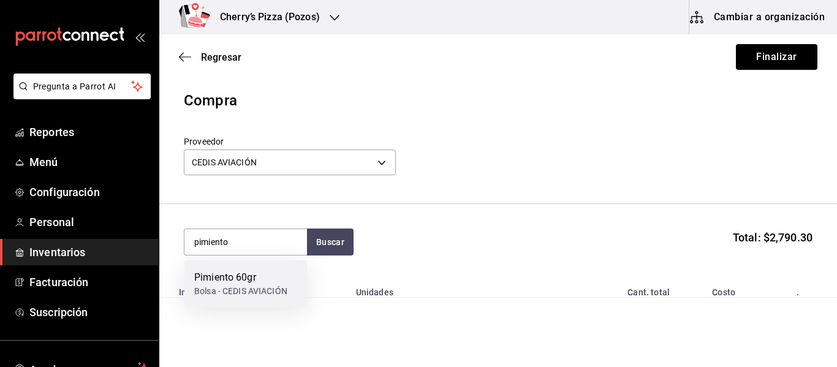
click at [229, 299] on div "Pimiento 60gr Bolsa - CEDIS AVIACIÓN" at bounding box center [245, 284] width 123 height 47
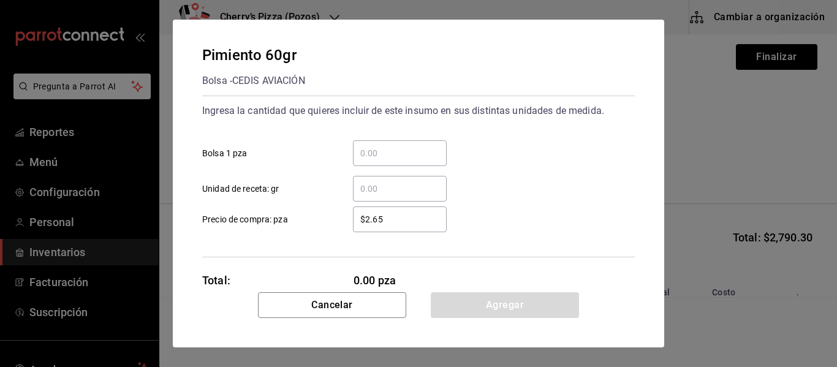
click at [380, 148] on input "​ Bolsa 1 pza" at bounding box center [400, 153] width 94 height 15
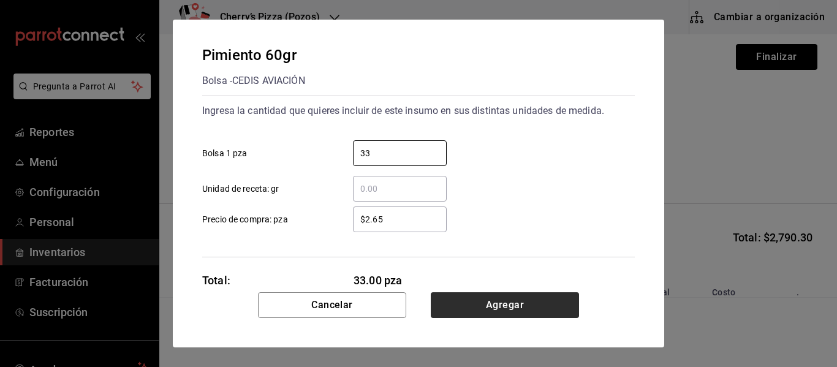
type input "33"
click at [477, 301] on button "Agregar" at bounding box center [505, 305] width 148 height 26
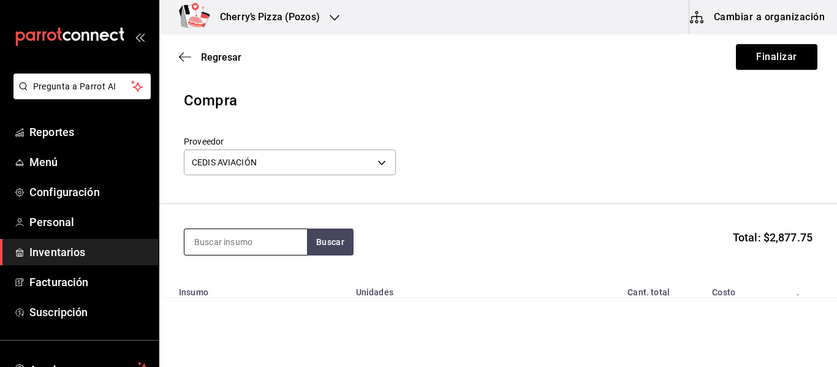
click at [263, 239] on input at bounding box center [245, 242] width 123 height 26
type input "ranch"
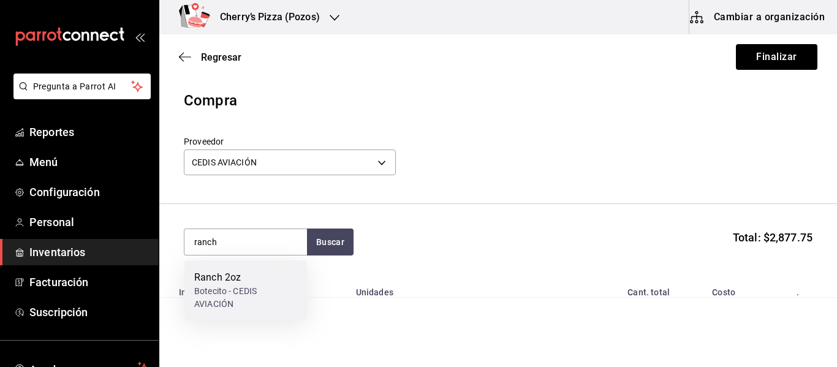
click at [224, 285] on div "Botecito - CEDIS AVIACIÓN" at bounding box center [245, 298] width 103 height 26
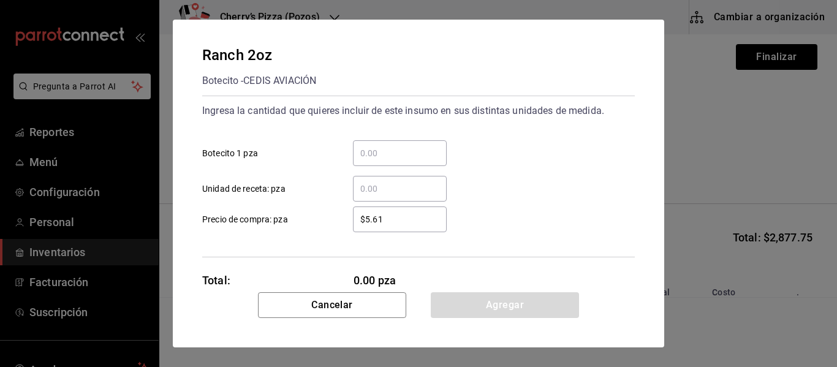
click at [381, 145] on div "​" at bounding box center [400, 153] width 94 height 26
click at [381, 146] on input "​ Botecito 1 pza" at bounding box center [400, 153] width 94 height 15
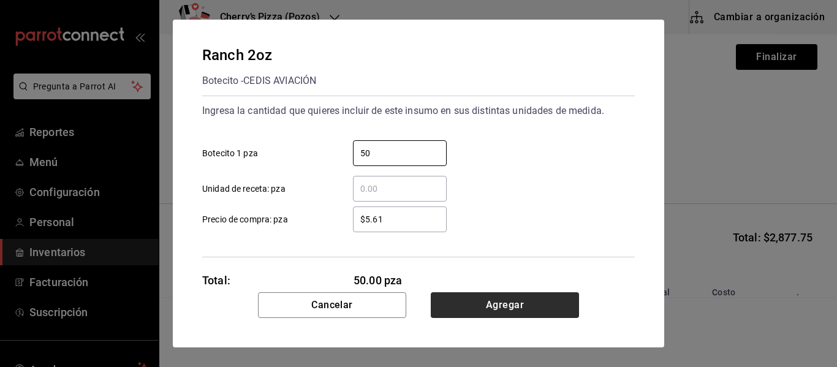
type input "50"
click at [519, 304] on button "Agregar" at bounding box center [505, 305] width 148 height 26
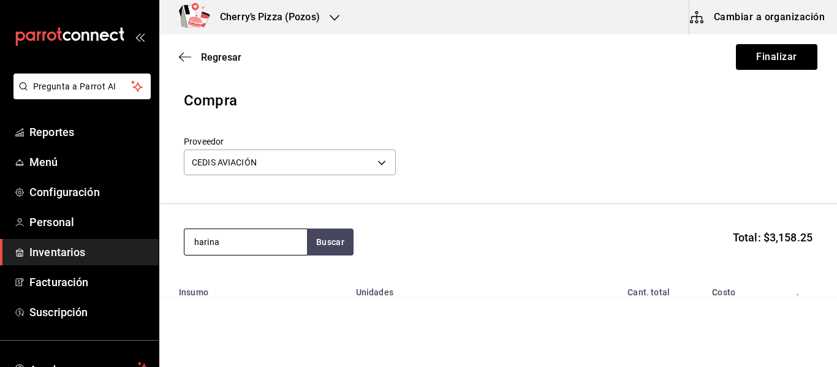
type input "harina"
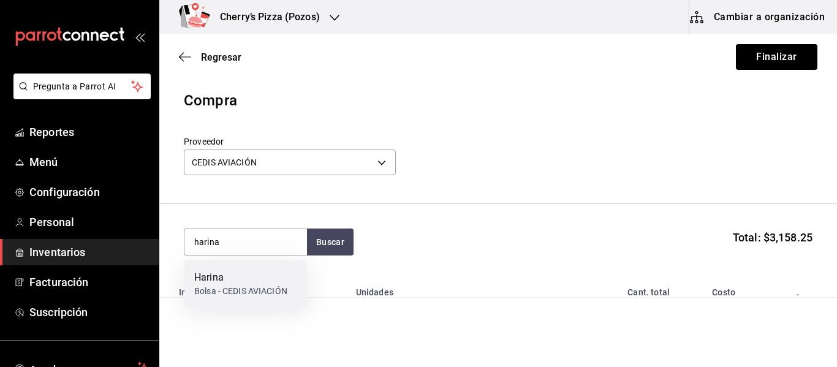
click at [230, 283] on div "Harina" at bounding box center [240, 277] width 93 height 15
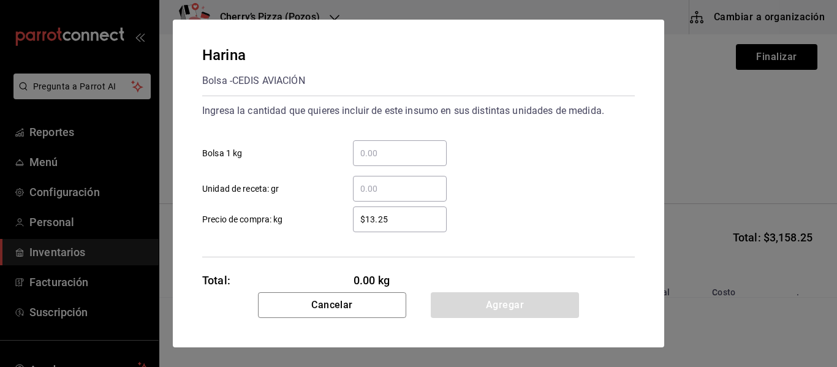
click at [389, 158] on input "​ Bolsa 1 kg" at bounding box center [400, 153] width 94 height 15
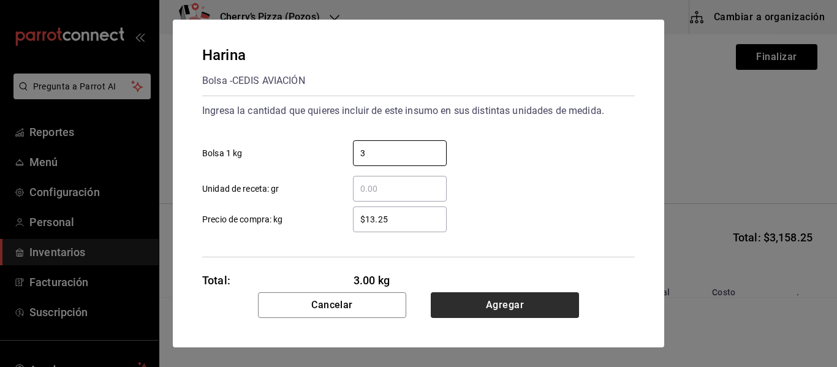
type input "3"
click at [539, 304] on button "Agregar" at bounding box center [505, 305] width 148 height 26
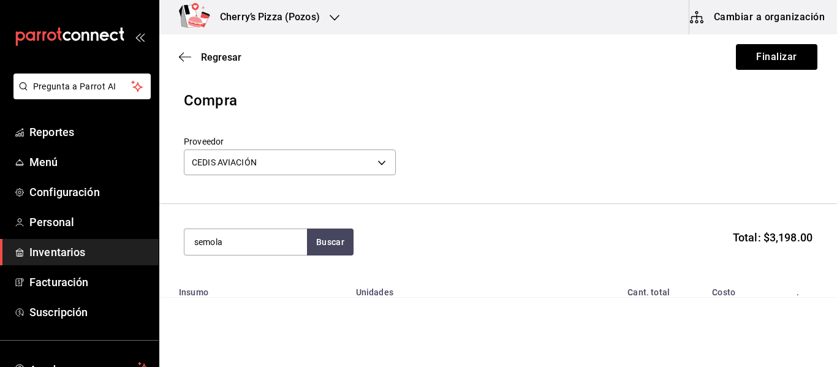
type input "semola"
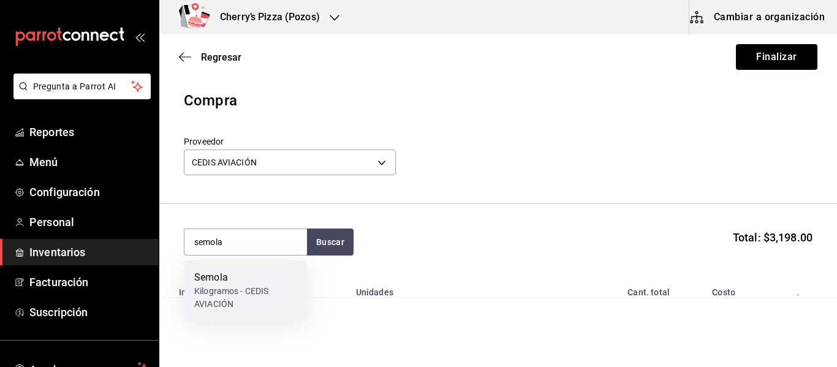
click at [226, 295] on div "Kilogramos - CEDIS AVIACIÓN" at bounding box center [245, 298] width 103 height 26
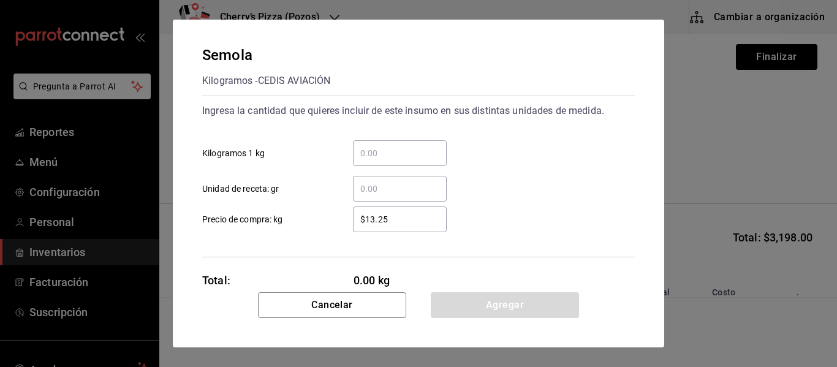
click at [379, 151] on input "​ Kilogramos 1 kg" at bounding box center [400, 153] width 94 height 15
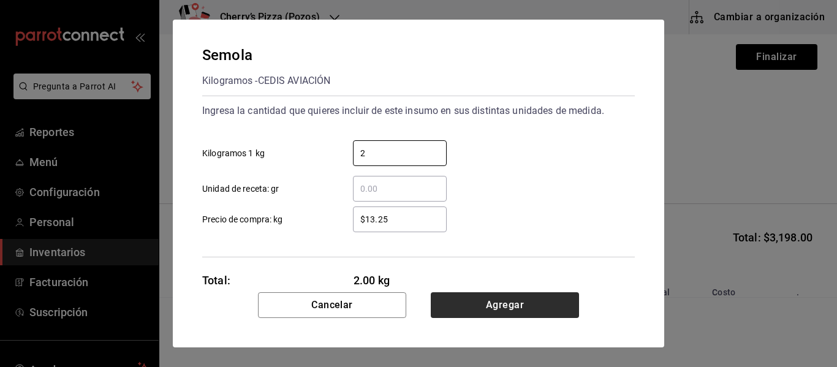
type input "2"
click at [503, 311] on button "Agregar" at bounding box center [505, 305] width 148 height 26
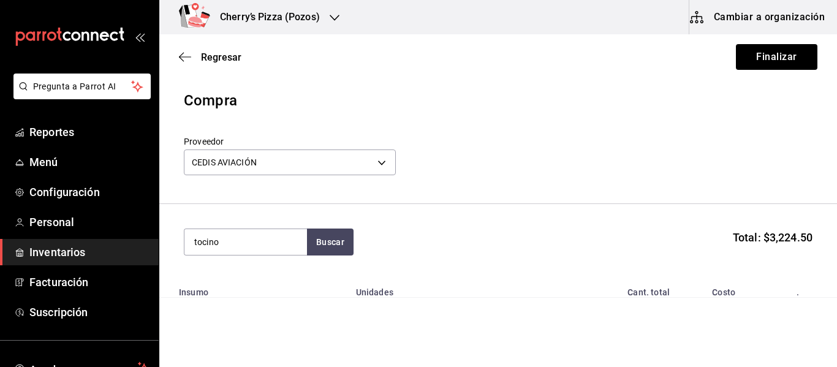
type input "tocino"
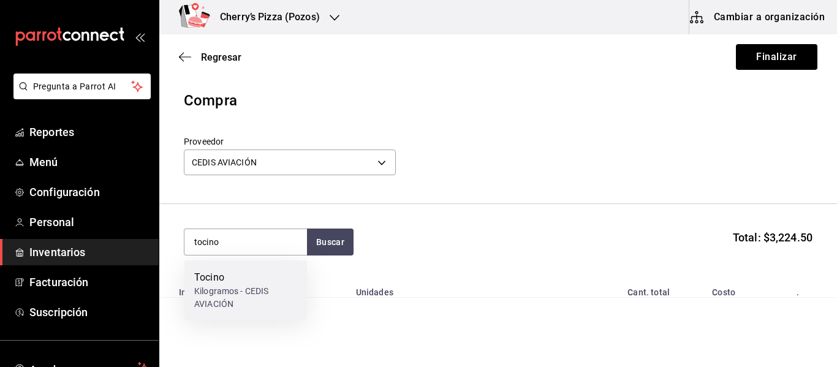
click at [234, 285] on div "Kilogramos - CEDIS AVIACIÓN" at bounding box center [245, 298] width 103 height 26
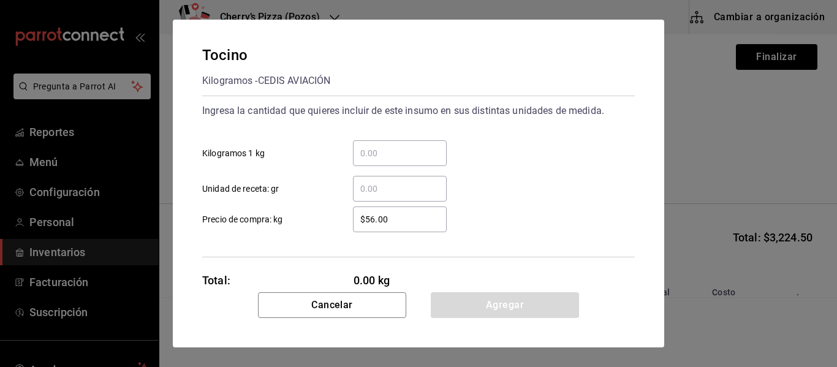
click at [382, 144] on div "​" at bounding box center [400, 153] width 94 height 26
click at [382, 146] on input "​ Kilogramos 1 kg" at bounding box center [400, 153] width 94 height 15
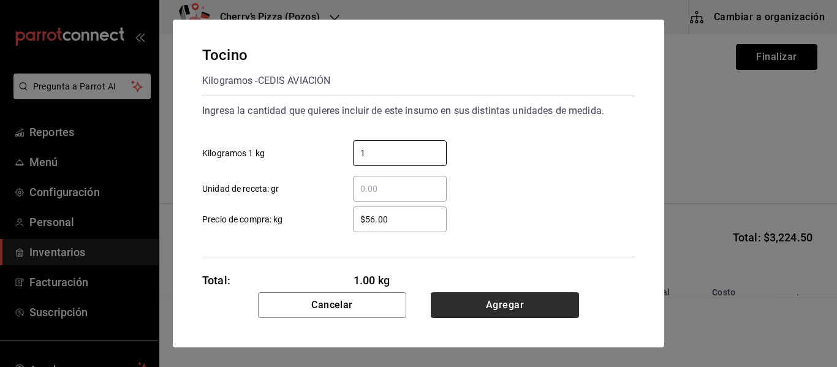
type input "1"
click at [542, 305] on button "Agregar" at bounding box center [505, 305] width 148 height 26
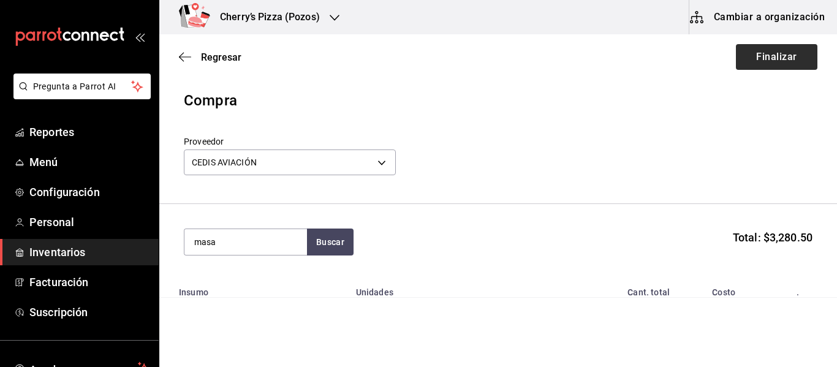
type input "masa"
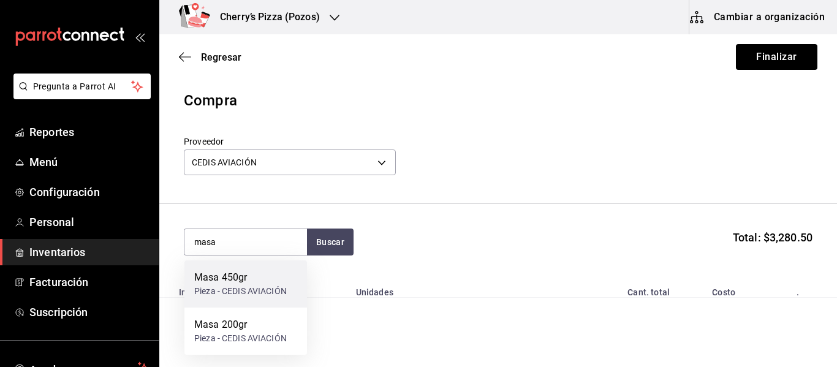
click at [219, 292] on div "Pieza - CEDIS AVIACIÓN" at bounding box center [240, 291] width 93 height 13
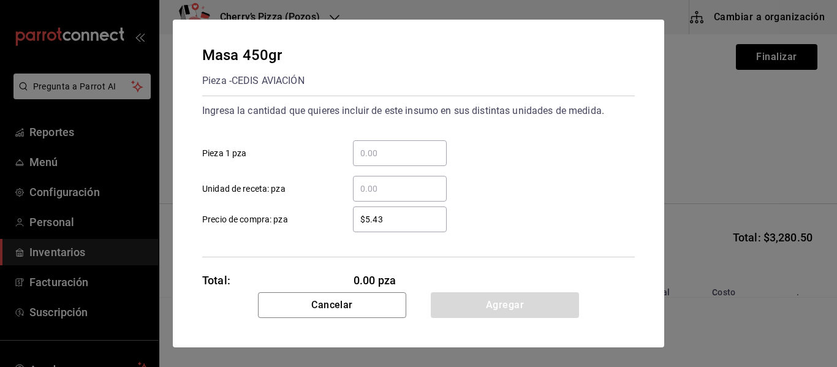
click at [375, 158] on input "​ Pieza 1 pza" at bounding box center [400, 153] width 94 height 15
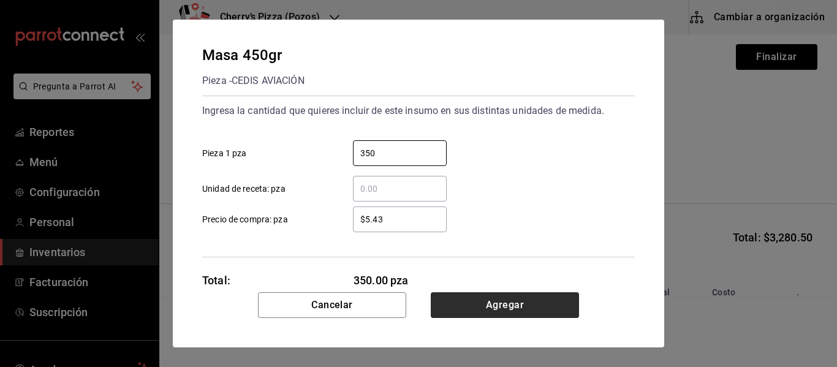
type input "350"
click at [528, 300] on button "Agregar" at bounding box center [505, 305] width 148 height 26
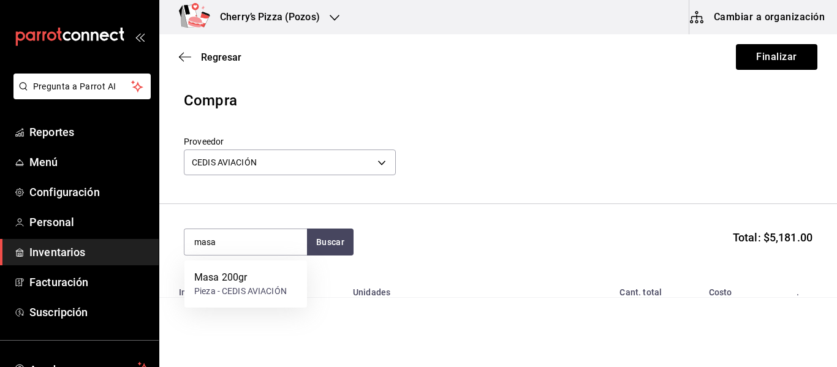
type input "masa"
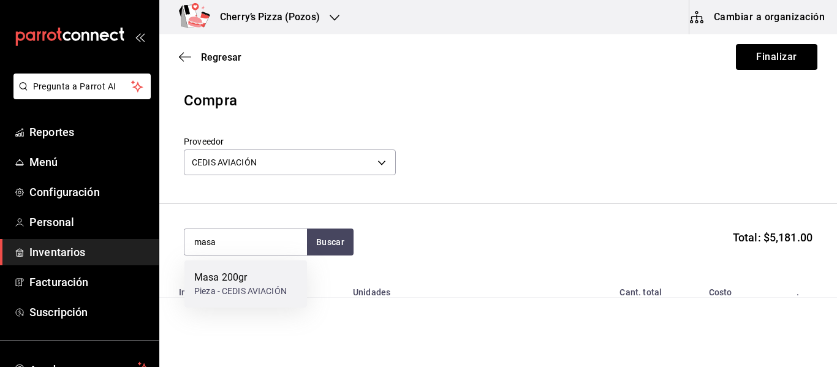
click at [220, 291] on div "Pieza - CEDIS AVIACIÓN" at bounding box center [240, 291] width 93 height 13
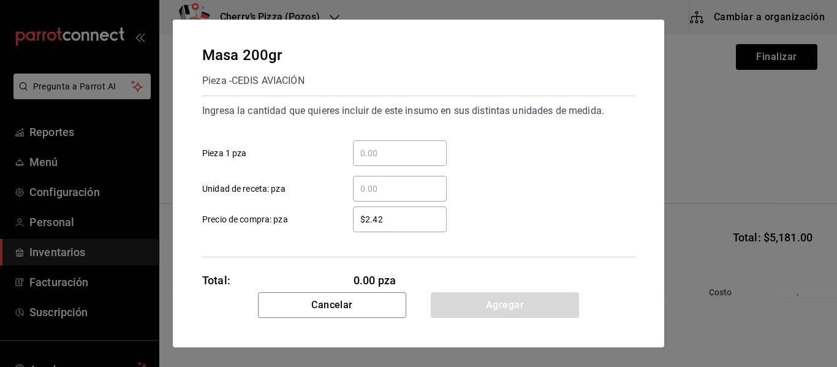
click at [408, 143] on div "​" at bounding box center [400, 153] width 94 height 26
click at [408, 146] on input "​ Pieza 1 pza" at bounding box center [400, 153] width 94 height 15
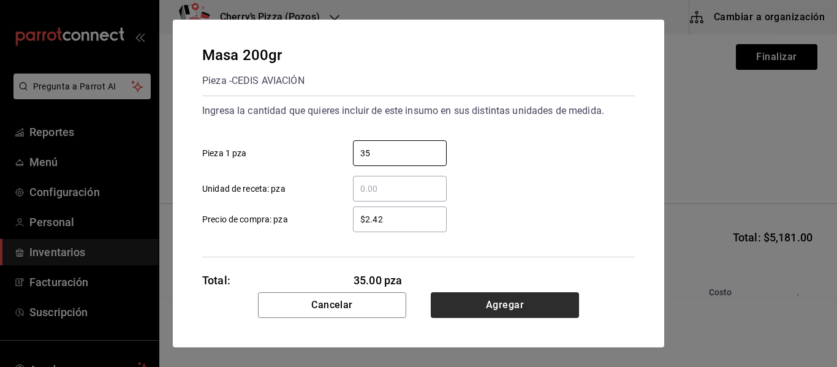
type input "35"
click at [480, 299] on button "Agregar" at bounding box center [505, 305] width 148 height 26
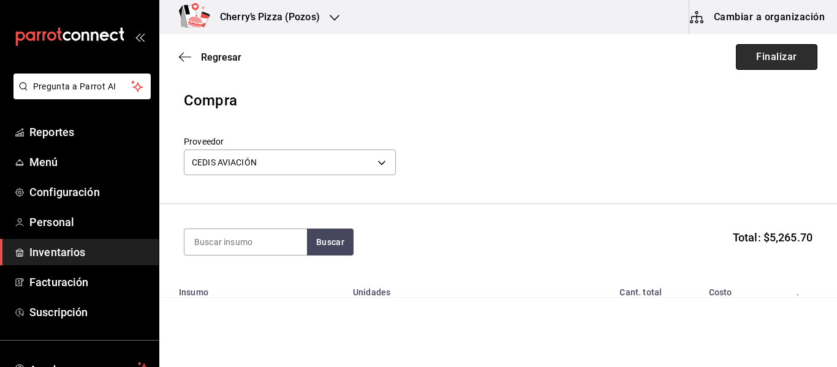
click at [805, 58] on button "Finalizar" at bounding box center [777, 57] width 82 height 26
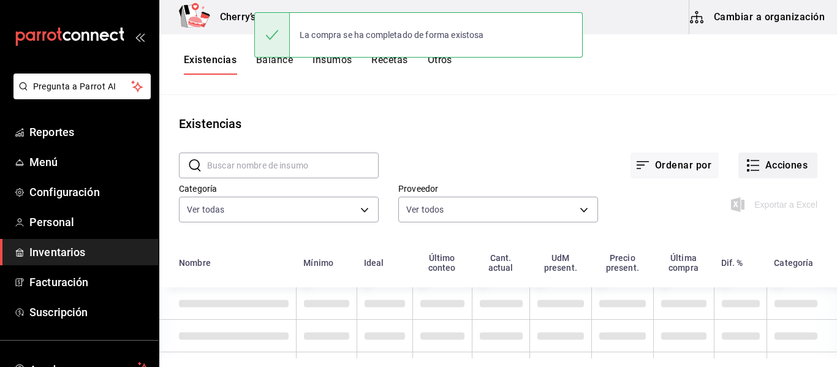
click at [790, 163] on button "Acciones" at bounding box center [778, 166] width 79 height 26
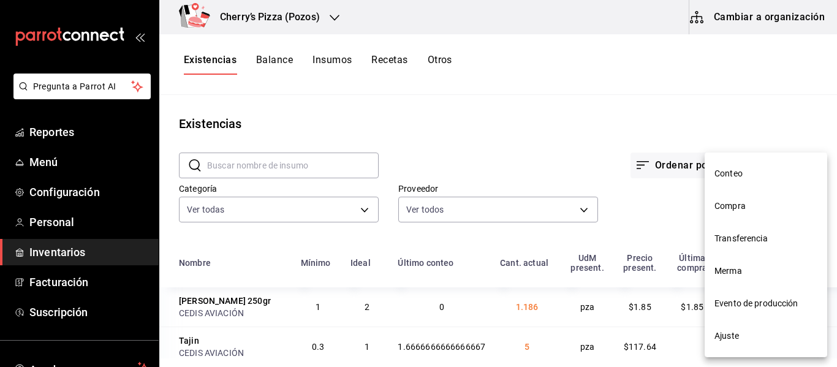
click at [738, 200] on span "Compra" at bounding box center [766, 206] width 103 height 13
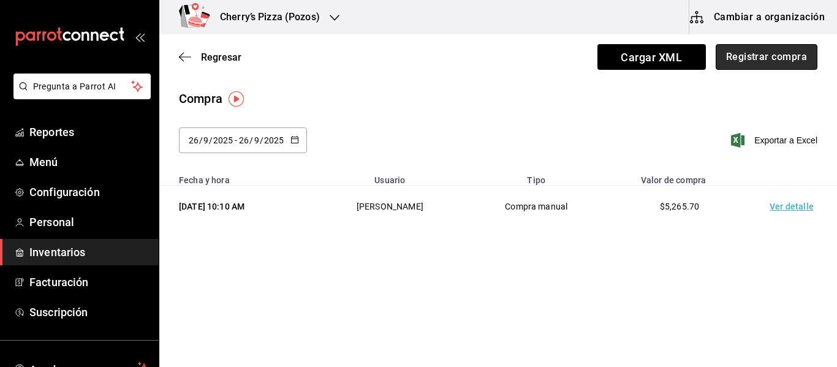
click at [786, 53] on button "Registrar compra" at bounding box center [767, 57] width 102 height 26
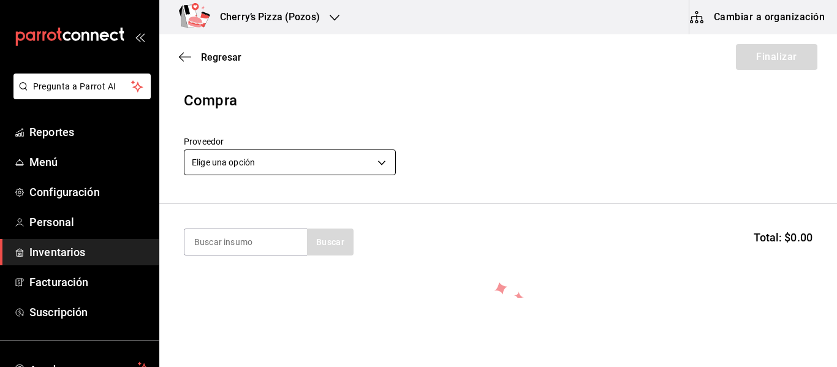
click at [257, 168] on body "Pregunta a Parrot AI Reportes Menú Configuración Personal Inventarios Facturaci…" at bounding box center [418, 149] width 837 height 298
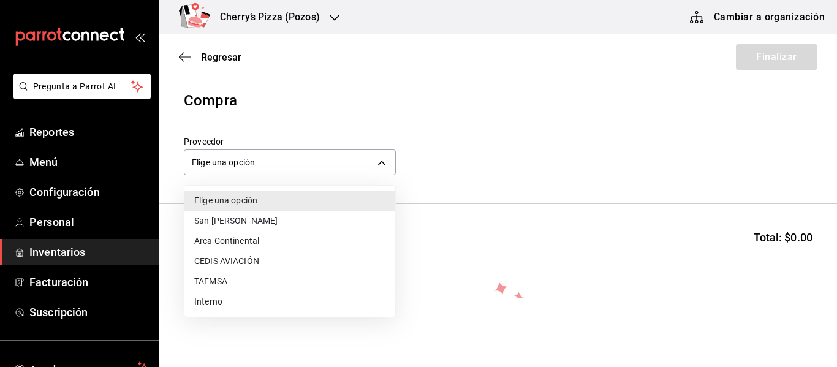
click at [232, 262] on li "CEDIS AVIACIÓN" at bounding box center [289, 261] width 211 height 20
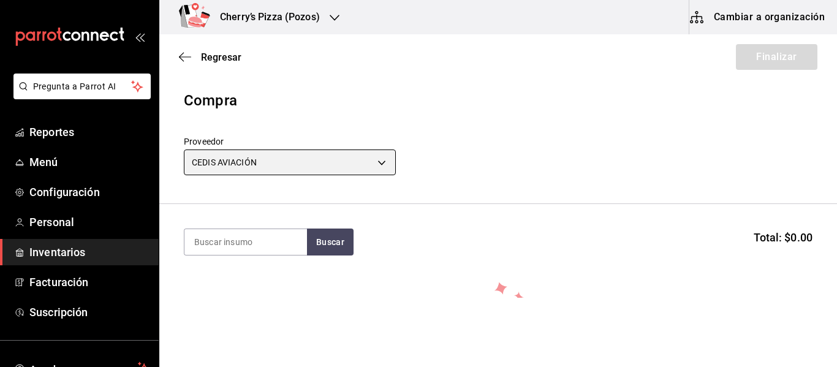
type input "ba6e71af-6591-45fd-bdd6-18e05506cb88"
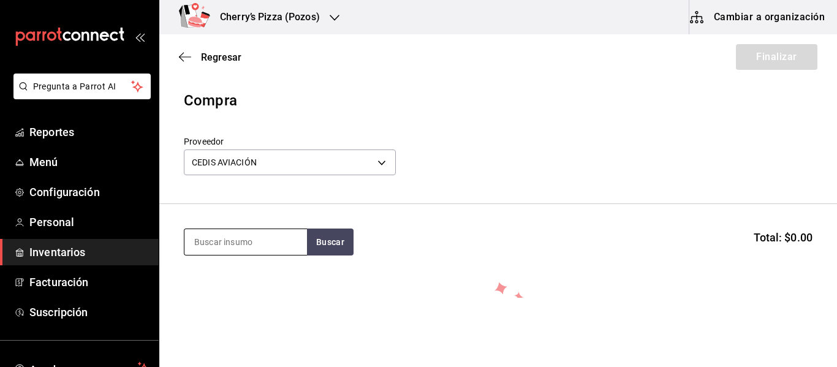
click at [233, 238] on input at bounding box center [245, 242] width 123 height 26
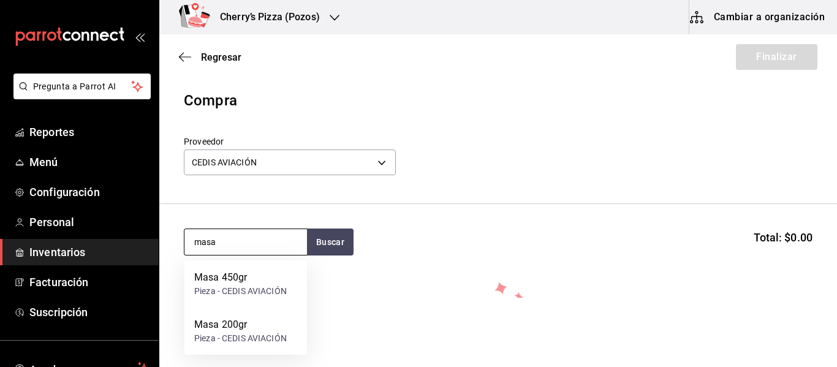
type input "masa"
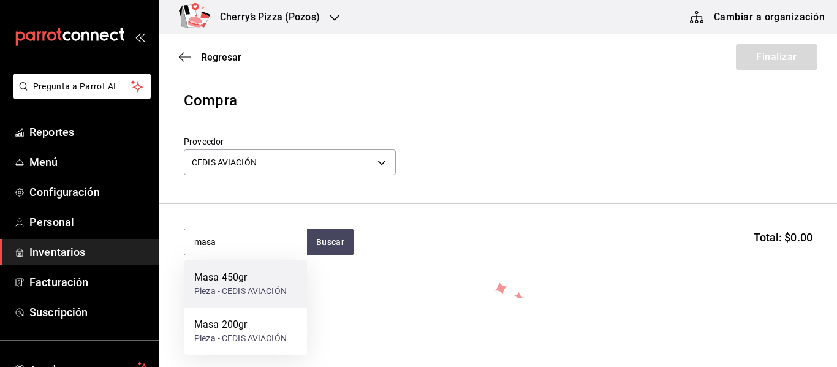
click at [213, 287] on div "Pieza - CEDIS AVIACIÓN" at bounding box center [240, 291] width 93 height 13
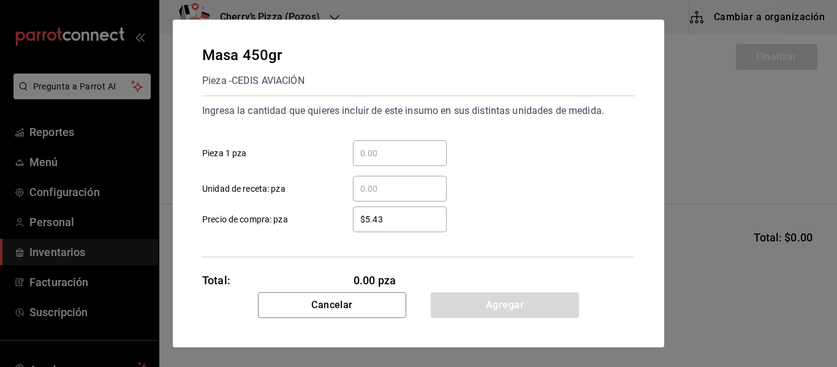
click at [373, 151] on input "​ Pieza 1 pza" at bounding box center [400, 153] width 94 height 15
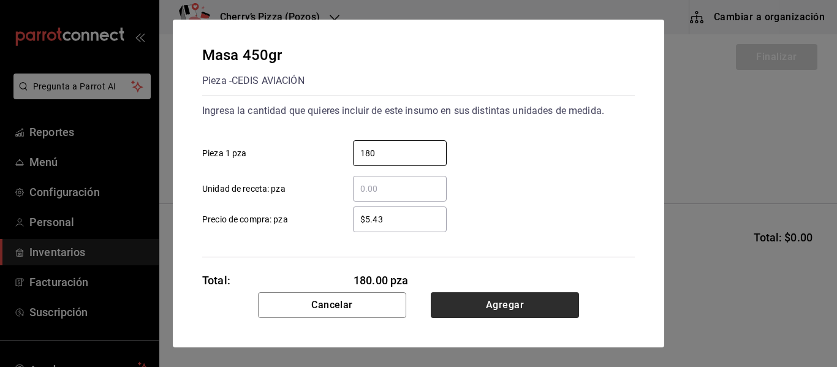
type input "180"
click at [533, 312] on button "Agregar" at bounding box center [505, 305] width 148 height 26
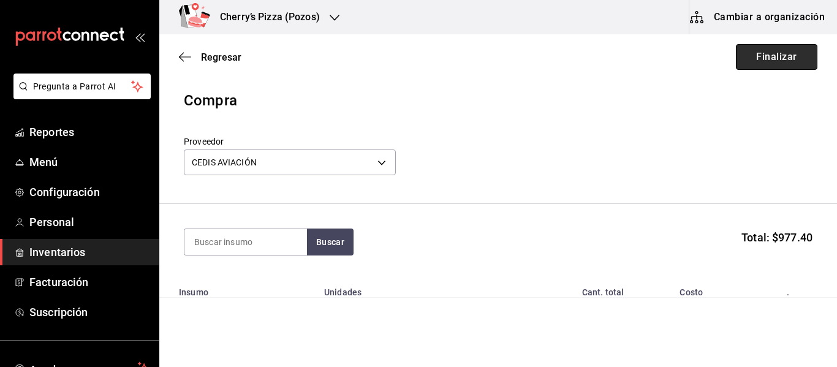
click at [767, 56] on button "Finalizar" at bounding box center [777, 57] width 82 height 26
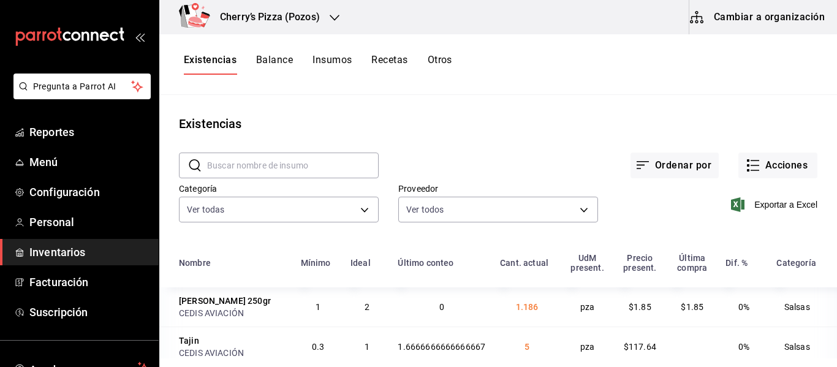
click at [745, 23] on button "Cambiar a organización" at bounding box center [759, 17] width 138 height 34
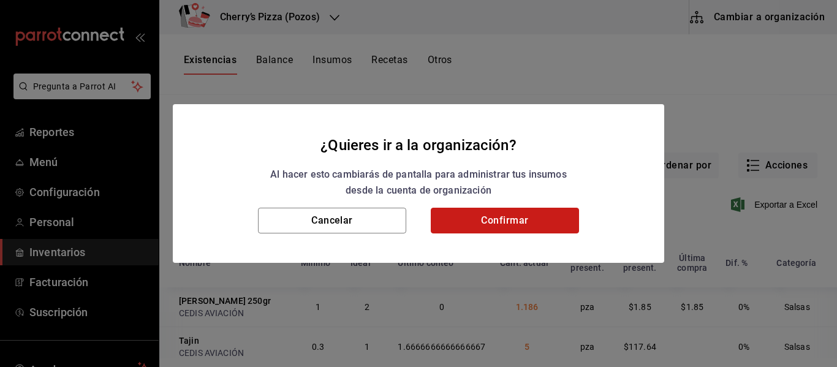
click at [518, 223] on button "Confirmar" at bounding box center [505, 221] width 148 height 26
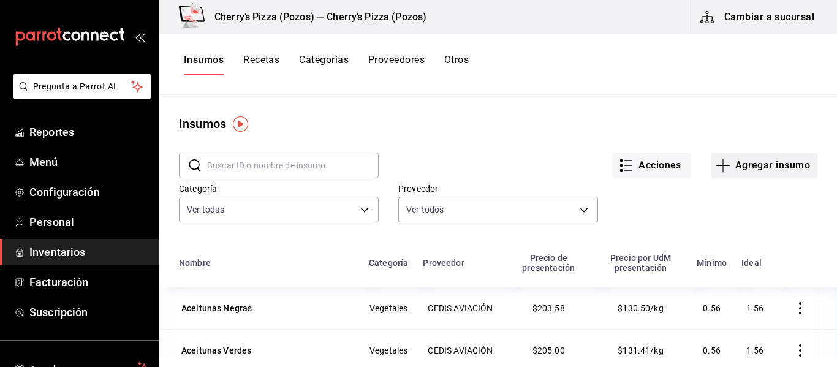
click at [750, 169] on button "Agregar insumo" at bounding box center [764, 166] width 107 height 26
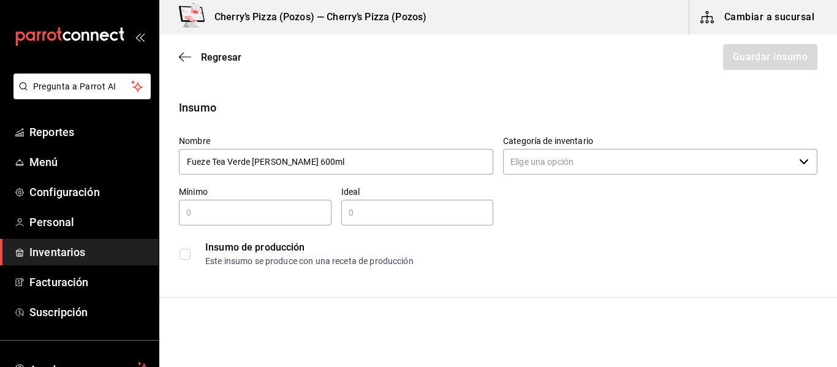
type input "Fueze Tea Verde Limón 600ml"
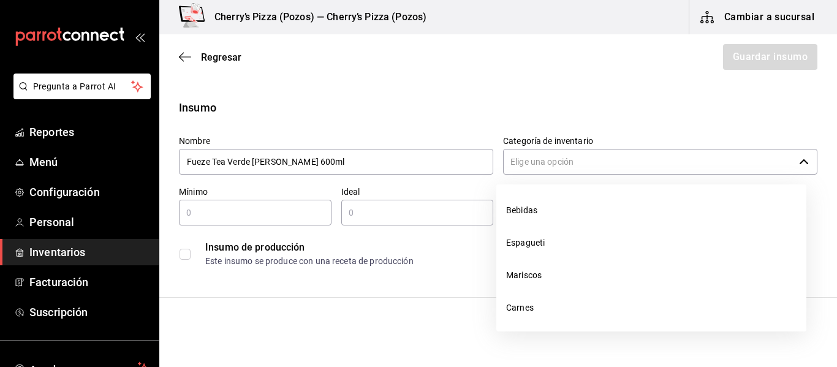
click at [645, 158] on input "Categoría de inventario" at bounding box center [648, 162] width 291 height 26
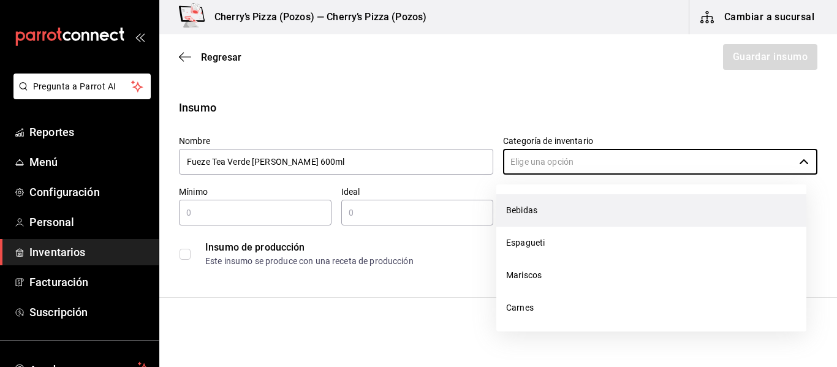
click at [556, 215] on li "Bebidas" at bounding box center [651, 210] width 310 height 32
type input "Bebidas"
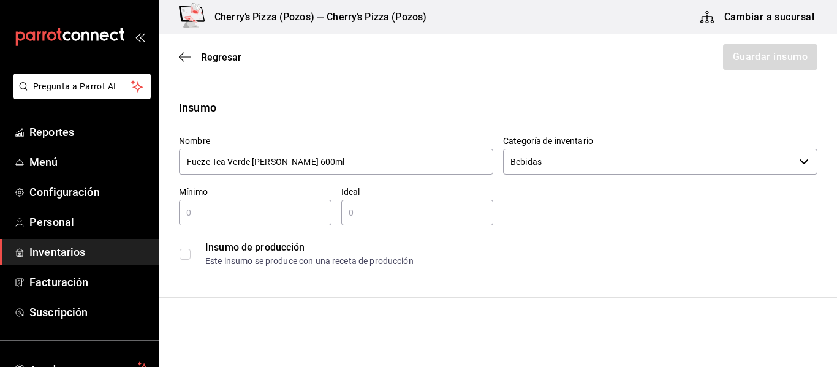
click at [292, 222] on div "​" at bounding box center [255, 213] width 153 height 26
type input "3"
click at [357, 218] on input "text" at bounding box center [417, 212] width 153 height 15
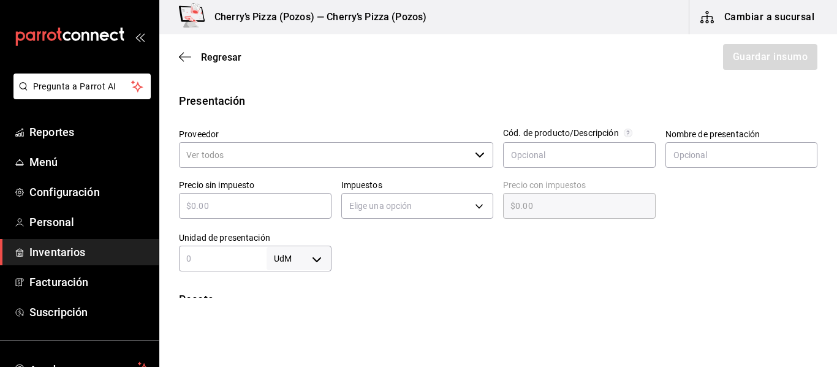
scroll to position [229, 0]
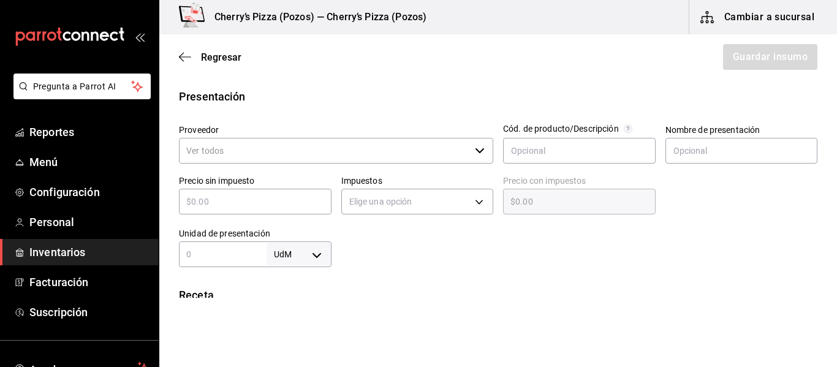
type input "12"
click at [400, 148] on input "Proveedor" at bounding box center [324, 151] width 291 height 26
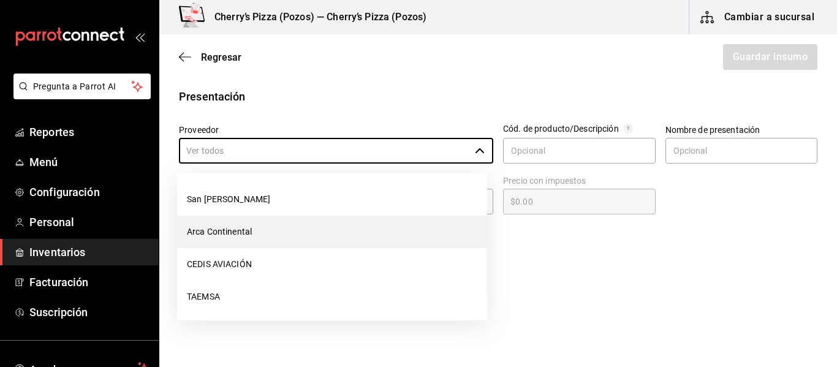
click at [281, 234] on li "Arca Continental" at bounding box center [332, 232] width 310 height 32
type input "Arca Continental"
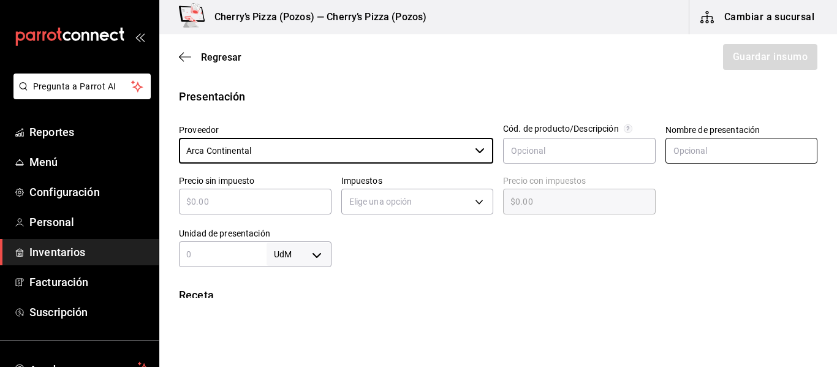
click at [703, 151] on input "text" at bounding box center [742, 151] width 153 height 26
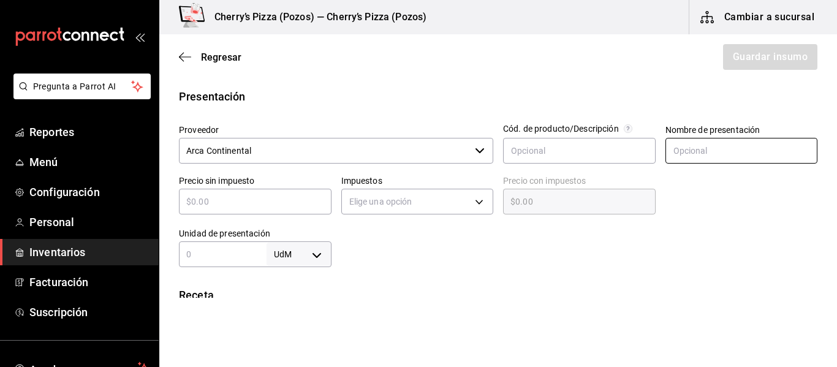
type input "Pet"
click at [247, 197] on input "text" at bounding box center [255, 201] width 153 height 15
type input "$1"
type input "$1.00"
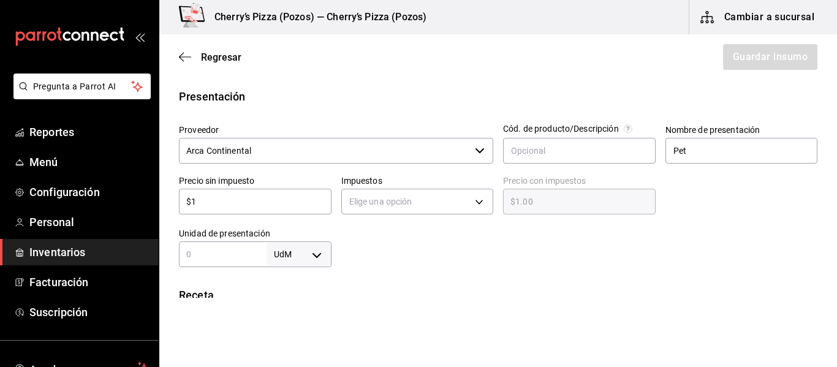
type input "$10"
type input "$10.00"
type input "$107"
type input "$107.00"
type input "$107.5"
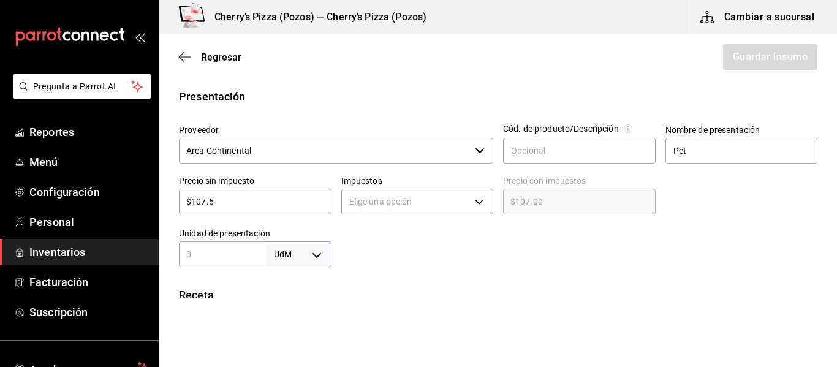
type input "$107.50"
type input "$107.5"
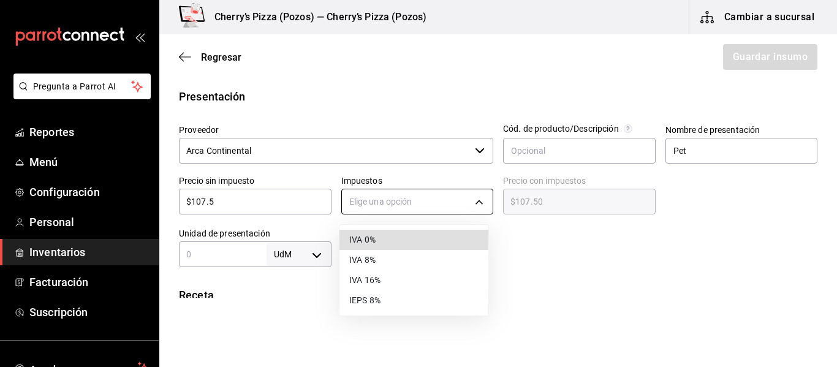
click at [419, 203] on body "Pregunta a Parrot AI Reportes Menú Configuración Personal Inventarios Facturaci…" at bounding box center [418, 149] width 837 height 298
click at [397, 240] on li "IVA 0%" at bounding box center [414, 240] width 149 height 20
type input "IVA_0"
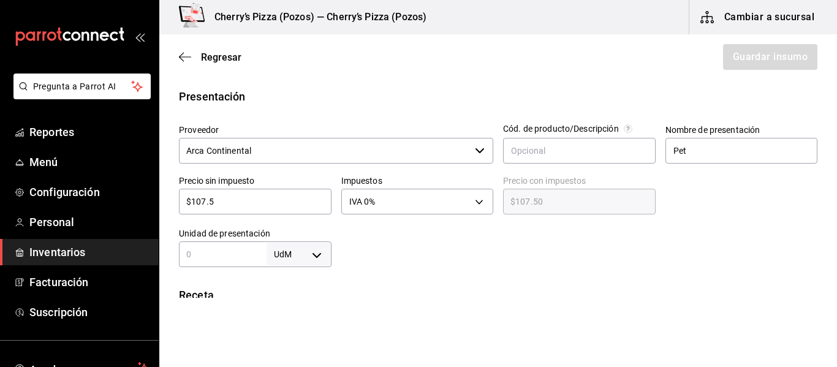
click at [232, 259] on input "text" at bounding box center [223, 254] width 88 height 15
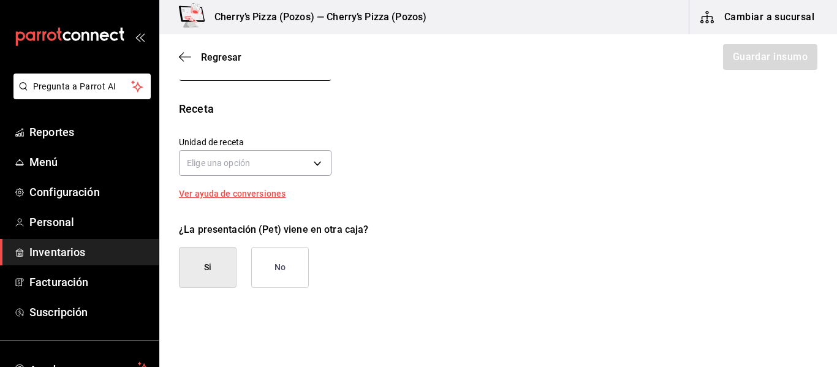
scroll to position [417, 0]
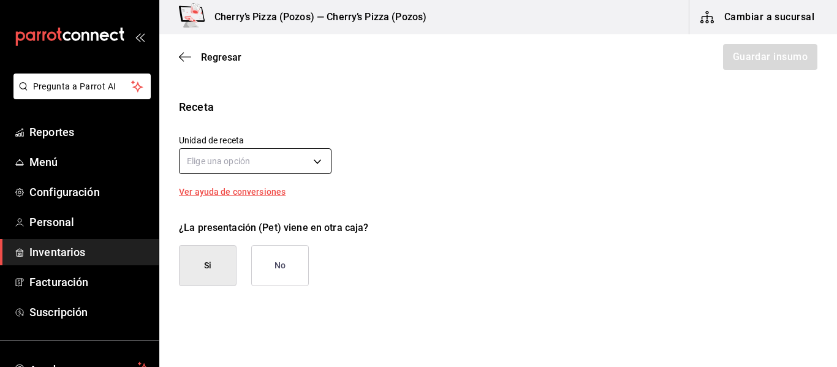
type input "6"
click at [220, 162] on body "Pregunta a Parrot AI Reportes Menú Configuración Personal Inventarios Facturaci…" at bounding box center [418, 149] width 837 height 298
click at [221, 191] on ul at bounding box center [254, 189] width 149 height 10
drag, startPoint x: 832, startPoint y: 194, endPoint x: 837, endPoint y: 253, distance: 59.0
click at [837, 253] on div at bounding box center [418, 183] width 837 height 367
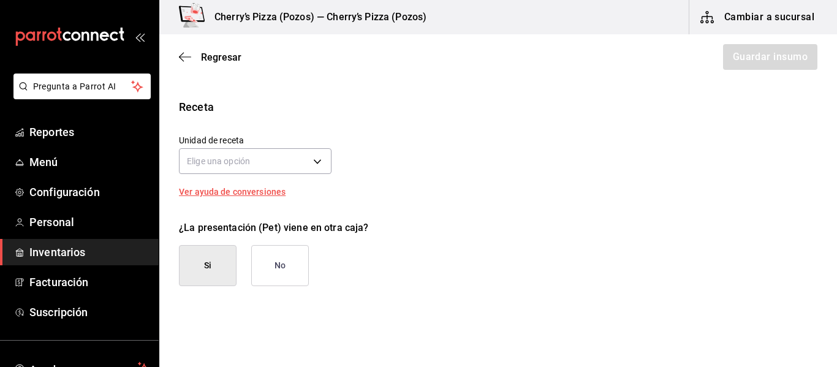
click at [226, 273] on button "Si" at bounding box center [208, 265] width 58 height 41
click at [287, 270] on button "No" at bounding box center [280, 265] width 58 height 41
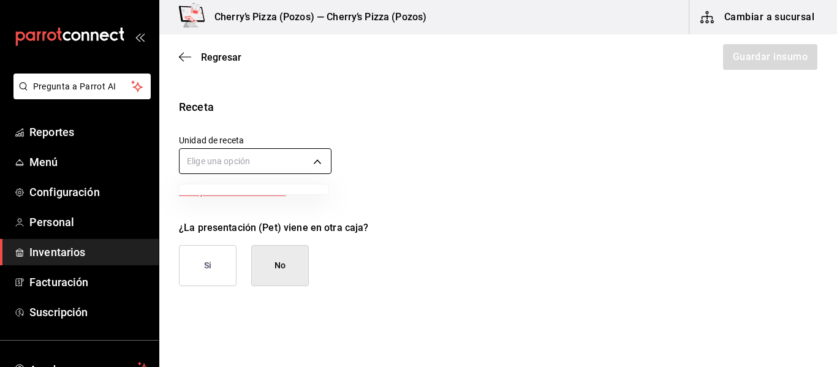
click at [321, 154] on body "Pregunta a Parrot AI Reportes Menú Configuración Personal Inventarios Facturaci…" at bounding box center [418, 149] width 837 height 298
click at [321, 154] on div at bounding box center [418, 183] width 837 height 367
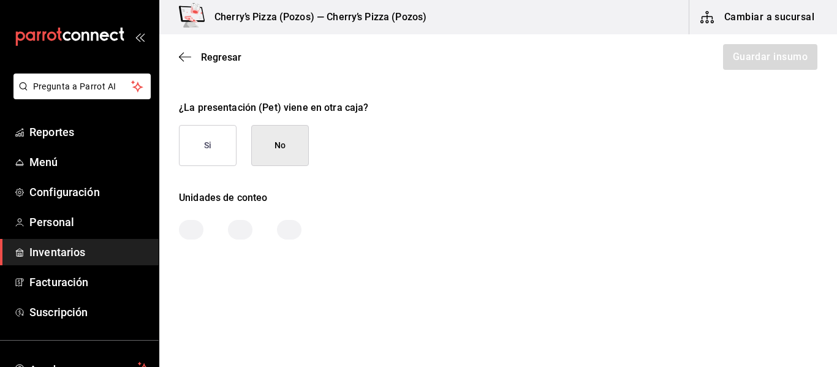
scroll to position [538, 0]
click at [190, 231] on div at bounding box center [191, 229] width 25 height 20
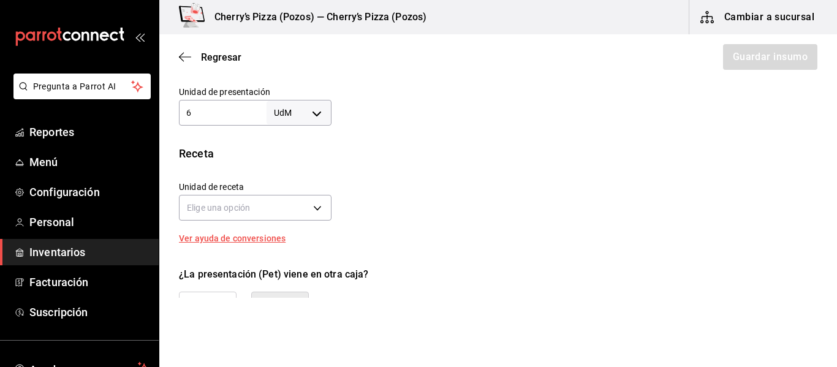
scroll to position [386, 0]
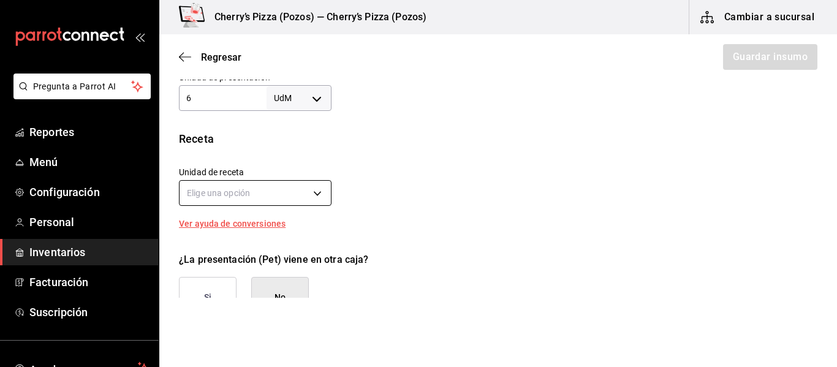
click at [321, 192] on body "Pregunta a Parrot AI Reportes Menú Configuración Personal Inventarios Facturaci…" at bounding box center [418, 149] width 837 height 298
click at [284, 229] on div at bounding box center [418, 183] width 837 height 367
click at [264, 192] on body "Pregunta a Parrot AI Reportes Menú Configuración Personal Inventarios Facturaci…" at bounding box center [418, 149] width 837 height 298
click at [246, 204] on div at bounding box center [418, 183] width 837 height 367
click at [237, 199] on body "Pregunta a Parrot AI Reportes Menú Configuración Personal Inventarios Facturaci…" at bounding box center [418, 149] width 837 height 298
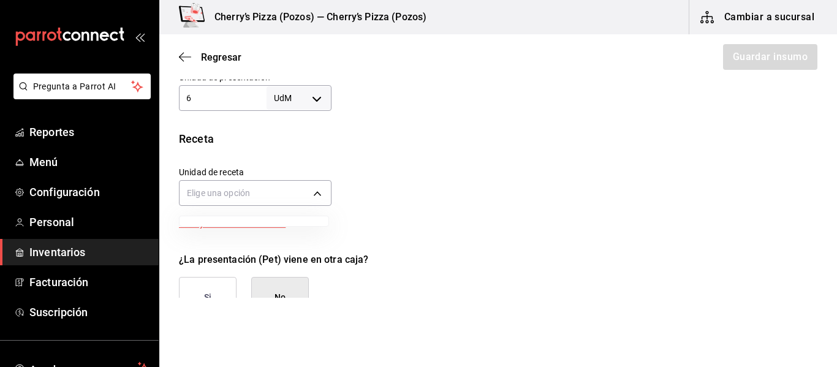
click at [400, 215] on div at bounding box center [418, 183] width 837 height 367
click at [241, 194] on body "Pregunta a Parrot AI Reportes Menú Configuración Personal Inventarios Facturaci…" at bounding box center [418, 149] width 837 height 298
drag, startPoint x: 831, startPoint y: 202, endPoint x: 837, endPoint y: 335, distance: 133.8
click at [837, 335] on div at bounding box center [418, 183] width 837 height 367
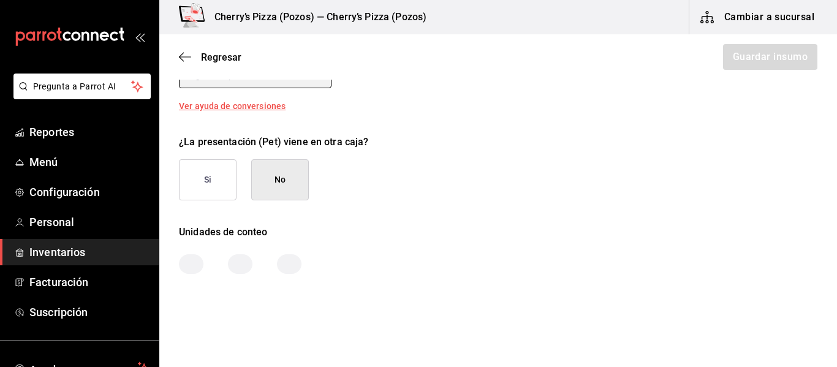
scroll to position [538, 0]
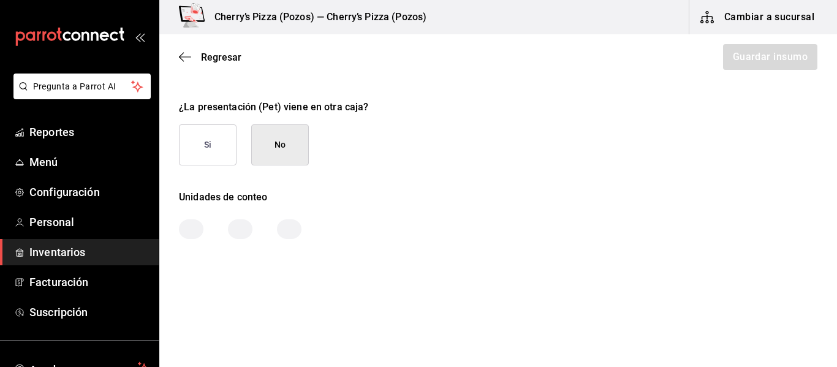
click at [243, 235] on div at bounding box center [240, 229] width 25 height 20
click at [248, 227] on div at bounding box center [240, 229] width 25 height 20
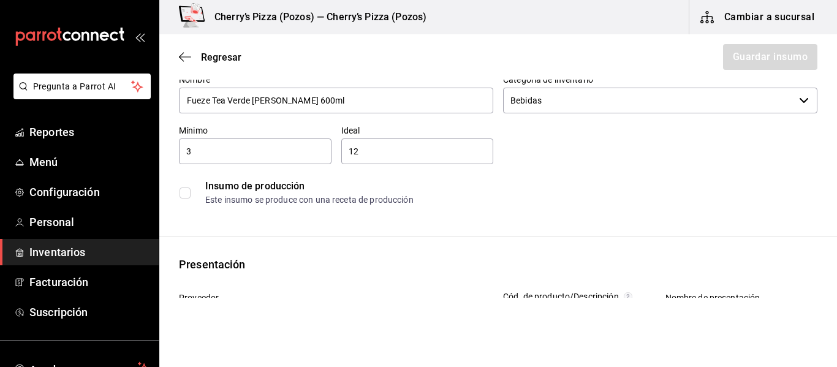
scroll to position [0, 0]
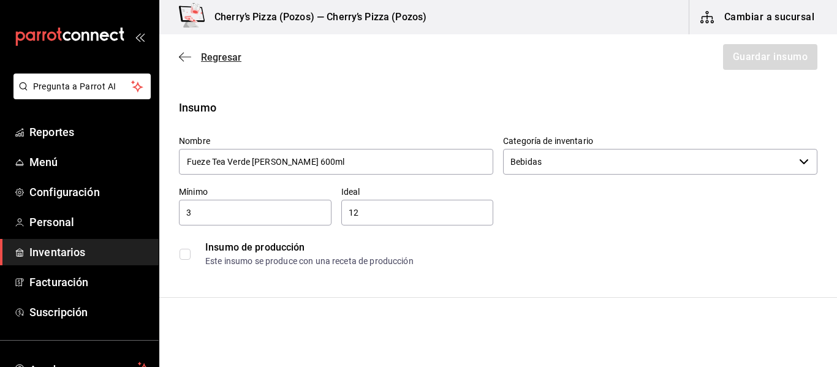
click at [196, 58] on span "Regresar" at bounding box center [210, 57] width 63 height 12
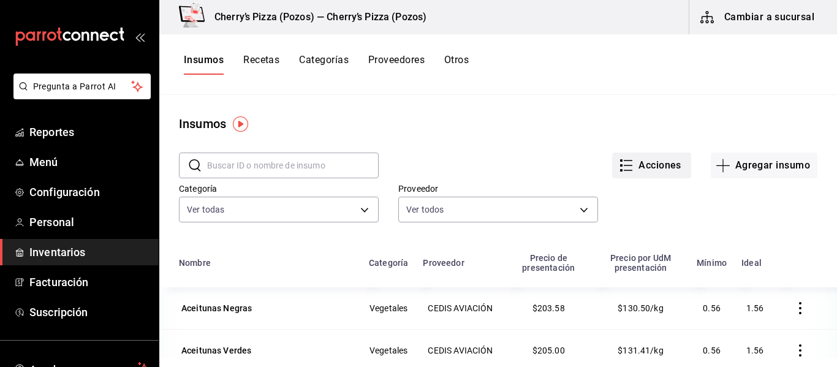
click at [655, 172] on button "Acciones" at bounding box center [651, 166] width 79 height 26
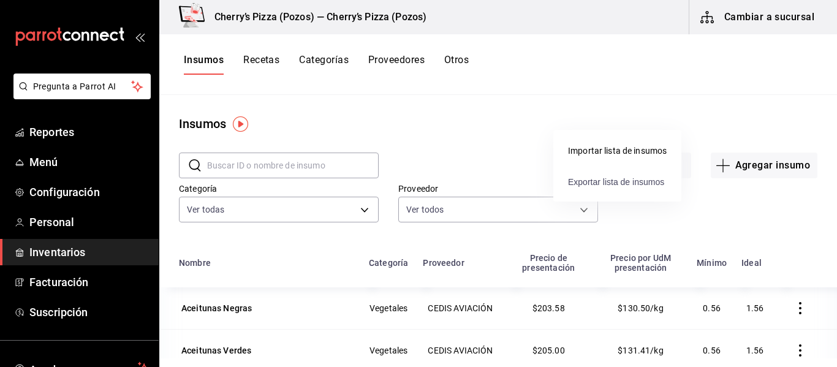
click at [618, 186] on span "Exportar lista de insumos" at bounding box center [616, 182] width 96 height 10
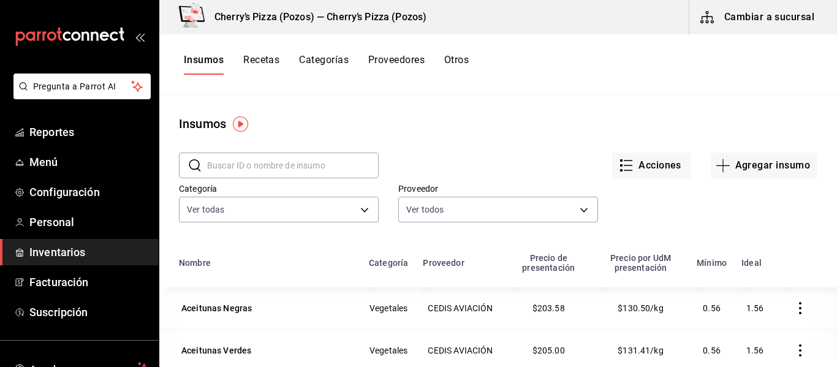
click at [828, 358] on div at bounding box center [828, 358] width 0 height 0
click at [645, 170] on button "Acciones" at bounding box center [651, 166] width 79 height 26
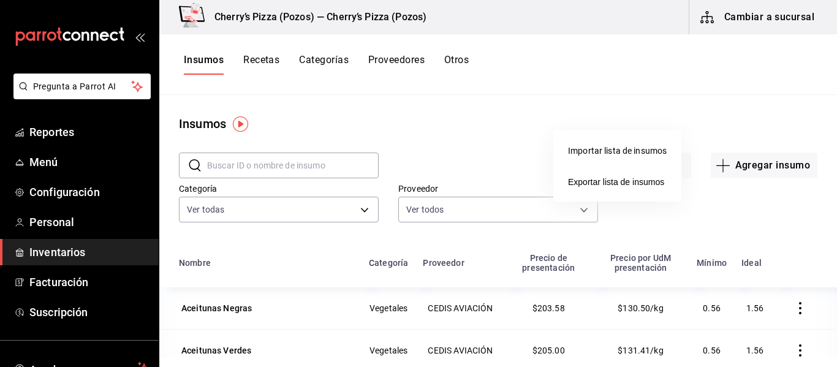
click at [615, 147] on div "Importar lista de insumos" at bounding box center [617, 151] width 99 height 13
click at [0, 0] on input "Importar lista de insumos" at bounding box center [0, 0] width 0 height 0
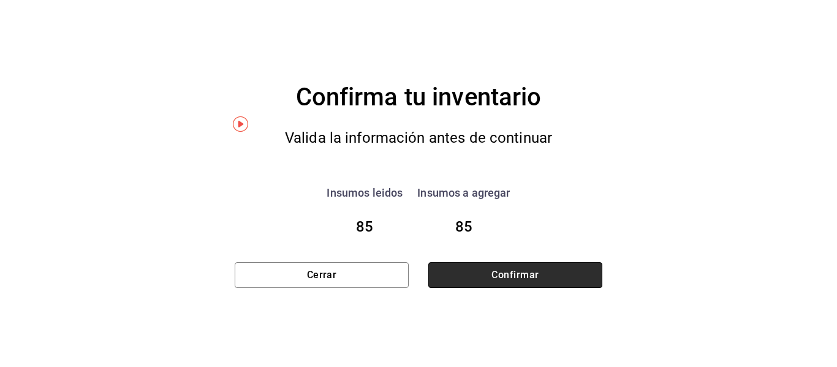
click at [523, 275] on button "Confirmar" at bounding box center [515, 275] width 174 height 26
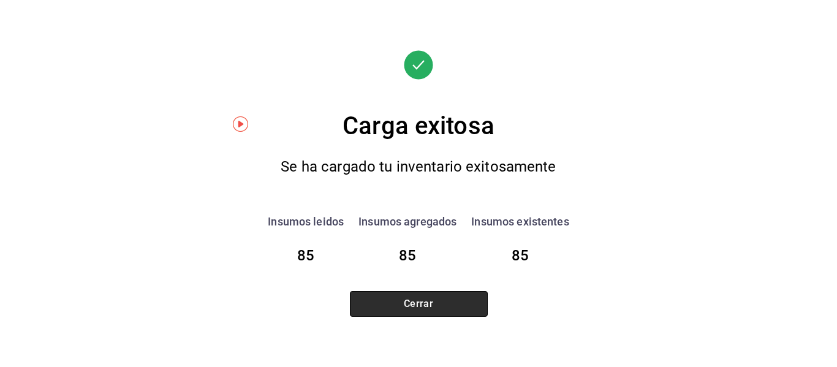
click at [438, 303] on button "Cerrar" at bounding box center [419, 304] width 138 height 26
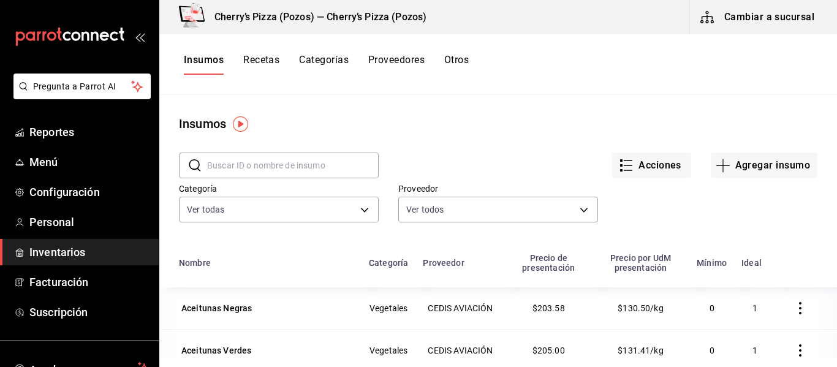
click at [285, 169] on input "text" at bounding box center [293, 165] width 172 height 25
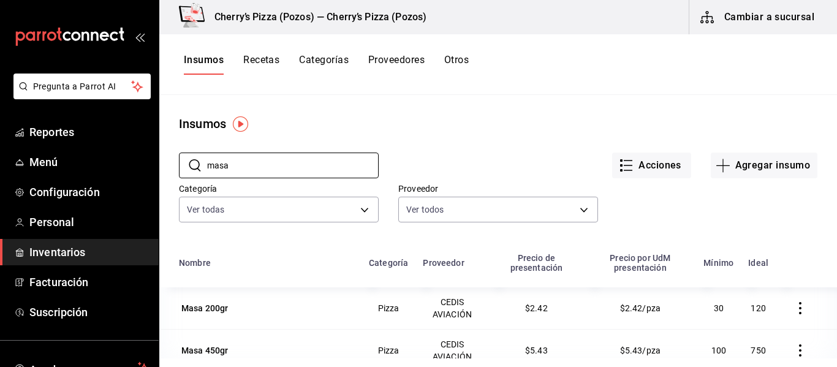
type input "masa"
click at [756, 15] on button "Cambiar a sucursal" at bounding box center [759, 17] width 138 height 34
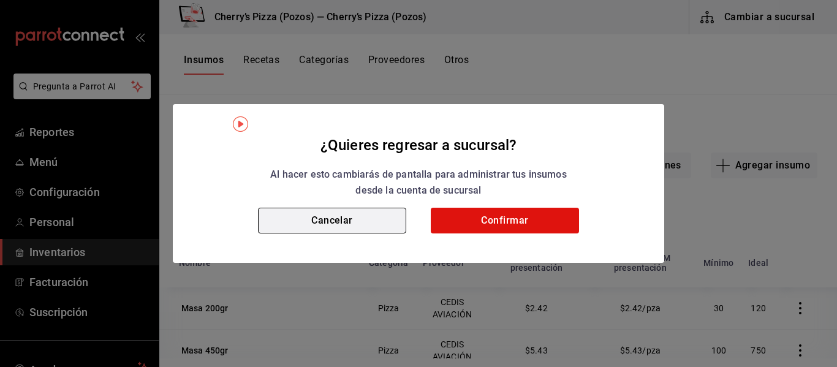
click at [354, 226] on button "Cancelar" at bounding box center [332, 221] width 148 height 26
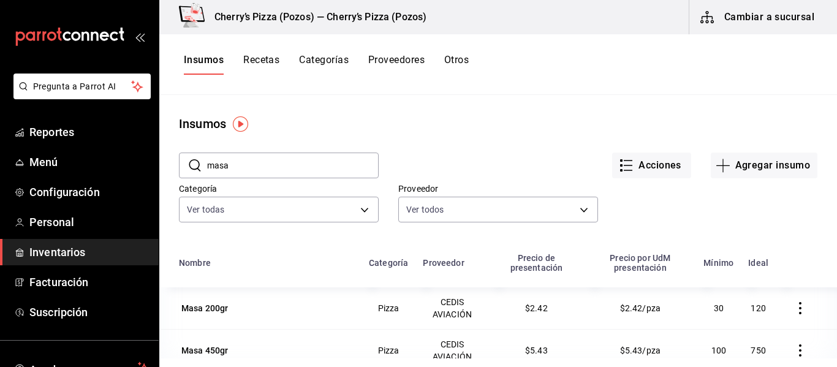
click at [261, 61] on button "Recetas" at bounding box center [261, 64] width 36 height 21
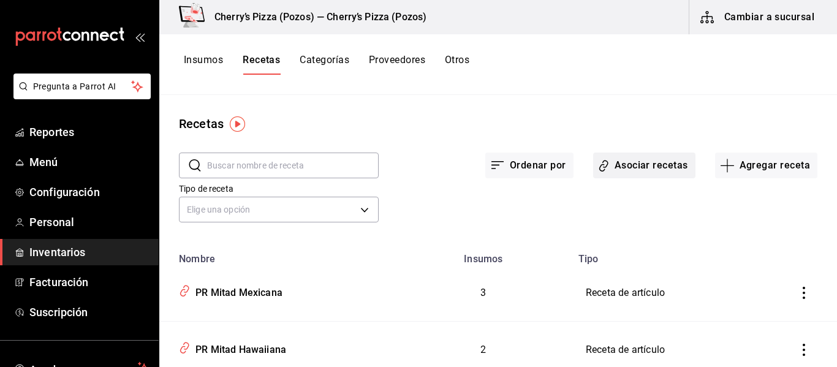
click at [660, 166] on button "Asociar recetas" at bounding box center [644, 166] width 102 height 26
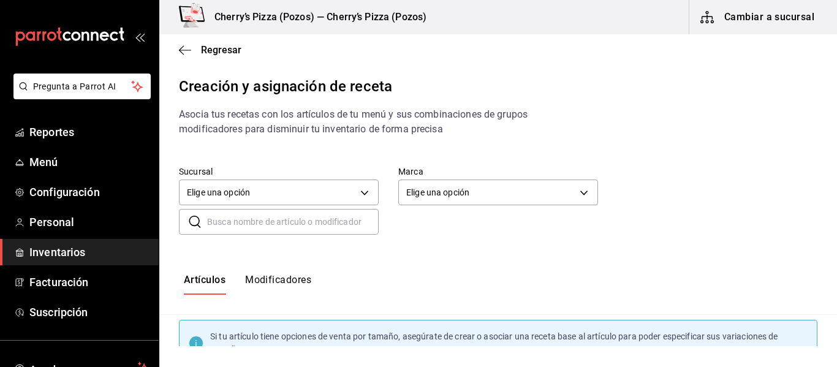
click at [316, 220] on input "text" at bounding box center [293, 222] width 172 height 25
type input "fuze"
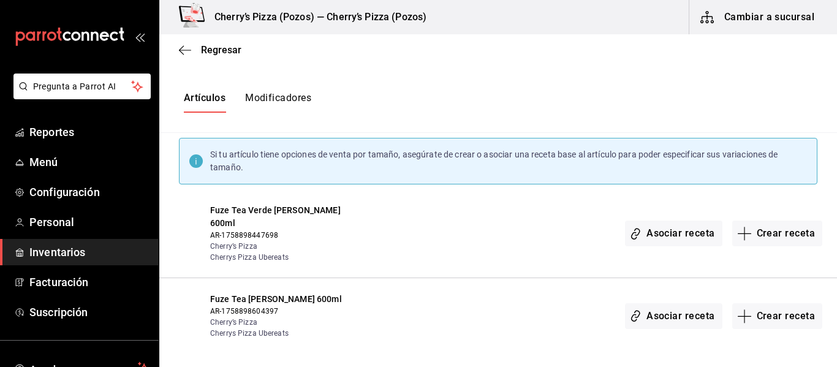
scroll to position [177, 0]
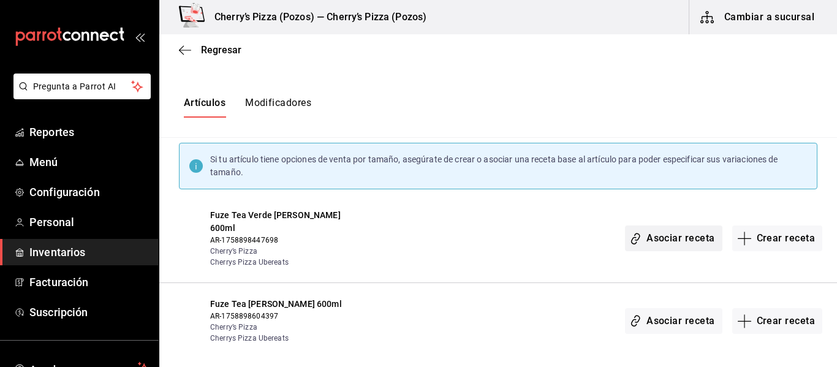
click at [663, 240] on button "Asociar receta" at bounding box center [673, 239] width 97 height 26
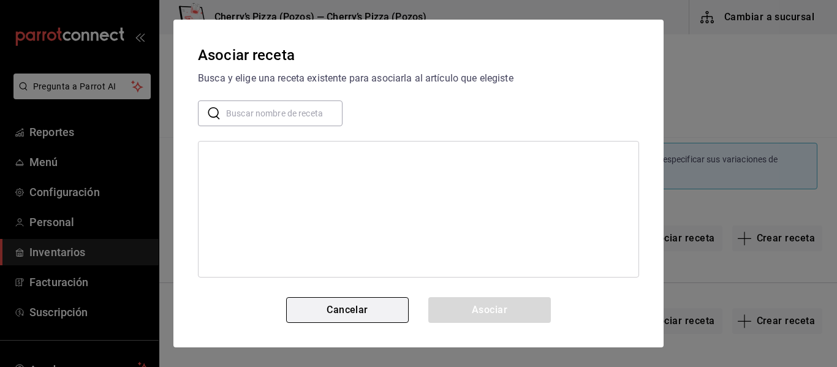
click at [368, 313] on button "Cancelar" at bounding box center [347, 310] width 123 height 26
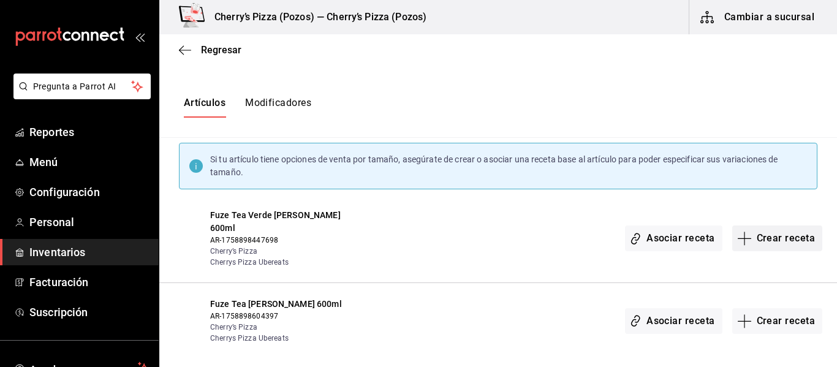
click at [775, 230] on button "Crear receta" at bounding box center [777, 239] width 91 height 26
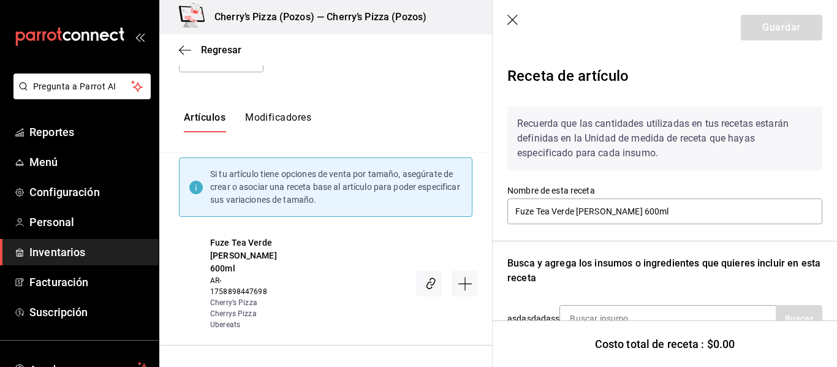
scroll to position [101, 0]
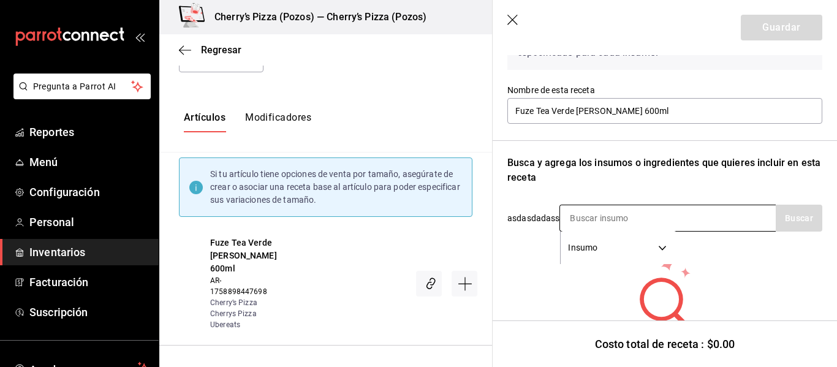
click at [667, 215] on input at bounding box center [621, 218] width 123 height 26
type input "fuze"
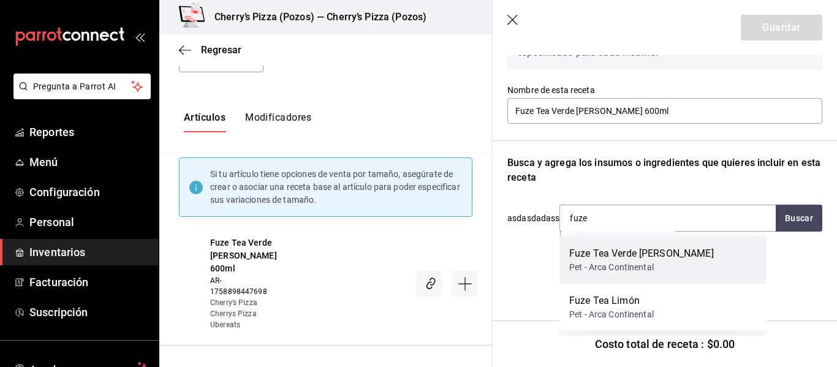
click at [647, 265] on div "Pet - Arca Continental" at bounding box center [641, 267] width 145 height 13
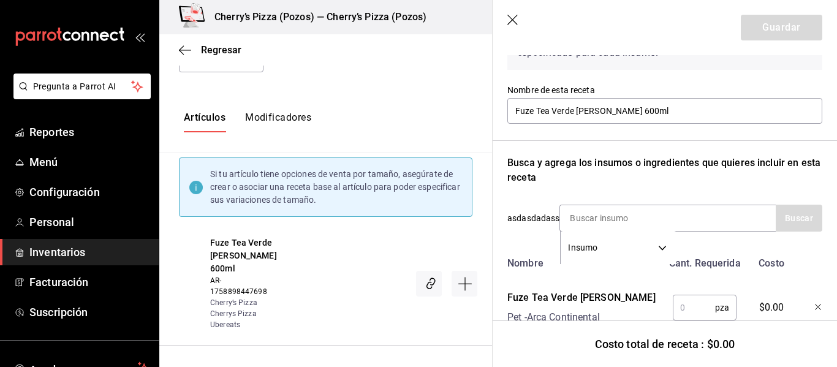
click at [676, 310] on input "text" at bounding box center [694, 307] width 42 height 25
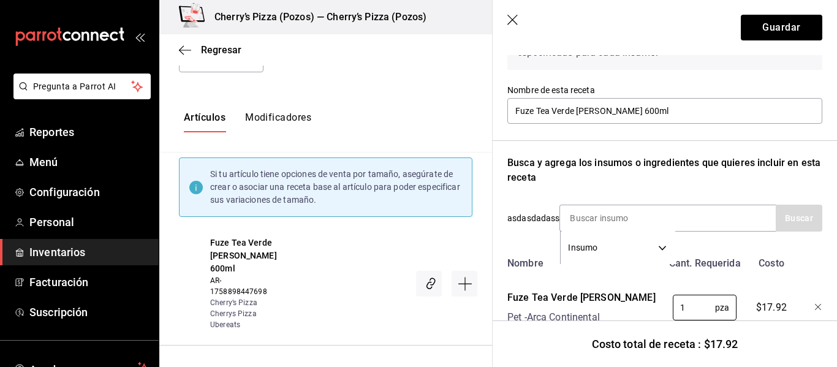
scroll to position [146, 0]
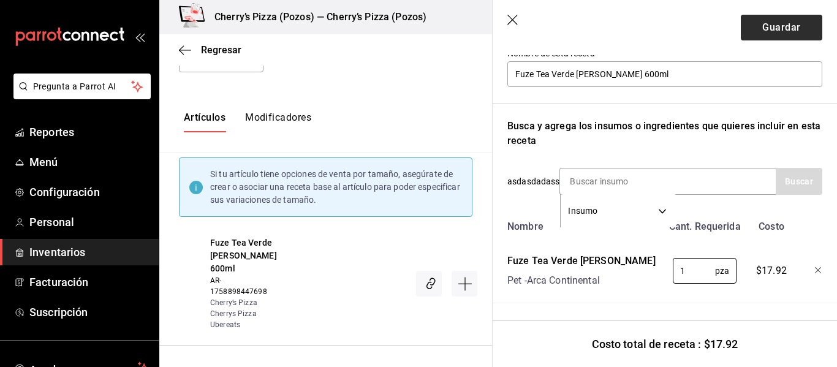
type input "1"
click at [777, 26] on button "Guardar" at bounding box center [782, 28] width 82 height 26
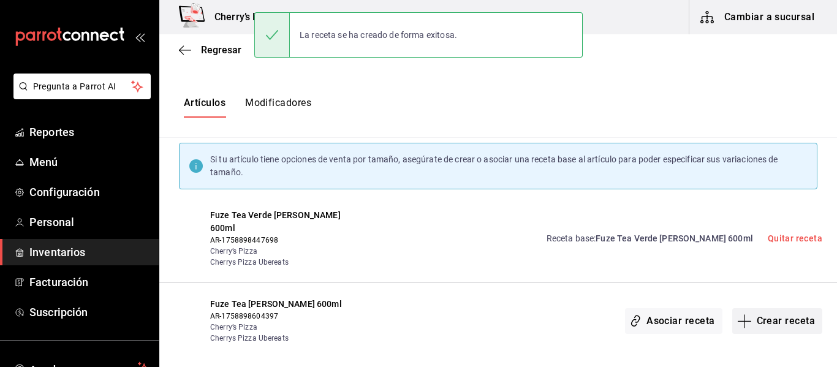
click at [783, 311] on button "Crear receta" at bounding box center [777, 321] width 91 height 26
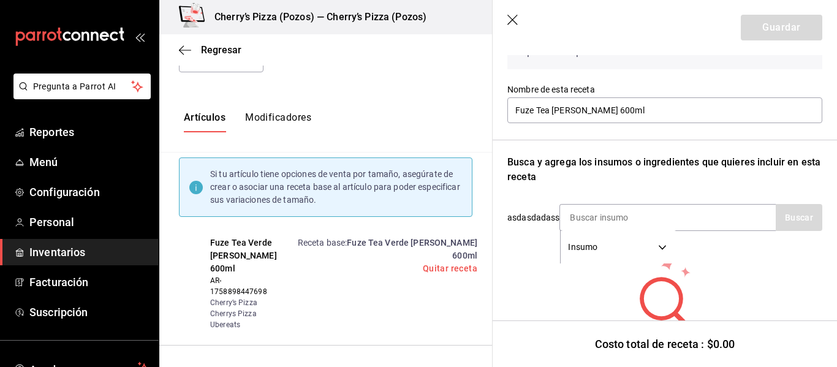
scroll to position [156, 0]
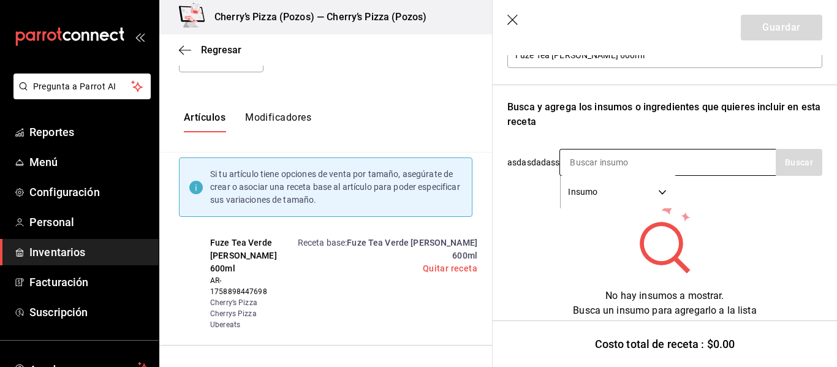
click at [598, 158] on input at bounding box center [621, 163] width 123 height 26
type input "fuze"
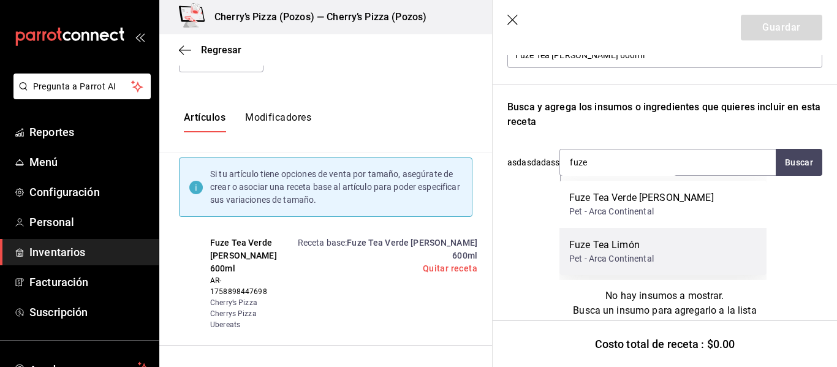
click at [618, 256] on div "Pet - Arca Continental" at bounding box center [611, 259] width 85 height 13
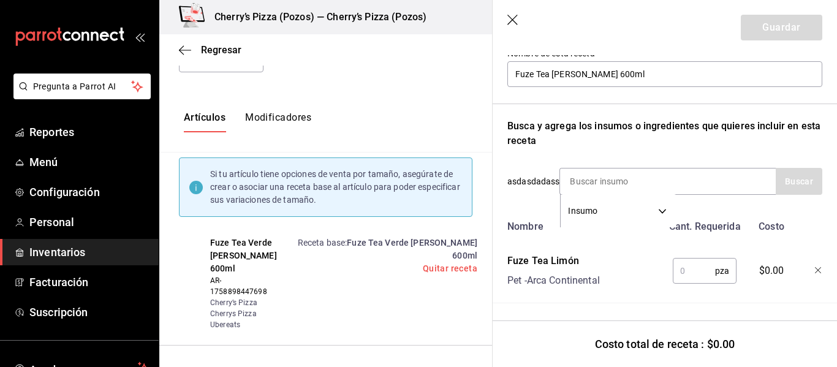
scroll to position [146, 0]
click at [680, 259] on input "text" at bounding box center [694, 271] width 42 height 25
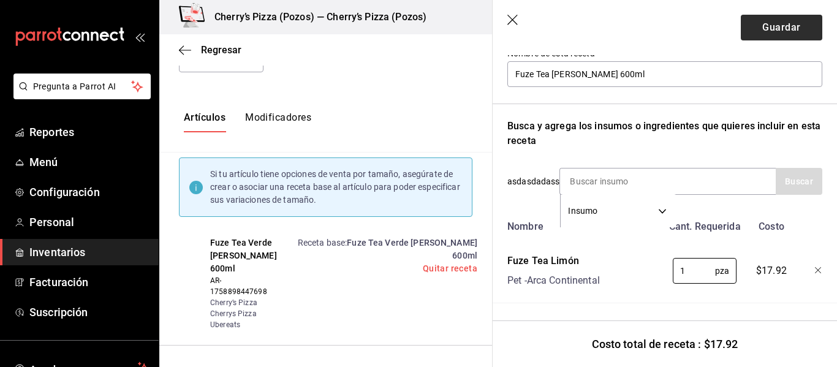
type input "1"
click at [788, 25] on button "Guardar" at bounding box center [782, 28] width 82 height 26
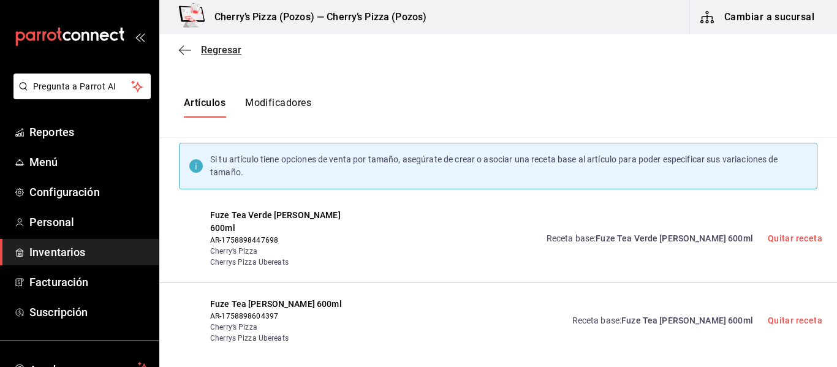
click at [181, 50] on icon "button" at bounding box center [185, 50] width 12 height 1
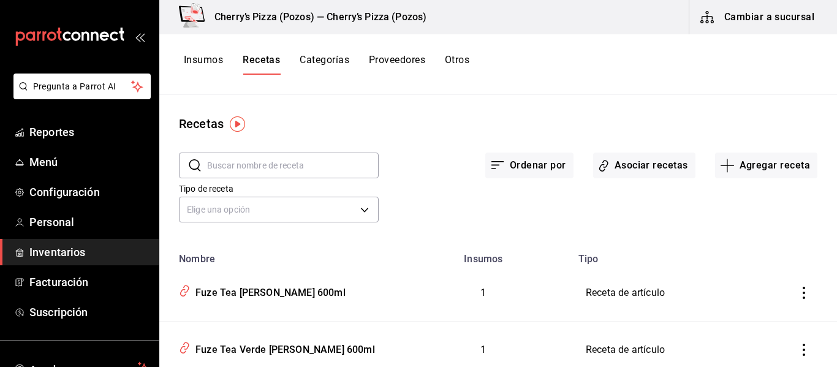
click at [745, 20] on button "Cambiar a sucursal" at bounding box center [759, 17] width 138 height 34
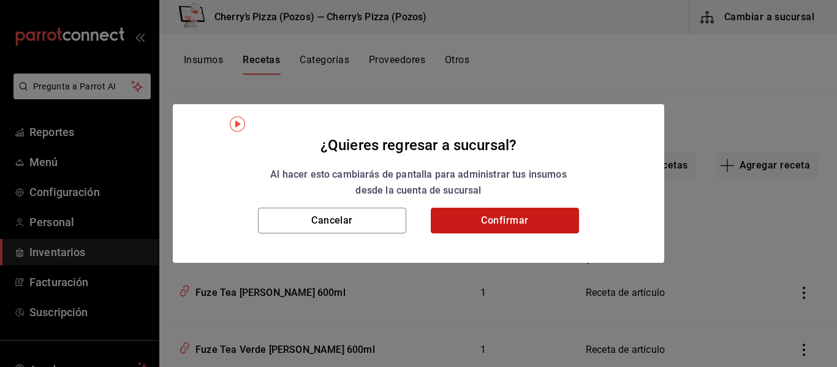
click at [521, 215] on button "Confirmar" at bounding box center [505, 221] width 148 height 26
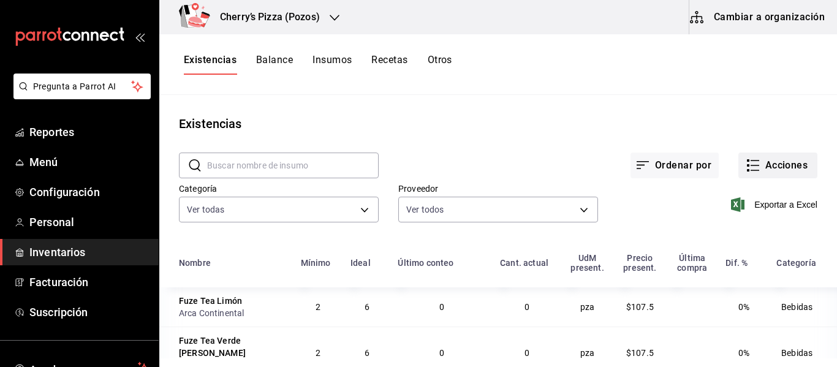
click at [762, 167] on button "Acciones" at bounding box center [778, 166] width 79 height 26
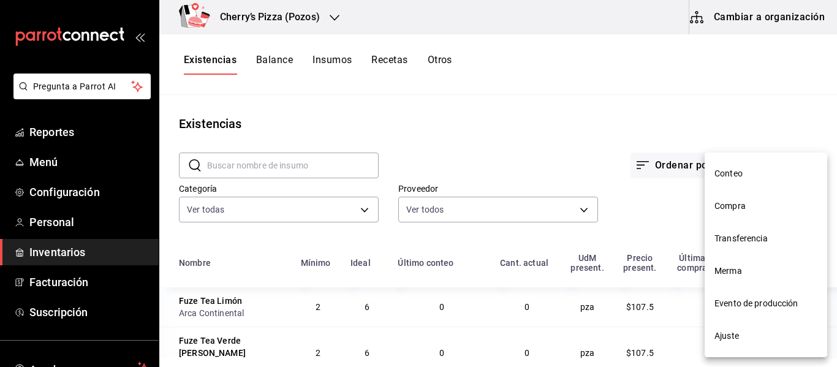
click at [739, 210] on span "Compra" at bounding box center [766, 206] width 103 height 13
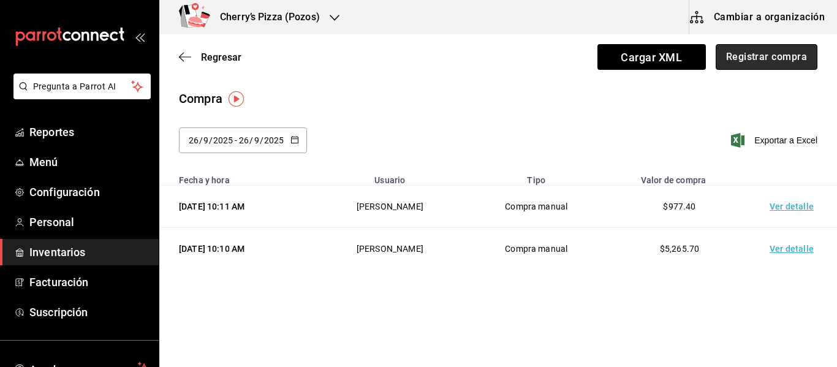
click at [767, 51] on button "Registrar compra" at bounding box center [767, 57] width 102 height 26
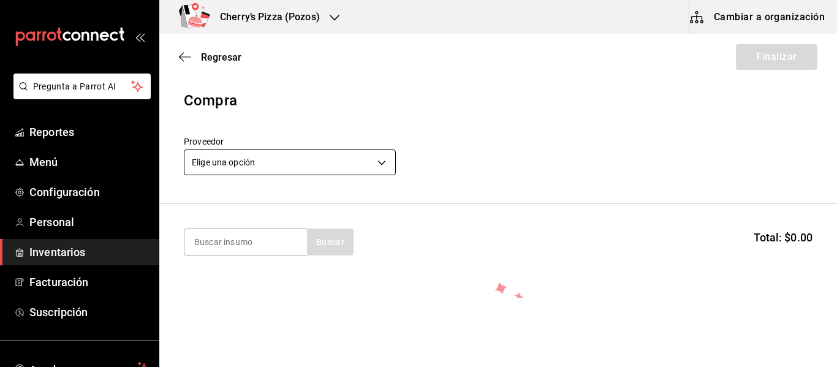
click at [313, 169] on body "Pregunta a Parrot AI Reportes Menú Configuración Personal Inventarios Facturaci…" at bounding box center [418, 149] width 837 height 298
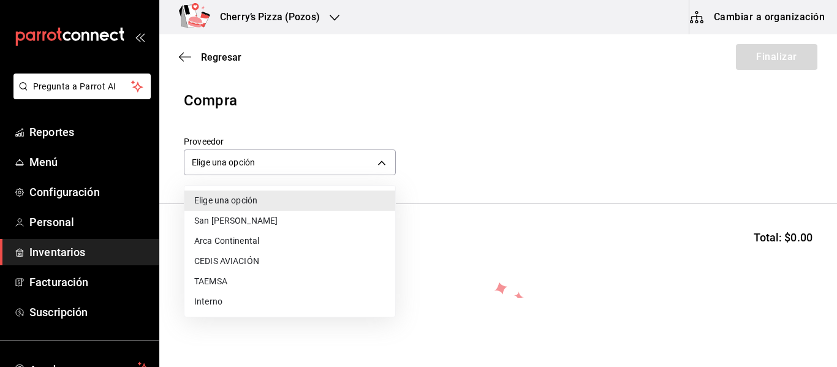
click at [242, 241] on li "Arca Continental" at bounding box center [289, 241] width 211 height 20
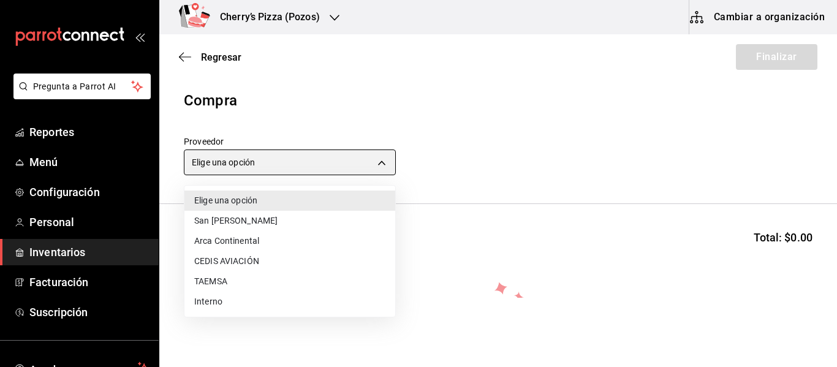
type input "ed4de4bd-2882-4fe1-92fc-7c96ca5ca05b"
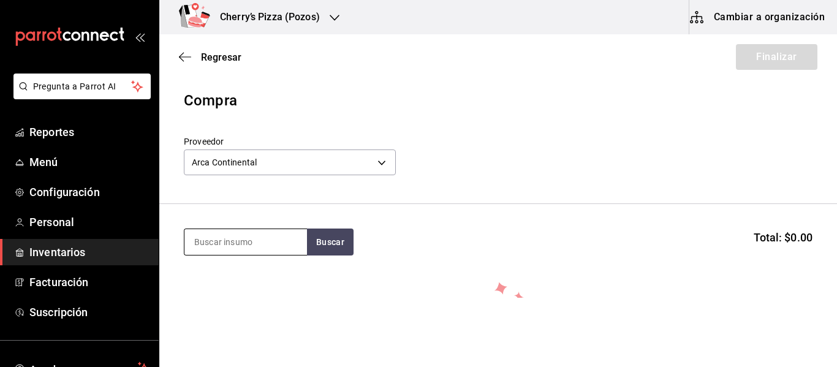
click at [243, 239] on input at bounding box center [245, 242] width 123 height 26
type input "sprite"
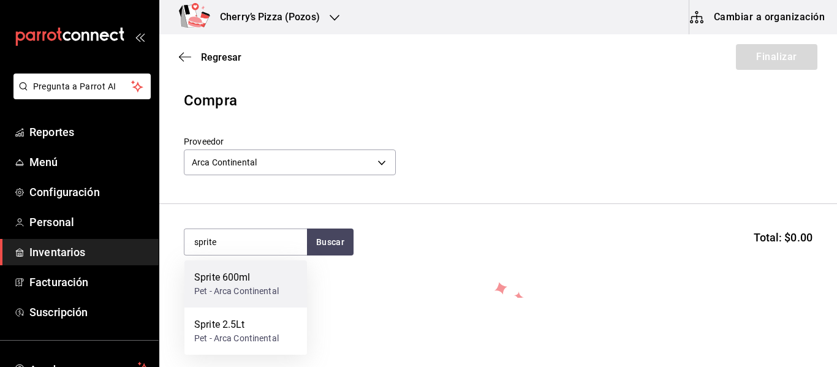
click at [227, 280] on div "Sprite 600ml" at bounding box center [236, 277] width 85 height 15
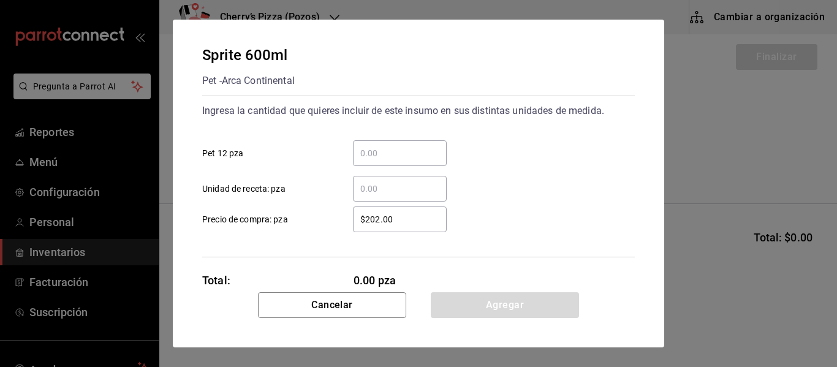
click at [389, 159] on input "​ Pet 12 pza" at bounding box center [400, 153] width 94 height 15
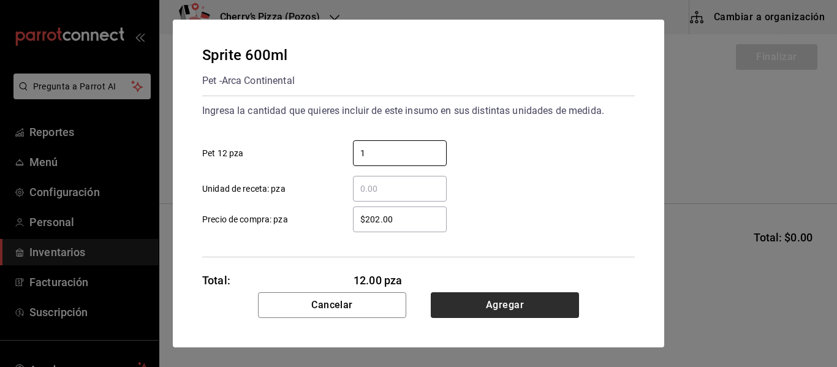
type input "1"
click at [517, 303] on button "Agregar" at bounding box center [505, 305] width 148 height 26
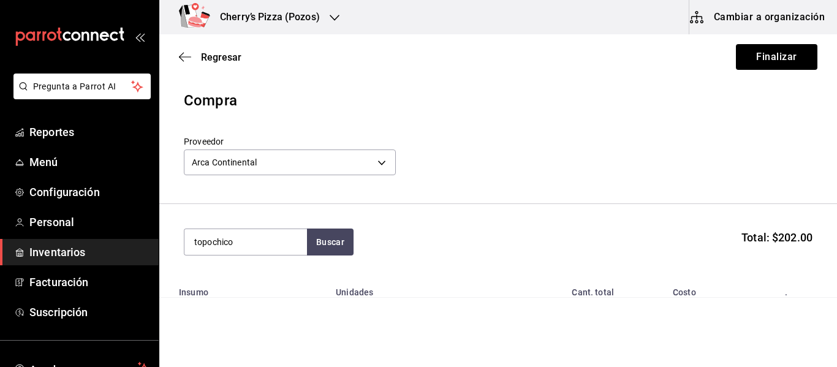
type input "topochico"
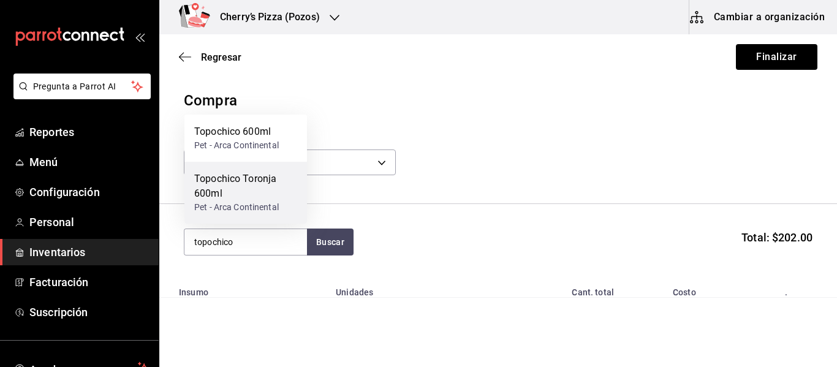
click at [215, 180] on div "Topochico Toronja 600ml" at bounding box center [245, 186] width 103 height 29
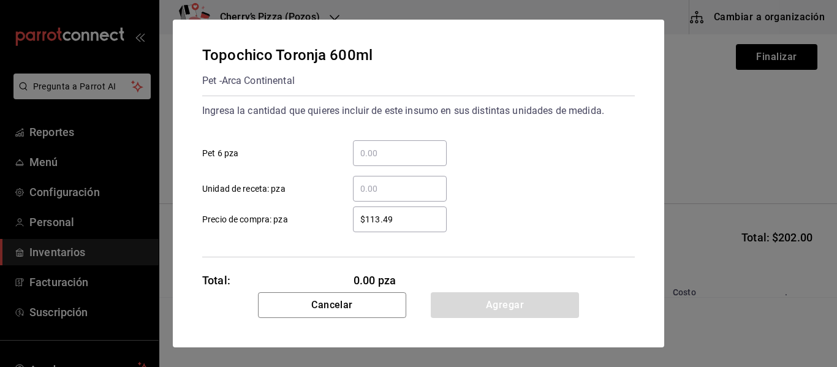
click at [395, 145] on div "​" at bounding box center [400, 153] width 94 height 26
click at [395, 146] on input "​ Pet 6 pza" at bounding box center [400, 153] width 94 height 15
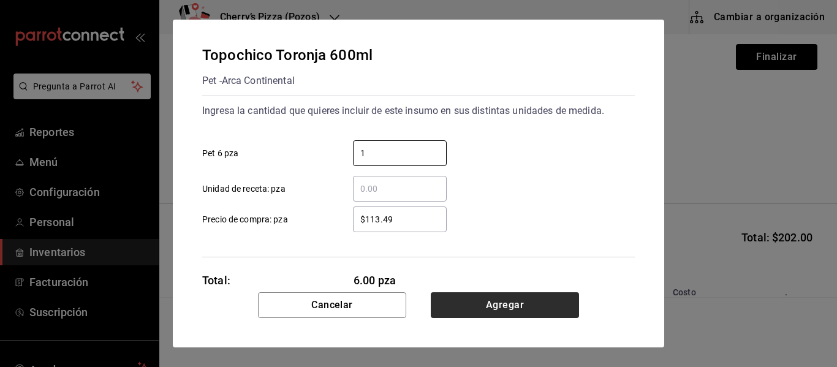
type input "1"
click at [485, 308] on button "Agregar" at bounding box center [505, 305] width 148 height 26
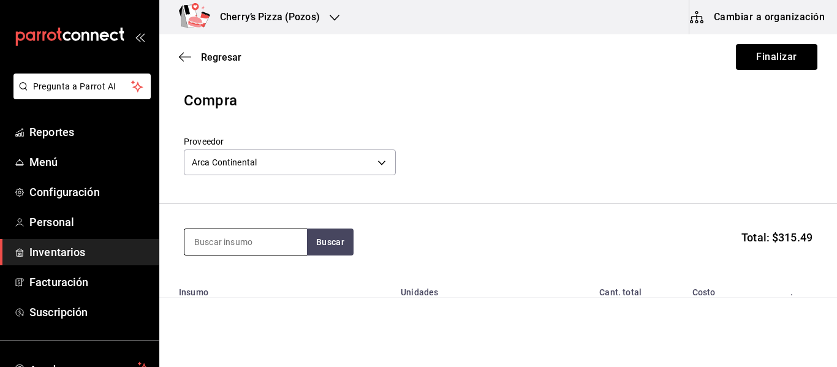
click at [242, 230] on input at bounding box center [245, 242] width 123 height 26
type input "topochico"
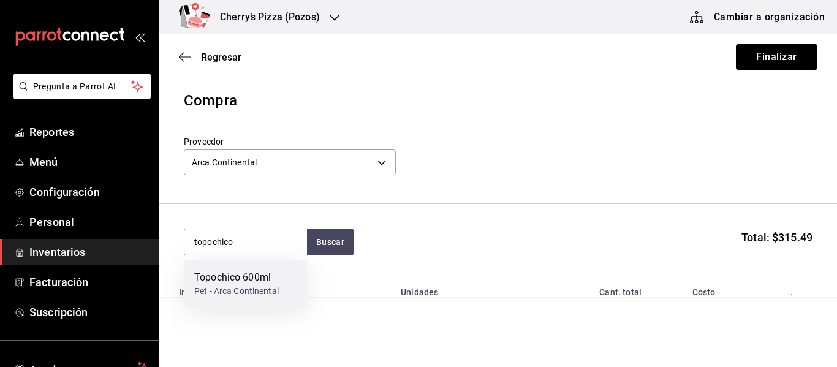
click at [240, 298] on div "Topochico 600ml Pet - Arca Continental" at bounding box center [245, 284] width 123 height 47
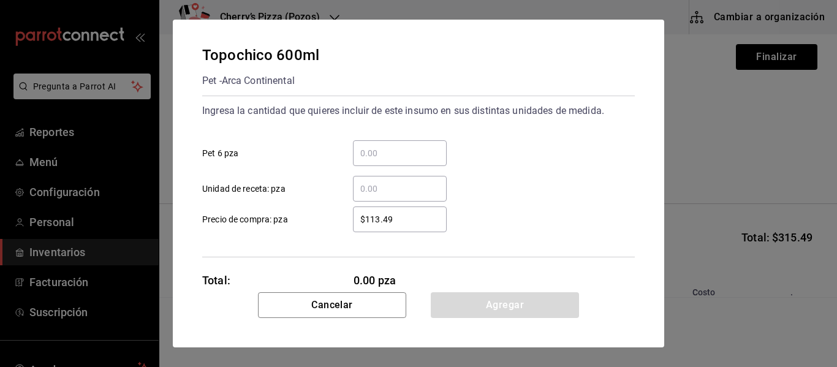
click at [379, 191] on input "​ Unidad de receta: pza" at bounding box center [400, 188] width 94 height 15
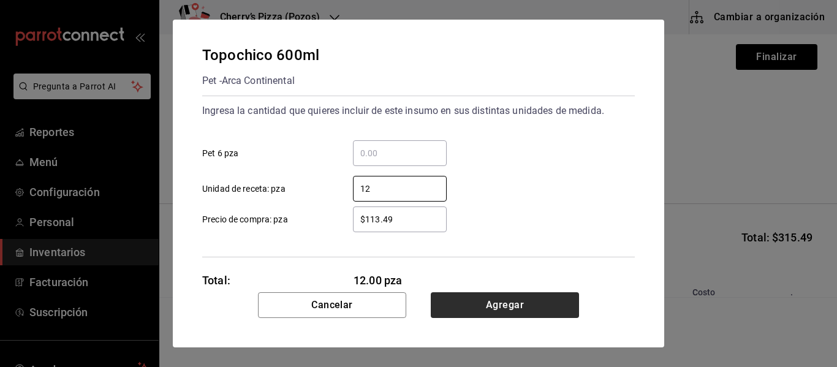
type input "12"
click at [483, 305] on button "Agregar" at bounding box center [505, 305] width 148 height 26
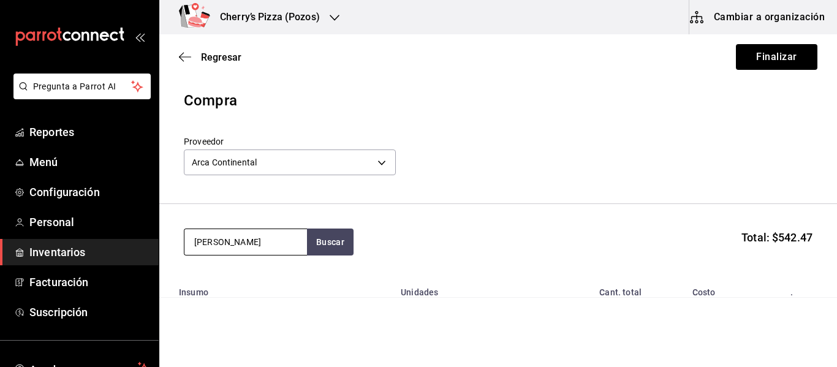
type input "[PERSON_NAME]"
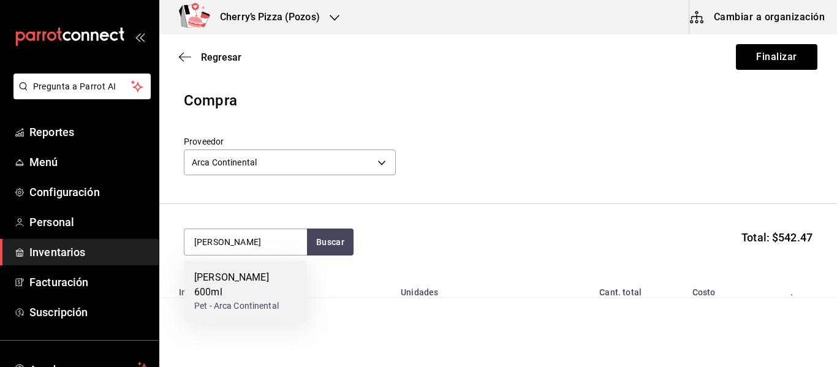
click at [243, 284] on div "[PERSON_NAME] 600ml" at bounding box center [245, 284] width 103 height 29
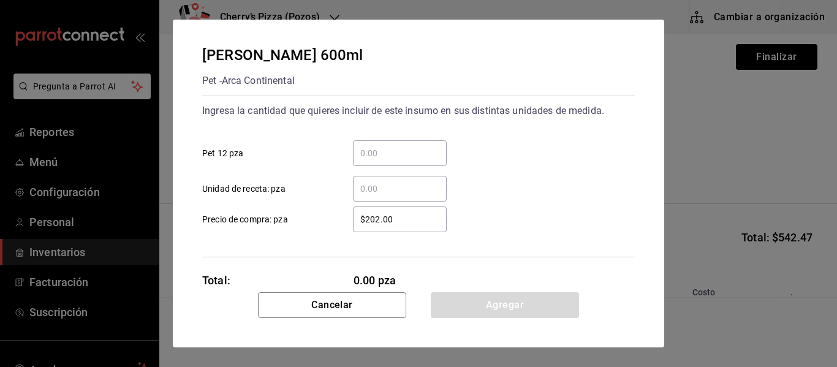
click at [375, 146] on input "​ Pet 12 pza" at bounding box center [400, 153] width 94 height 15
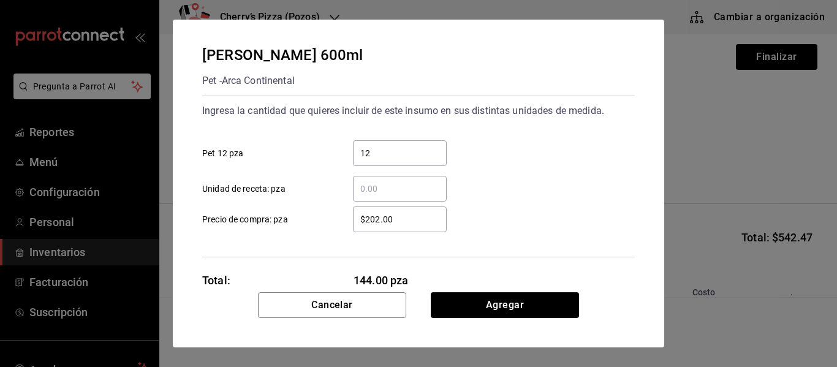
type input "1"
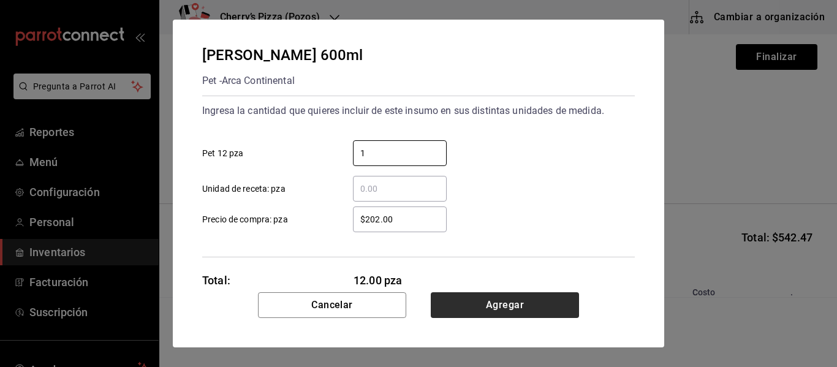
type input "1"
click at [550, 306] on button "Agregar" at bounding box center [505, 305] width 148 height 26
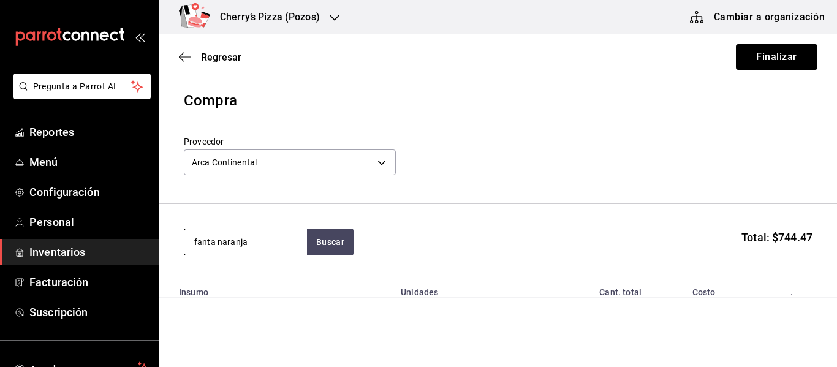
type input "fanta naranja"
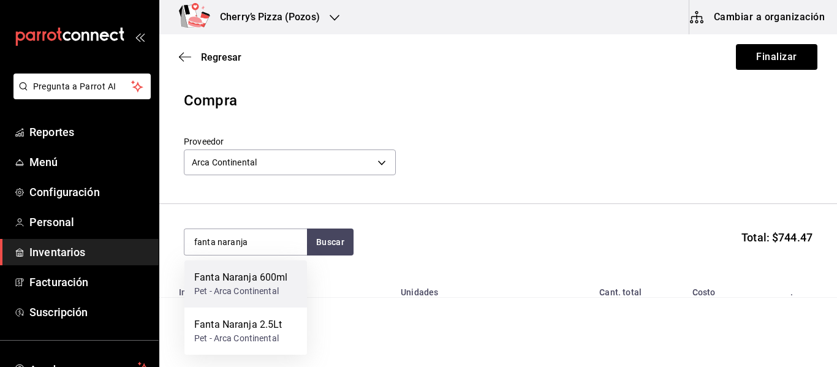
click at [248, 289] on div "Pet - Arca Continental" at bounding box center [241, 291] width 94 height 13
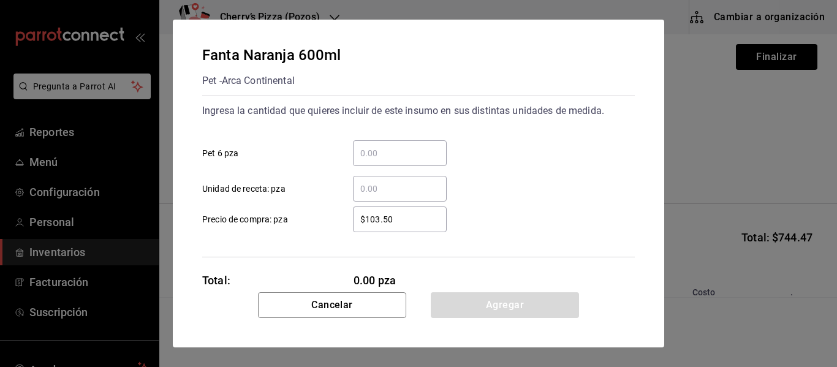
click at [386, 159] on input "​ Pet 6 pza" at bounding box center [400, 153] width 94 height 15
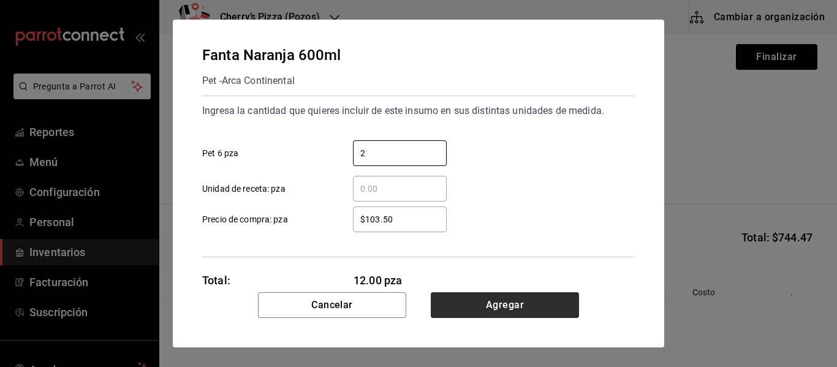
type input "2"
click at [513, 302] on button "Agregar" at bounding box center [505, 305] width 148 height 26
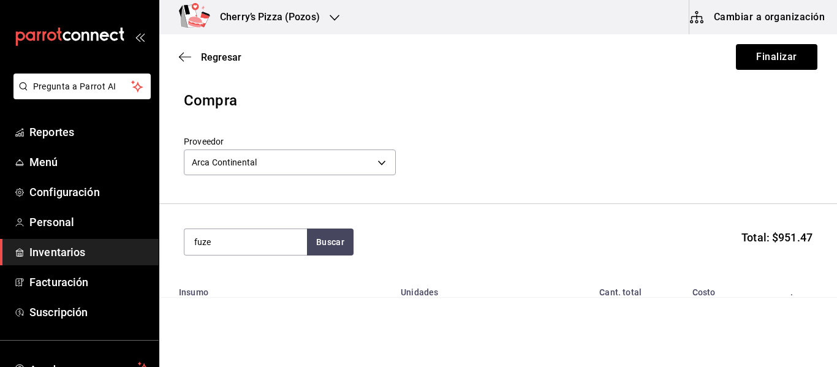
type input "fuze"
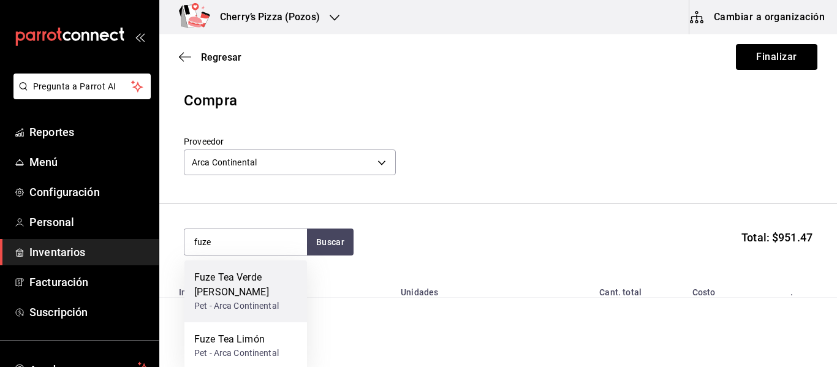
click at [249, 274] on div "Fuze Tea Verde [PERSON_NAME]" at bounding box center [245, 284] width 103 height 29
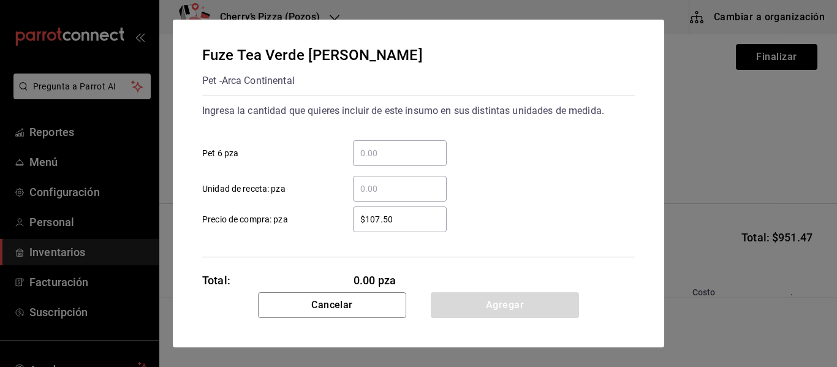
click at [416, 154] on input "​ Pet 6 pza" at bounding box center [400, 153] width 94 height 15
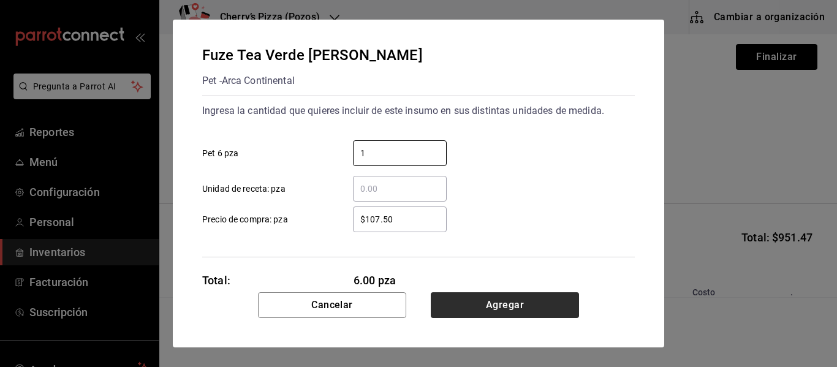
type input "1"
click at [559, 306] on button "Agregar" at bounding box center [505, 305] width 148 height 26
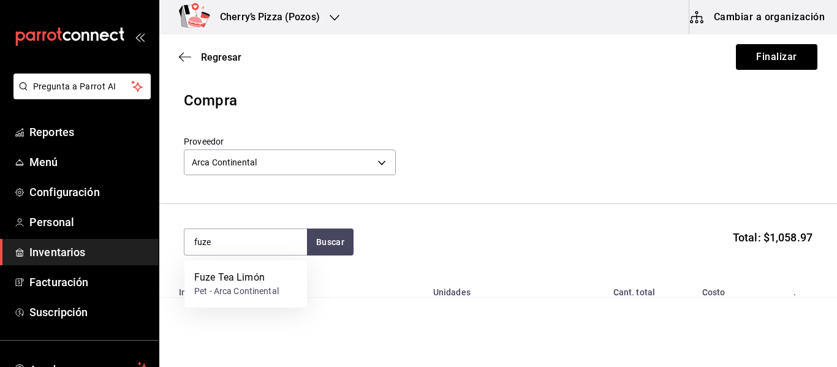
type input "fuze"
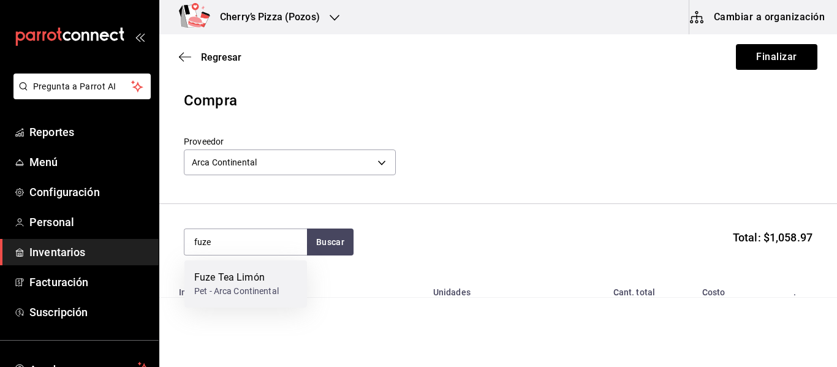
click at [283, 281] on div "Fuze Tea [PERSON_NAME] Pet - Arca Continental" at bounding box center [245, 284] width 123 height 47
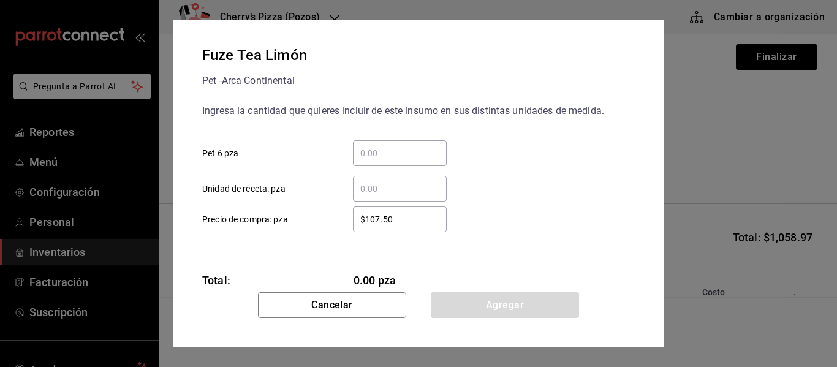
click at [411, 150] on input "​ Pet 6 pza" at bounding box center [400, 153] width 94 height 15
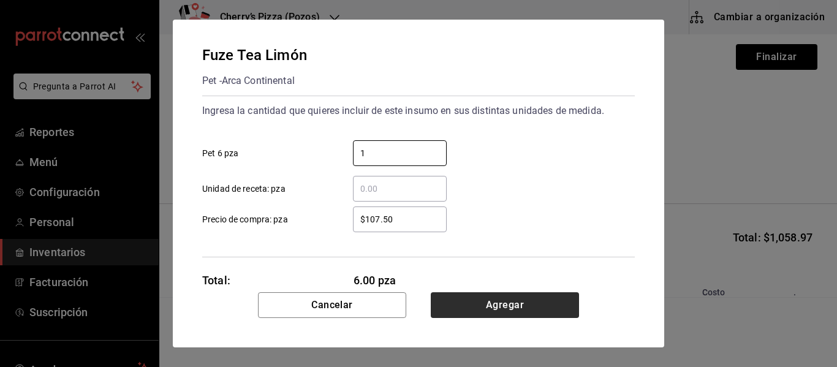
type input "1"
click at [531, 295] on button "Agregar" at bounding box center [505, 305] width 148 height 26
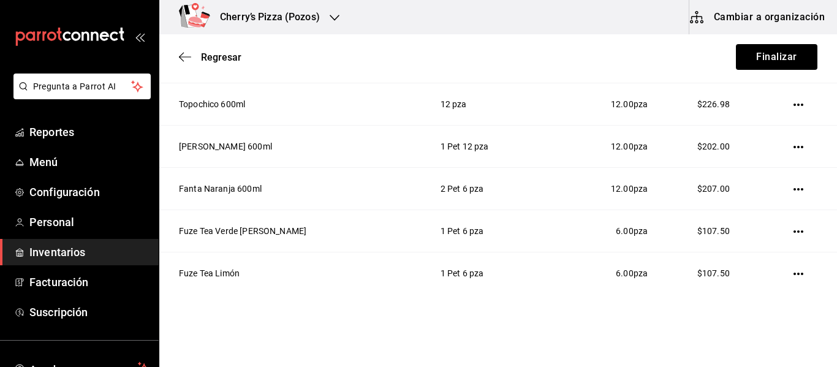
scroll to position [335, 0]
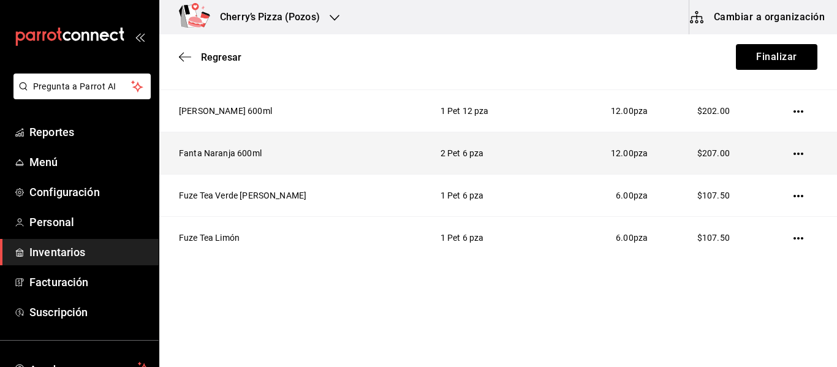
click at [224, 156] on td "Fanta Naranja 600ml" at bounding box center [292, 153] width 267 height 42
click at [794, 151] on icon "button" at bounding box center [799, 154] width 10 height 10
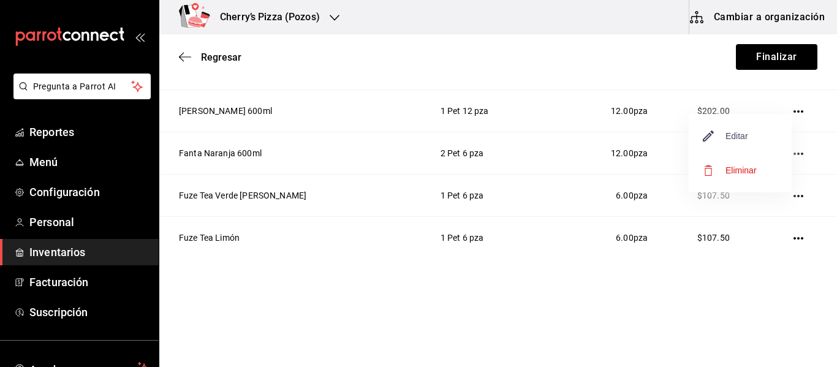
click at [742, 133] on span "Editar" at bounding box center [726, 136] width 45 height 15
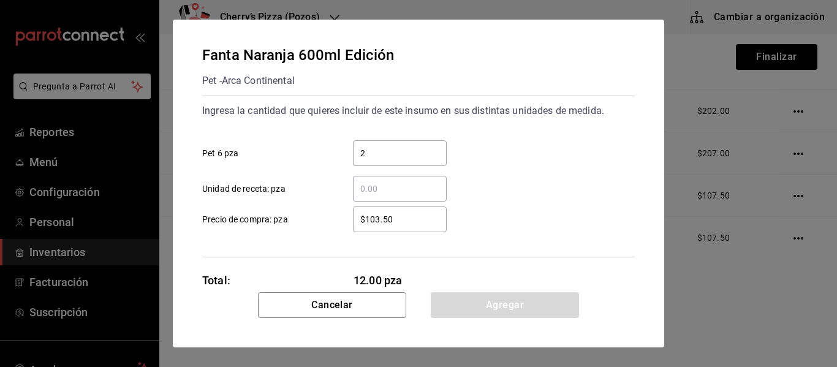
click at [405, 220] on input "$103.50" at bounding box center [400, 219] width 94 height 15
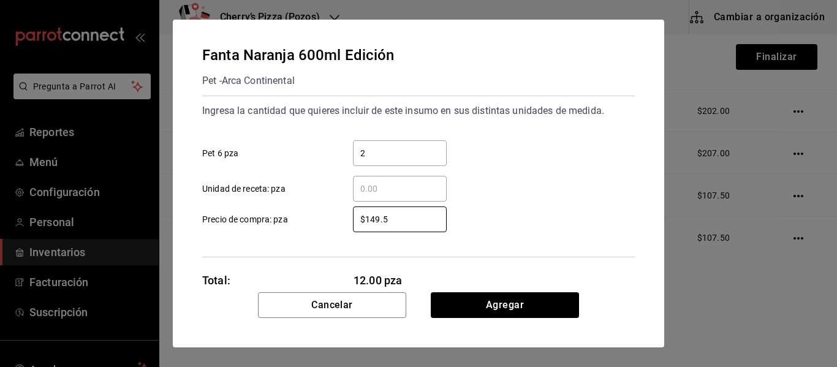
type input "$149.5"
click at [379, 150] on input "2" at bounding box center [400, 153] width 94 height 15
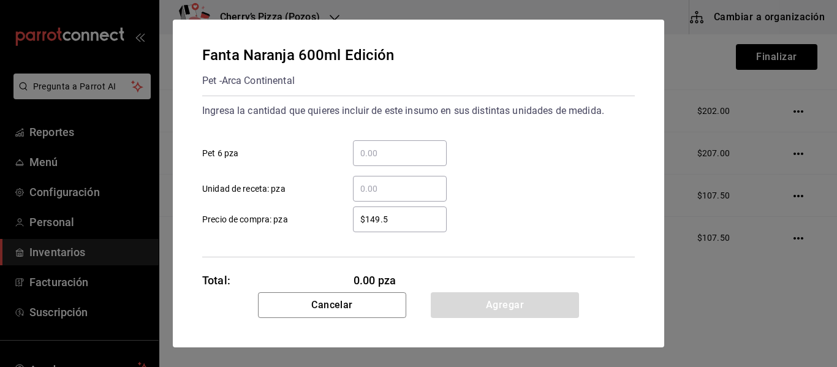
click at [379, 193] on input "​ Unidad de receta: pza" at bounding box center [400, 188] width 94 height 15
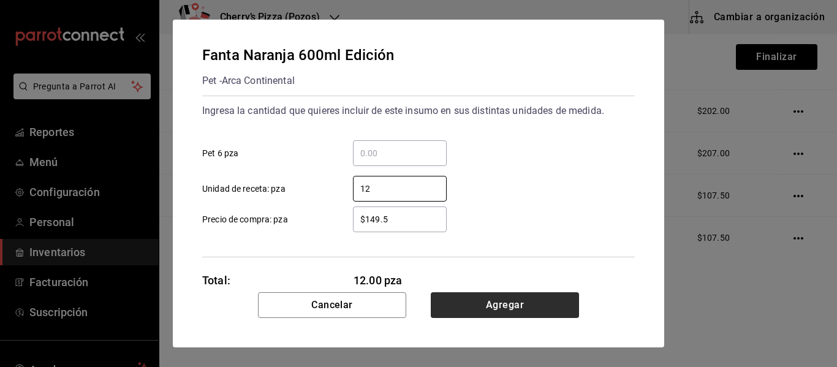
type input "12"
click at [489, 308] on button "Agregar" at bounding box center [505, 305] width 148 height 26
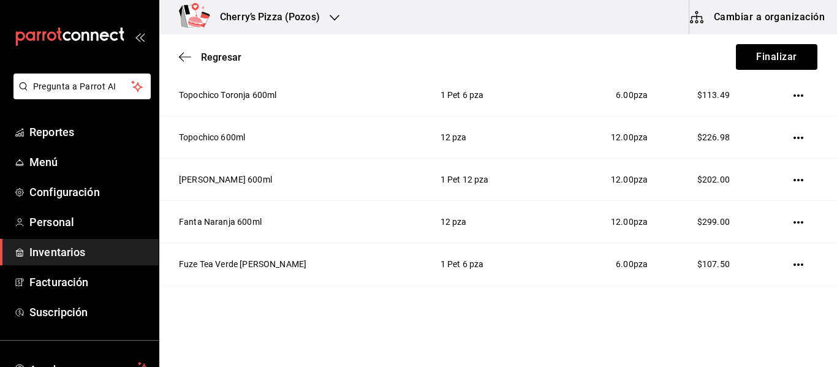
scroll to position [264, 0]
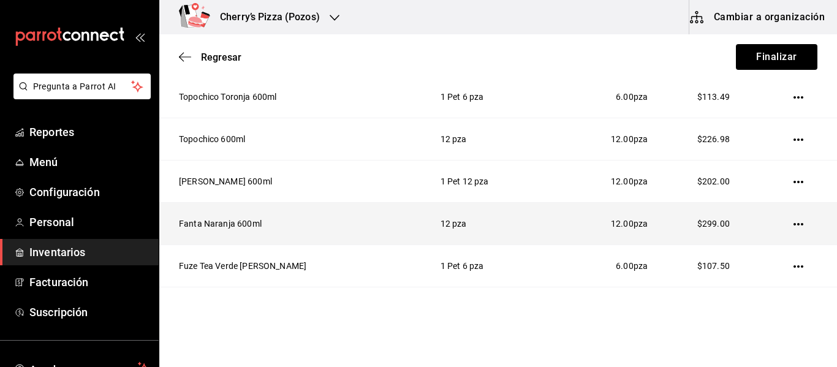
click at [430, 226] on td "12 pza" at bounding box center [490, 224] width 128 height 42
click at [706, 220] on span "$299.00" at bounding box center [714, 224] width 32 height 10
click at [794, 226] on icon "button" at bounding box center [799, 224] width 10 height 10
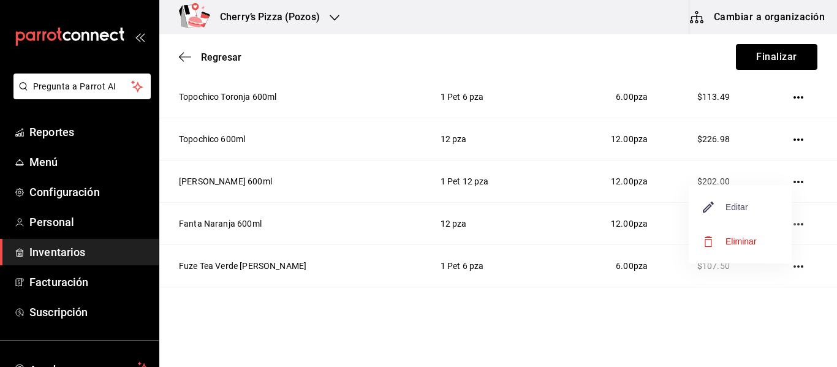
click at [736, 210] on span "Editar" at bounding box center [726, 207] width 45 height 15
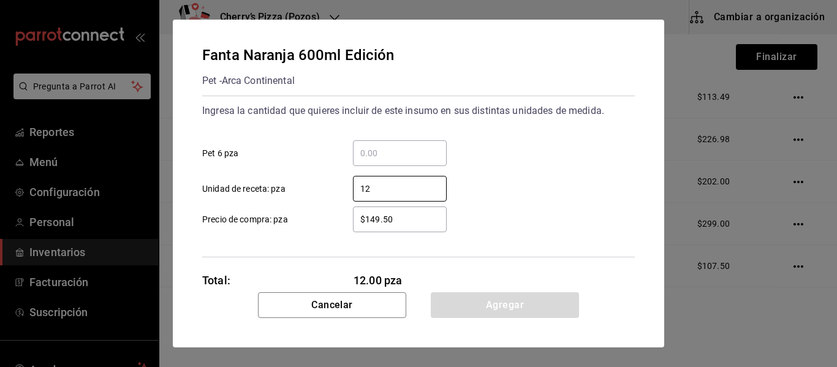
drag, startPoint x: 382, startPoint y: 193, endPoint x: 345, endPoint y: 189, distance: 37.6
click at [345, 189] on div "12 ​" at bounding box center [389, 189] width 113 height 26
click at [404, 148] on input "​ Pet 6 pza" at bounding box center [400, 153] width 94 height 15
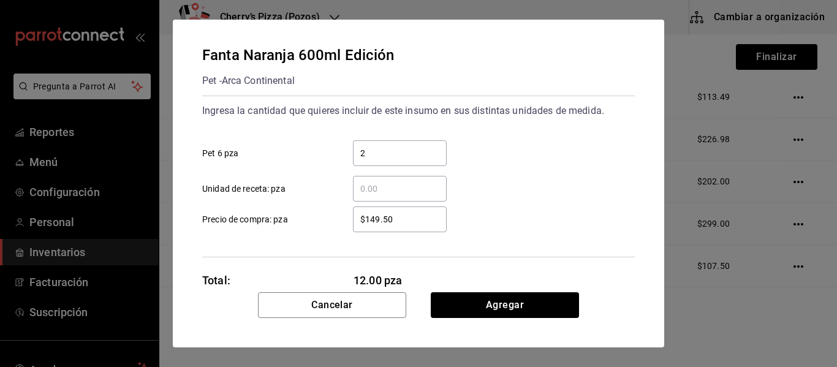
click at [398, 158] on input "2" at bounding box center [400, 153] width 94 height 15
type input "2"
click at [534, 196] on div "​ Unidad de receta: pza" at bounding box center [413, 184] width 443 height 36
click at [414, 218] on input "$149.50" at bounding box center [400, 219] width 94 height 15
type input "$1"
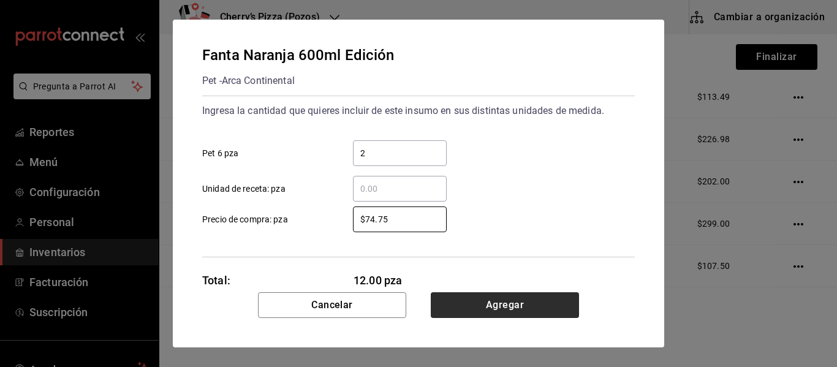
type input "$74.75"
click at [514, 300] on button "Agregar" at bounding box center [505, 305] width 148 height 26
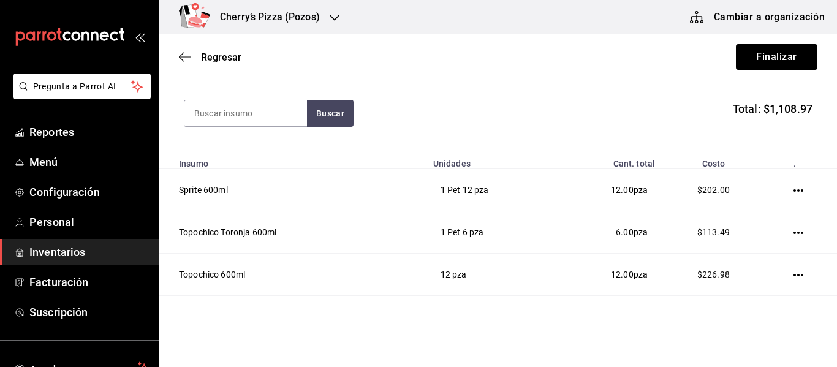
scroll to position [103, 0]
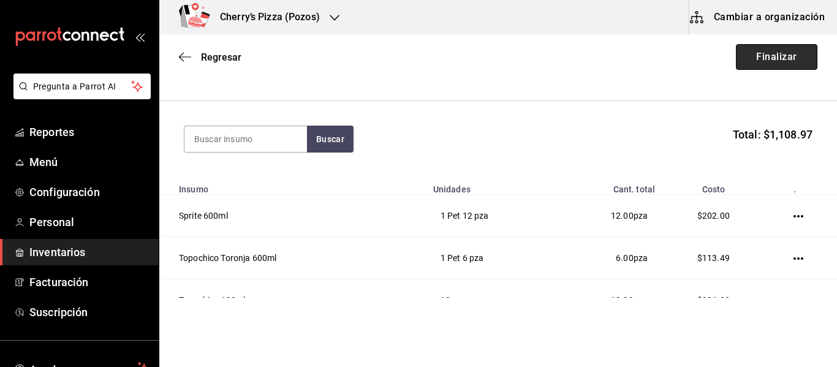
click at [791, 65] on button "Finalizar" at bounding box center [777, 57] width 82 height 26
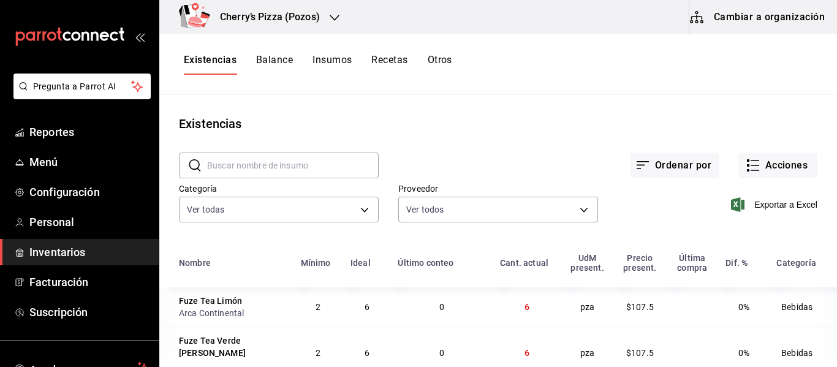
click at [691, 131] on div "Existencias" at bounding box center [498, 124] width 678 height 18
click at [78, 132] on span "Reportes" at bounding box center [89, 132] width 120 height 17
